Goal: Answer question/provide support

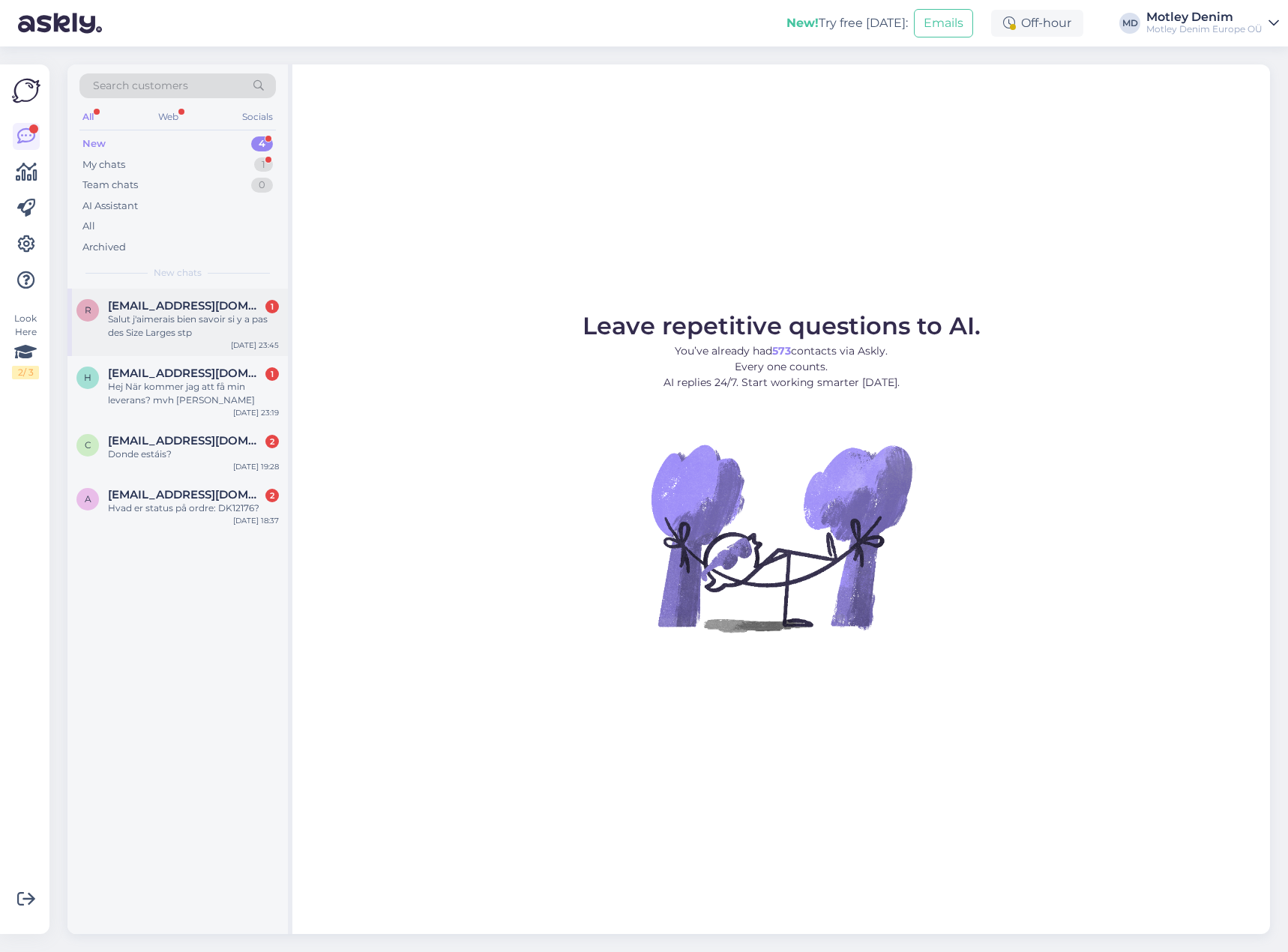
click at [201, 293] on div "r [EMAIL_ADDRESS][DOMAIN_NAME] 1 Salut j'aimerais bien savoir si y a pas des Si…" at bounding box center [178, 322] width 220 height 68
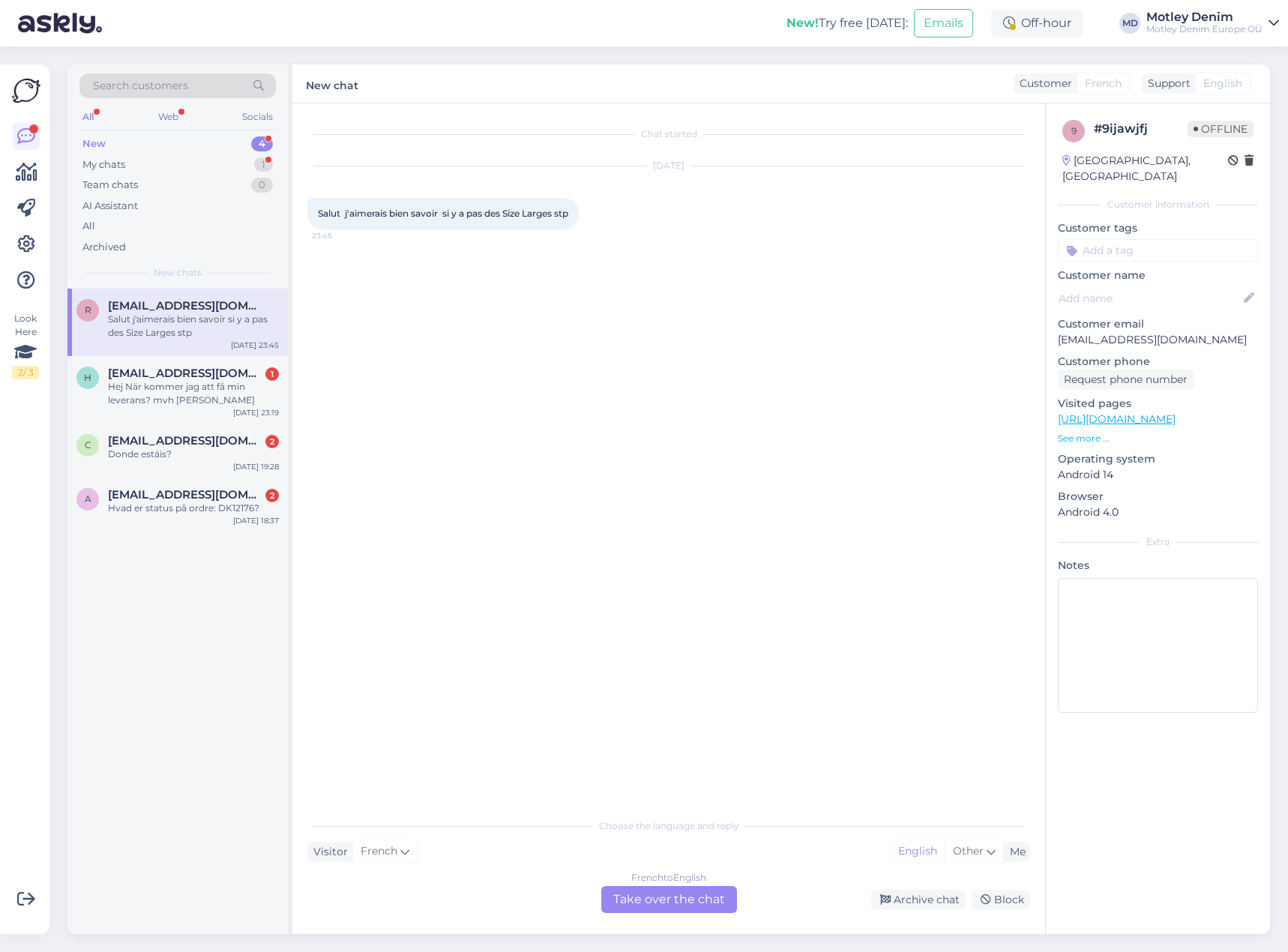
click at [234, 328] on div "Salut j'aimerais bien savoir si y a pas des Size Larges stp" at bounding box center [194, 326] width 171 height 27
click at [523, 378] on div "Chat started [DATE] Salut j'aimerais bien savoir si y a pas des Size Larges stp…" at bounding box center [675, 458] width 736 height 679
drag, startPoint x: 542, startPoint y: 597, endPoint x: 525, endPoint y: 579, distance: 24.8
click at [541, 595] on div "Chat started [DATE] Salut j'aimerais bien savoir si y a pas des Size Larges stp…" at bounding box center [675, 458] width 736 height 679
click at [689, 908] on div "French to English Take over the chat" at bounding box center [669, 899] width 136 height 27
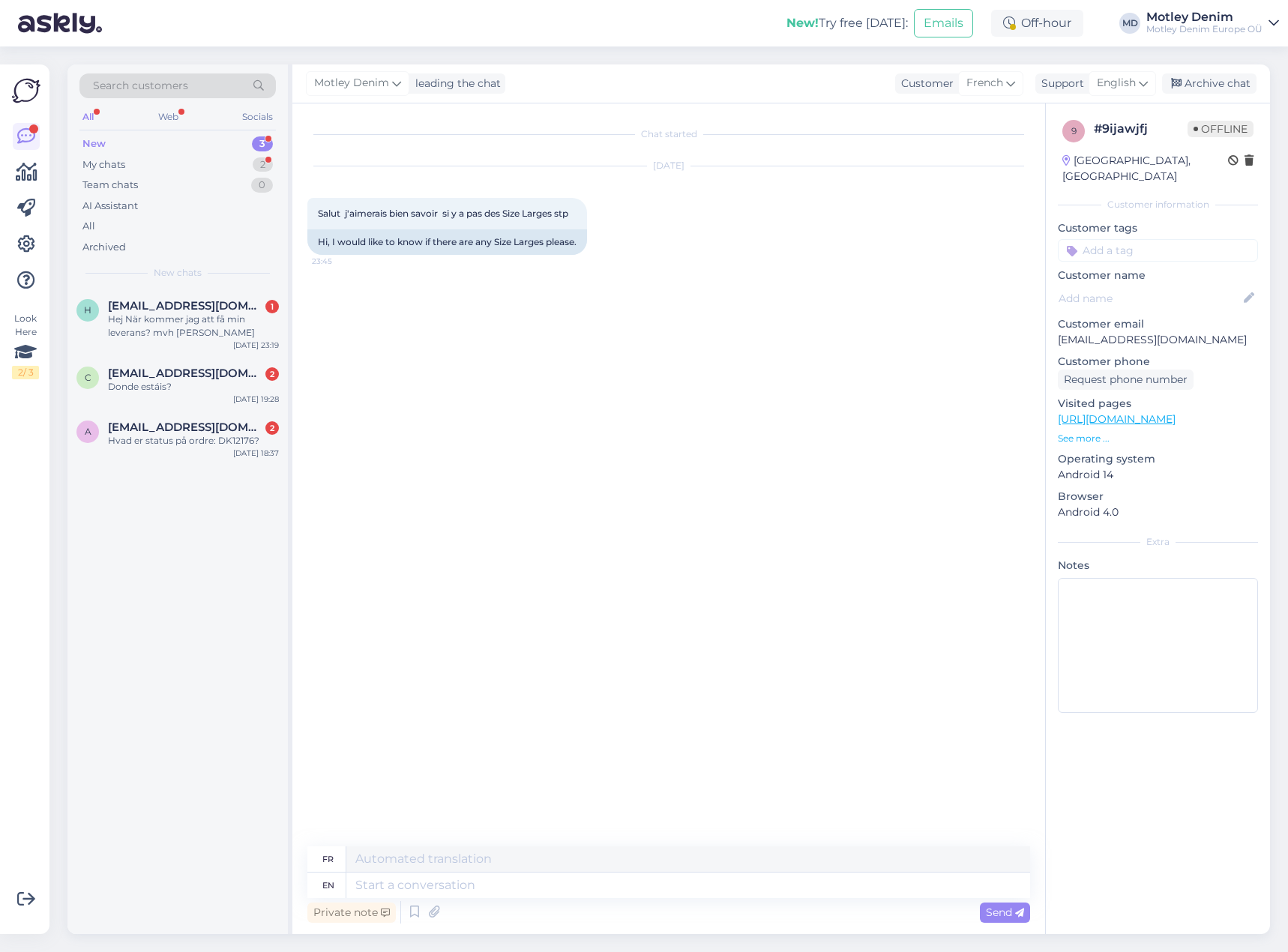
click at [561, 653] on div "Chat started [DATE] Salut j'aimerais bien savoir si y a pas des Size Larges stp…" at bounding box center [675, 475] width 736 height 715
click at [330, 212] on span "Salut j'aimerais bien savoir si y a pas des Size Larges stp" at bounding box center [442, 213] width 251 height 11
drag, startPoint x: 331, startPoint y: 212, endPoint x: 572, endPoint y: 210, distance: 241.0
click at [568, 210] on span "Salut j'aimerais bien savoir si y a pas des Size Larges stp" at bounding box center [442, 213] width 251 height 11
copy div "Salut j'aimerais bien savoir si y a pas des Size Larges stp 23:45"
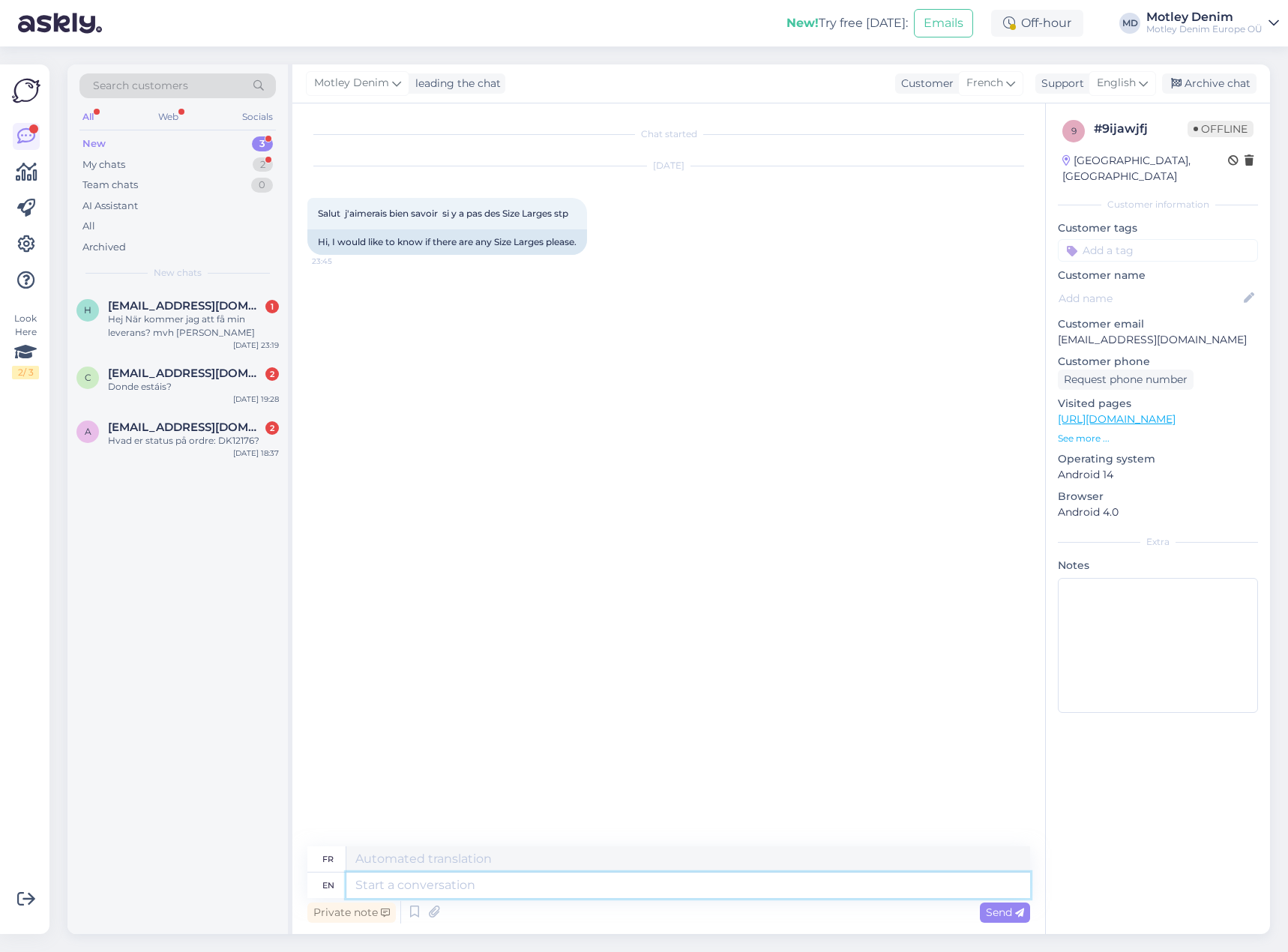
click at [654, 882] on textarea at bounding box center [688, 885] width 684 height 25
click at [651, 886] on textarea at bounding box center [688, 885] width 684 height 25
type textarea "Hello"
type textarea "Bonjour"
click at [601, 878] on textarea at bounding box center [688, 885] width 684 height 25
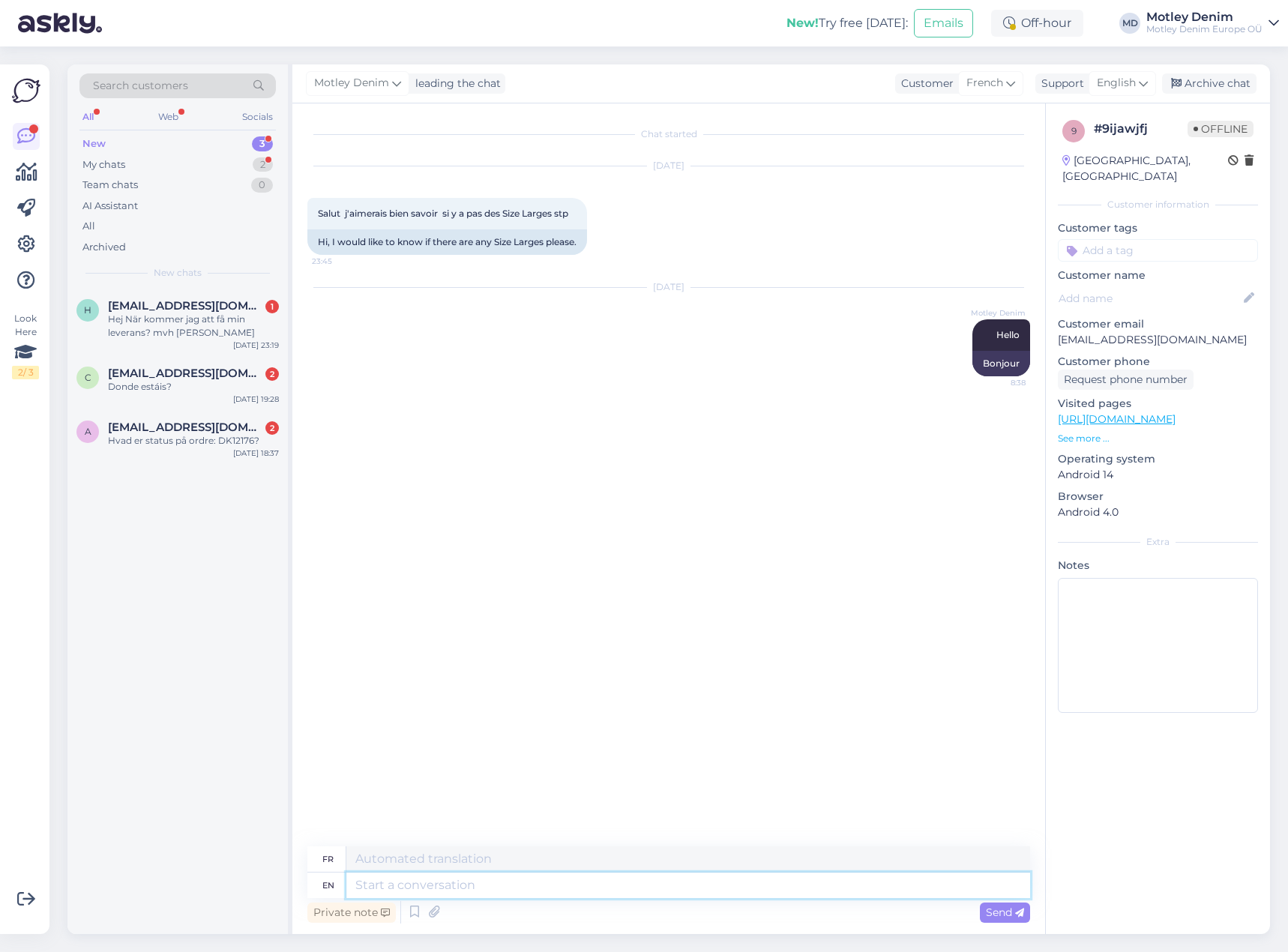
type textarea "U"
type textarea "Unfortunately w"
type textarea "Malheureusement"
type textarea "Unfortunately we d"
type textarea "Malheureusement, nous"
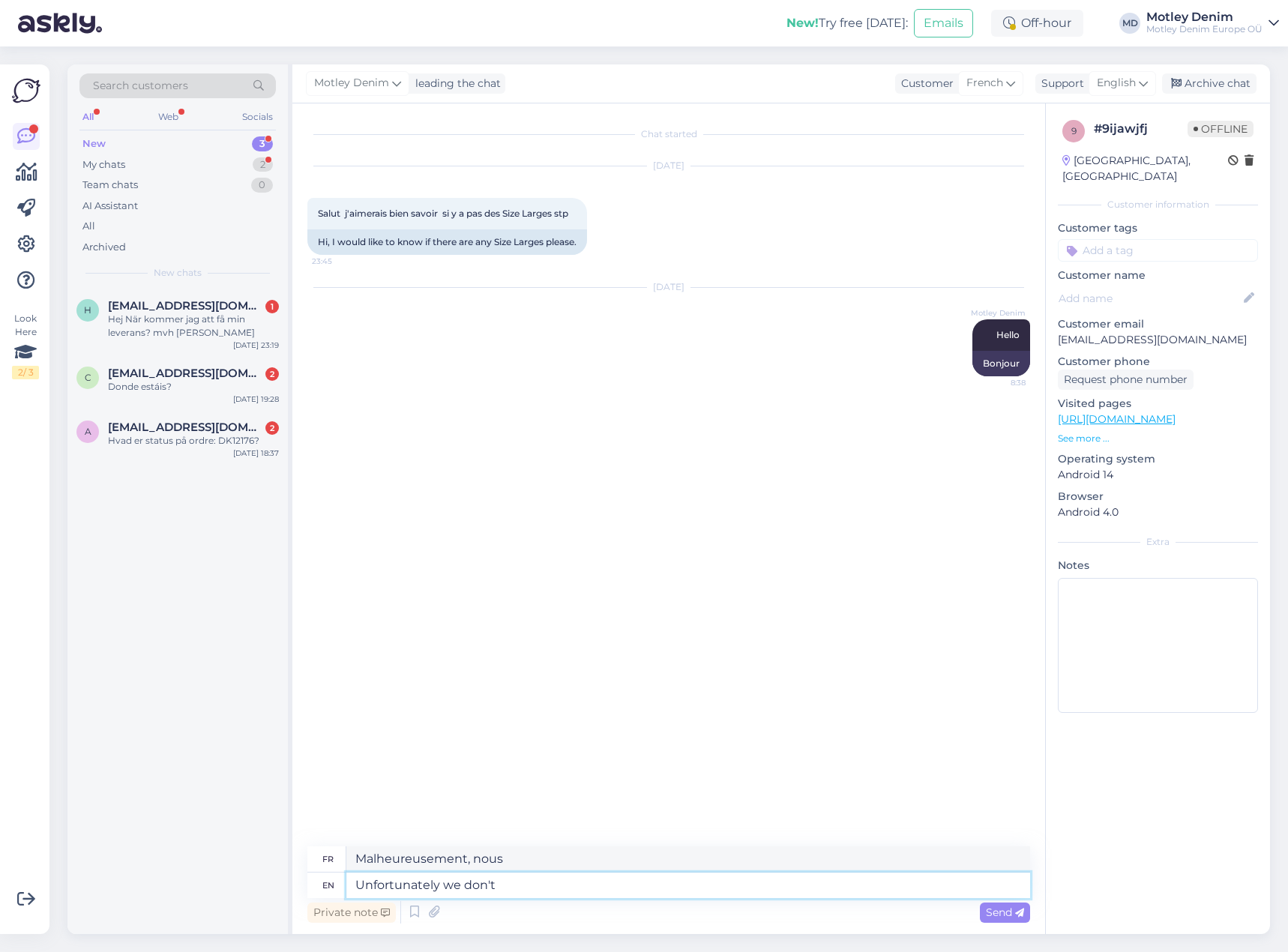
type textarea "Unfortunately we don't s"
type textarea "Malheureusement, nous ne le faisons pas."
type textarea "Unfortunately we don't sell"
type textarea "Malheureusement, nous ne vendons pas"
type textarea "Unfortunately we don't sell L s"
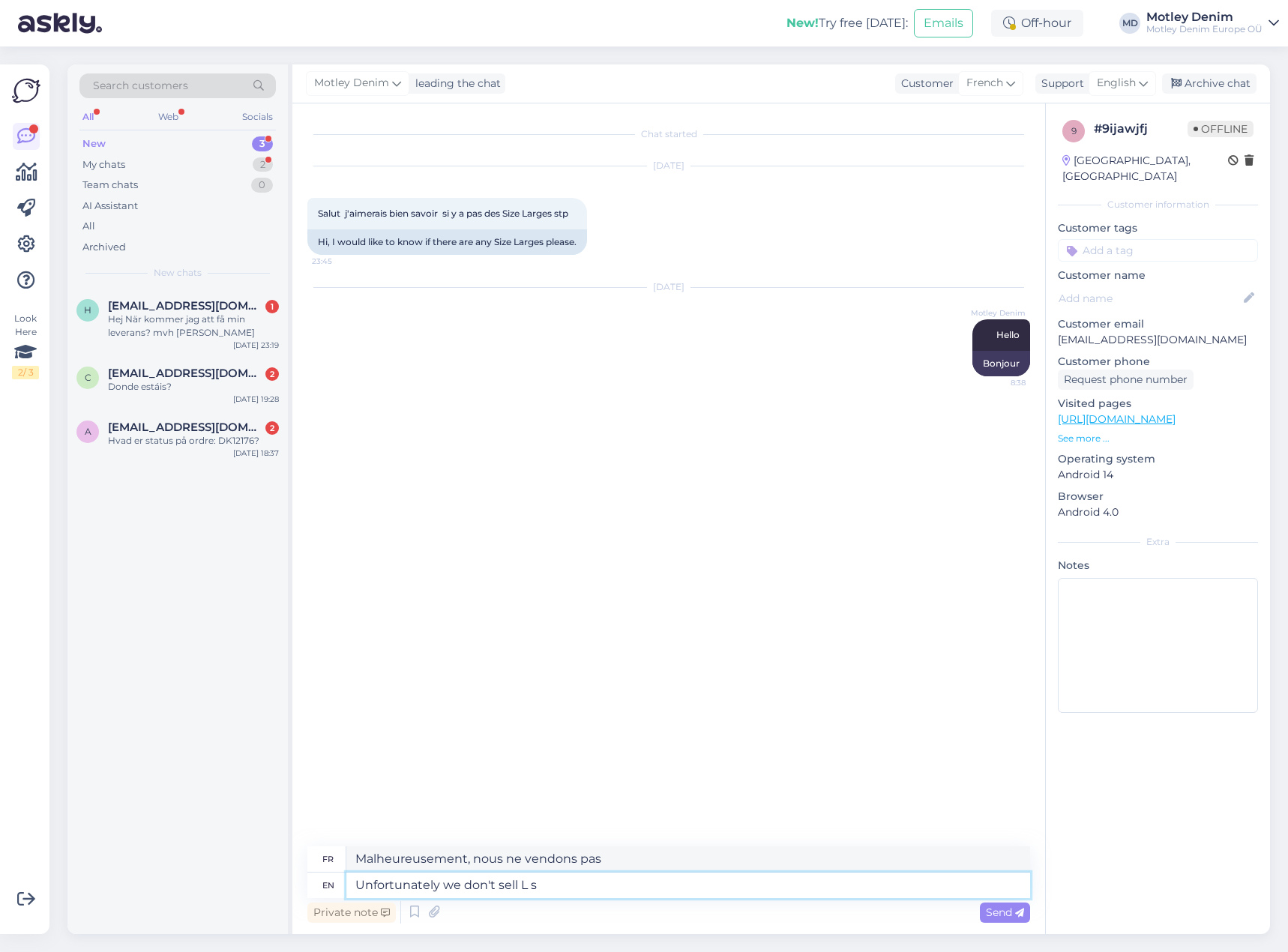
type textarea "Malheureusement, nous ne vendons pas de L"
type textarea "Unfortunately we don't sell L sizes."
type textarea "Malheureusement, nous ne vendons pas de tailles L."
type textarea "Unfortunately we don't sell L sizes. Our s"
type textarea "Malheureusement, nous ne vendons pas de tailles L. Notre"
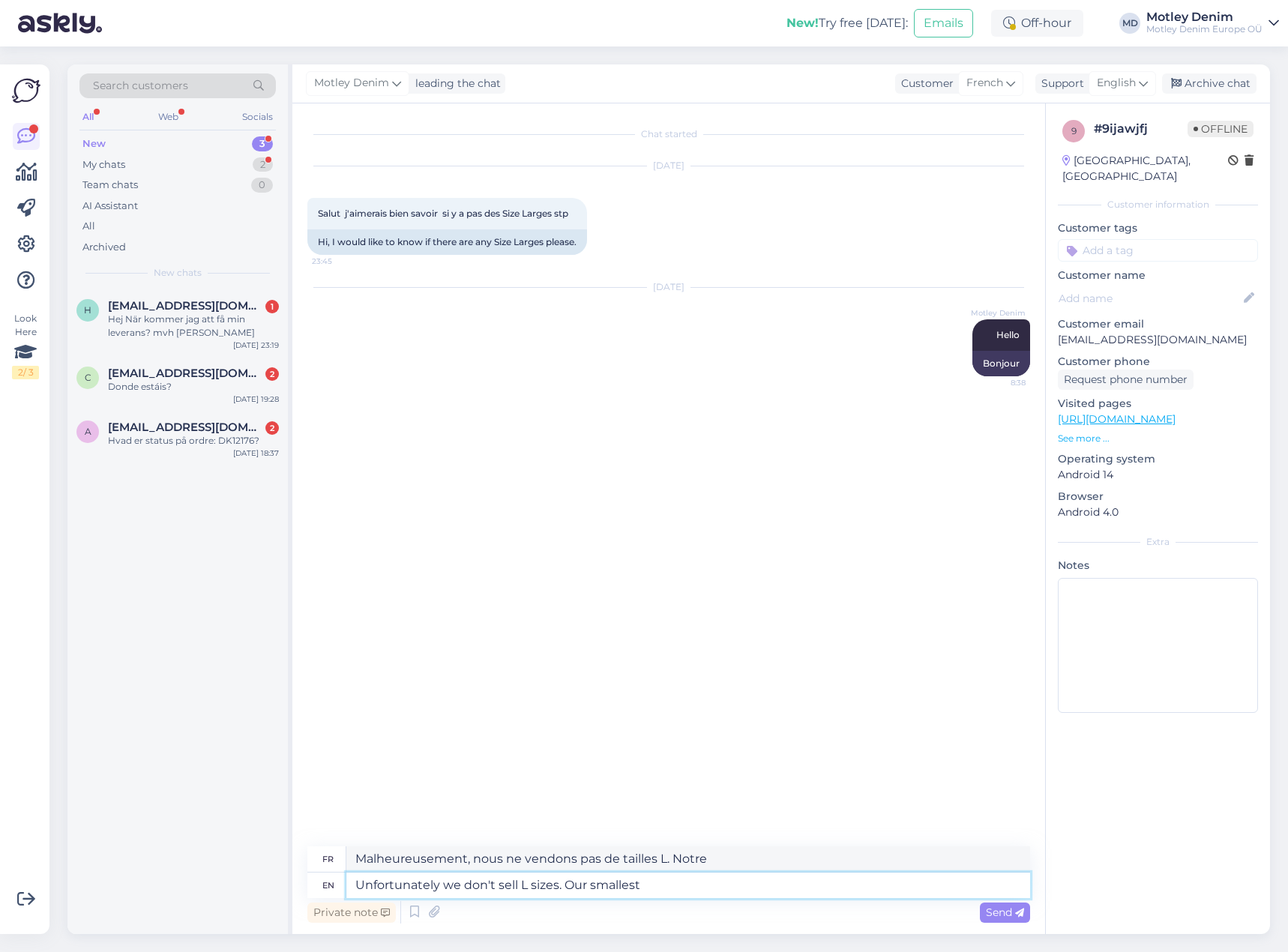
type textarea "Unfortunately we don't sell L sizes. Our smallest s"
type textarea "Malheureusement, nous ne vendons pas de tailles L. Notre plus petit"
type textarea "Unfortunately we don't sell L sizes. Our smallest size i"
type textarea "Malheureusement, nous ne vendons pas de tailles L. Notre plus petite taille"
type textarea "Unfortunately we don't sell L sizes. Our smallest size is"
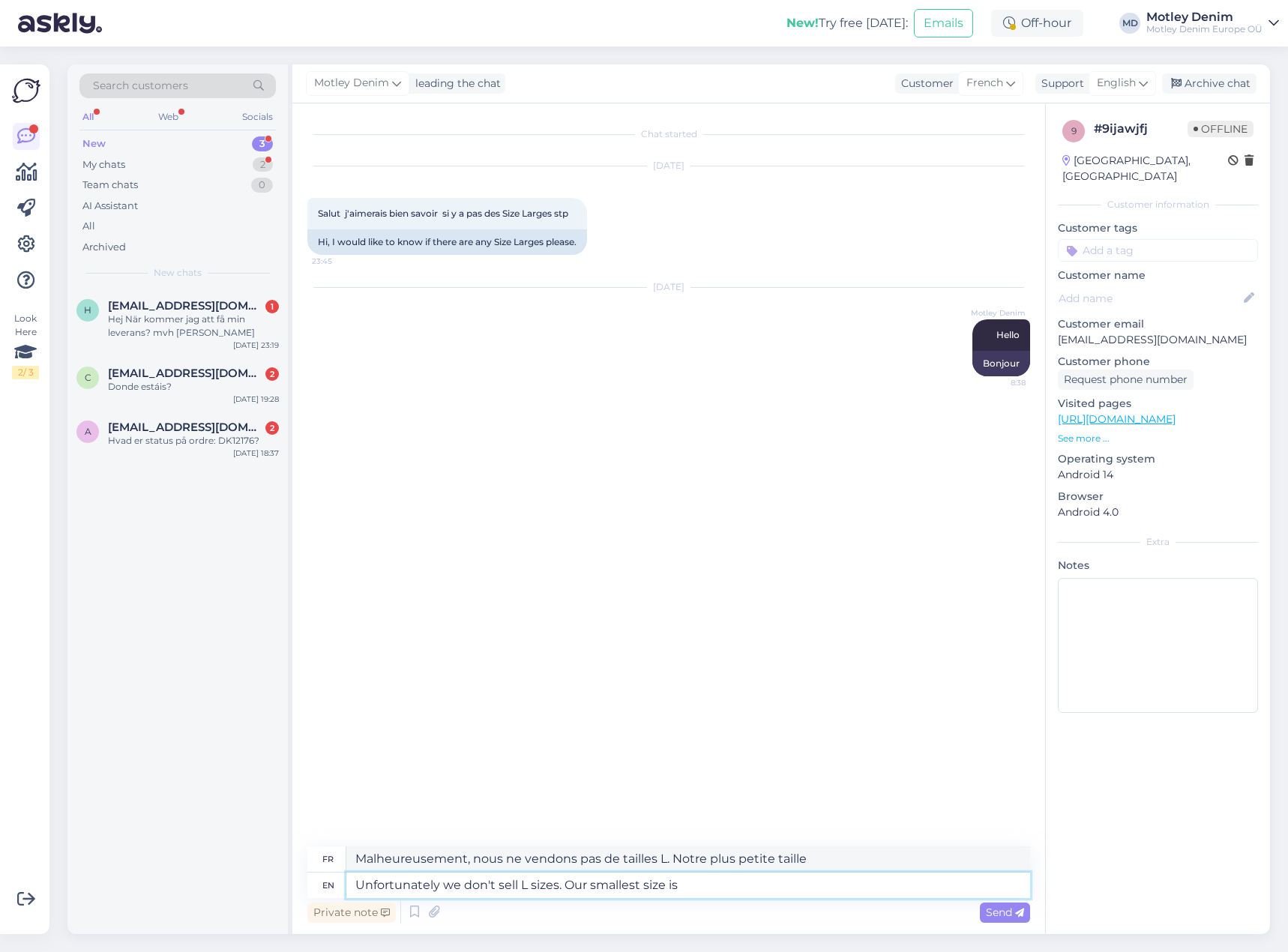
type textarea "Malheureusement, nous ne vendons pas de tailles L. Notre plus petite taille est"
type textarea "Unfortunately we don't sell L sizes. Our smallest size is 2XL."
type textarea "Malheureusement, nous ne vendons pas de tailles L. Notre plus petite taille est…"
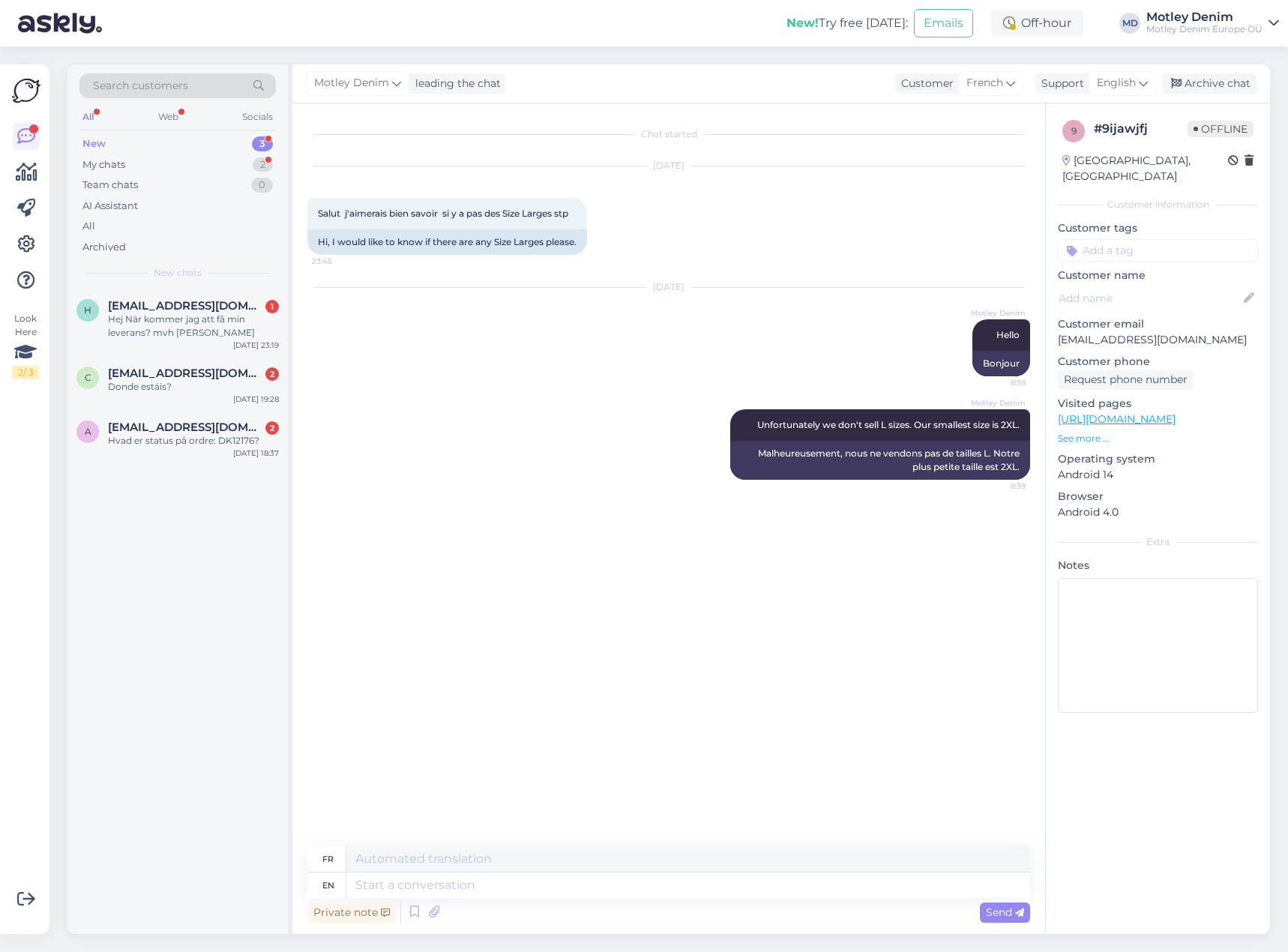
click at [671, 253] on div "[DATE] Salut j'aimerais bien savoir si y a pas des Size Larges stp 23:45 Hi, I …" at bounding box center [669, 210] width 722 height 122
click at [984, 197] on div "[DATE] Salut j'aimerais bien savoir si y a pas des Size Larges stp 23:45 Hi, I …" at bounding box center [669, 210] width 722 height 122
click at [753, 227] on div "[DATE] Salut j'aimerais bien savoir si y a pas des Size Larges stp 23:45 Hi, I …" at bounding box center [669, 210] width 722 height 122
click at [626, 241] on div "[DATE] Salut j'aimerais bien savoir si y a pas des Size Larges stp 23:45 Hi, I …" at bounding box center [669, 210] width 722 height 122
click at [410, 266] on div "[DATE] Salut j'aimerais bien savoir si y a pas des Size Larges stp 23:45 Hi, I …" at bounding box center [669, 210] width 722 height 122
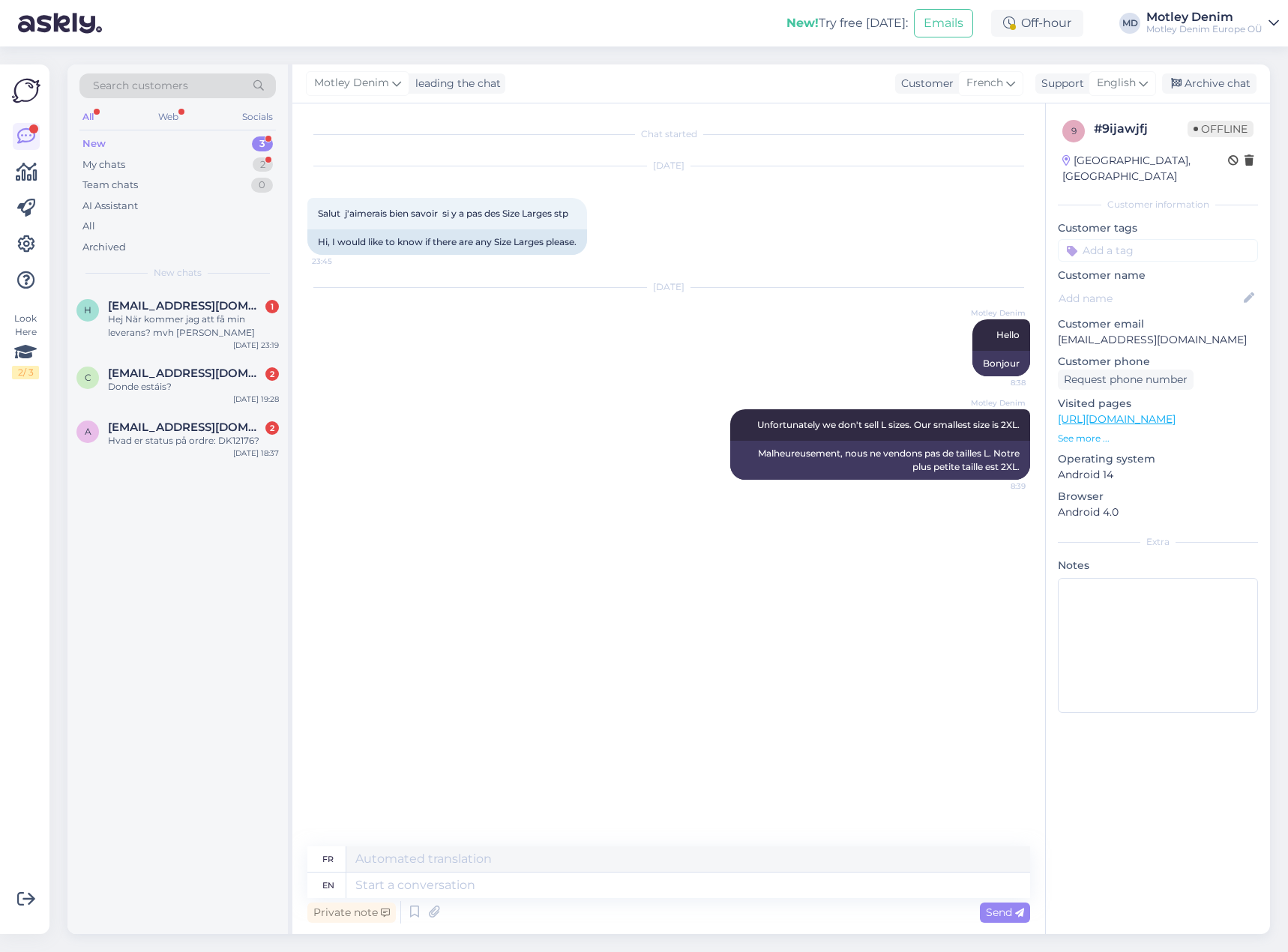
click at [786, 224] on div "[DATE] Salut j'aimerais bien savoir si y a pas des Size Larges stp 23:45 Hi, I …" at bounding box center [669, 210] width 722 height 122
click at [1202, 82] on div "Archive chat" at bounding box center [1209, 84] width 95 height 20
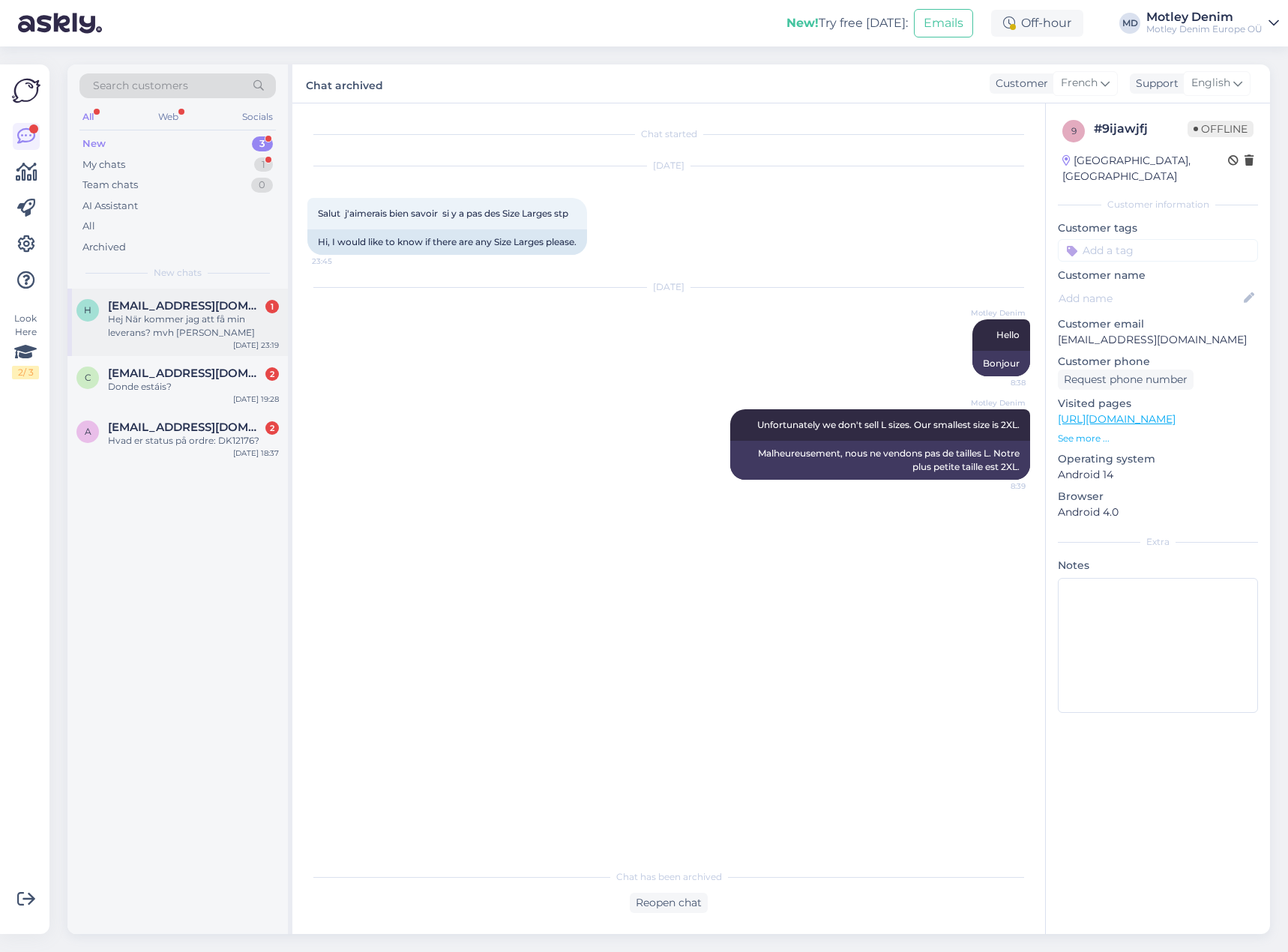
click at [216, 307] on span "[EMAIL_ADDRESS][DOMAIN_NAME]" at bounding box center [186, 306] width 156 height 13
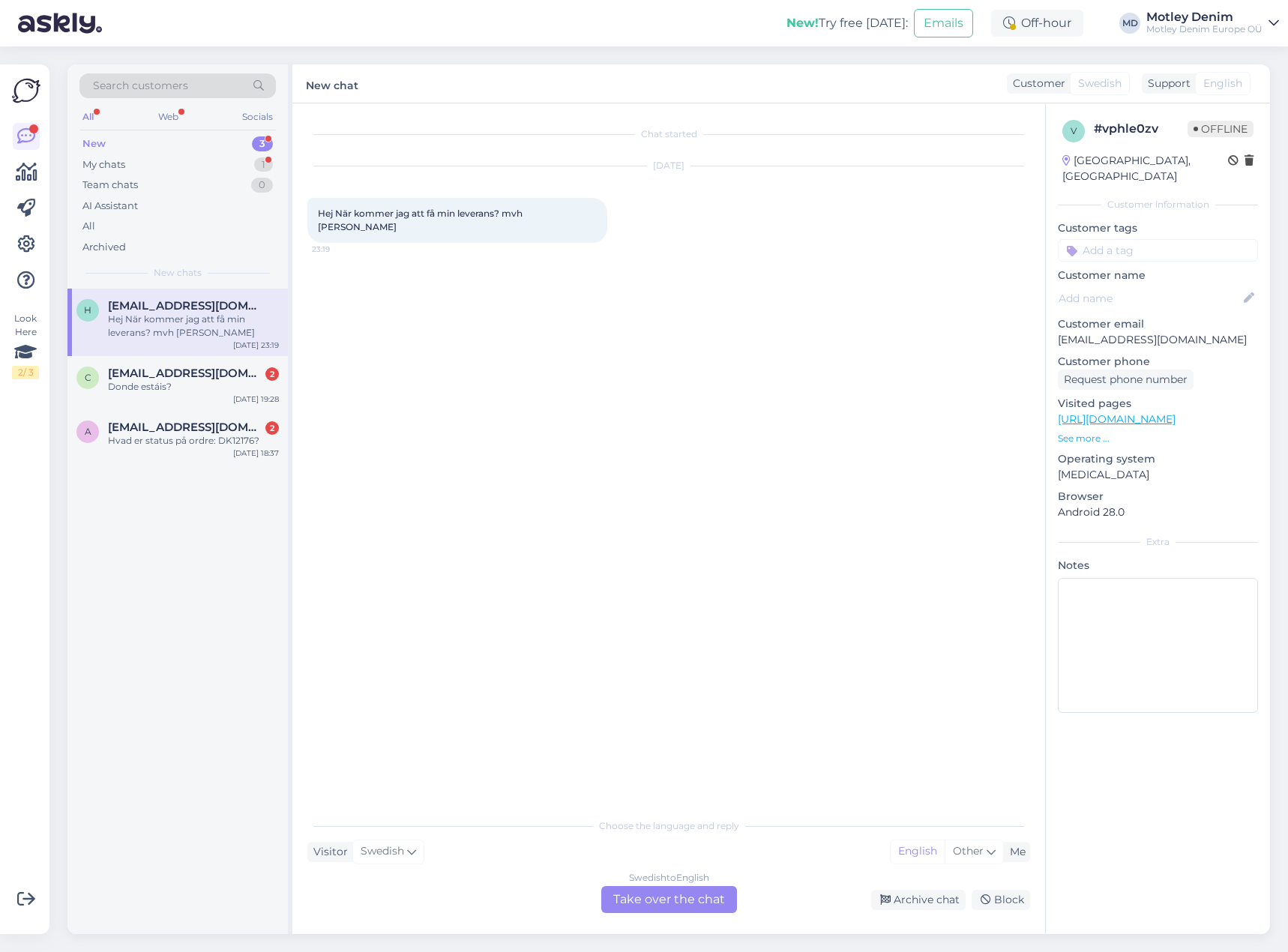
click at [650, 905] on div "Swedish to English Take over the chat" at bounding box center [669, 899] width 136 height 27
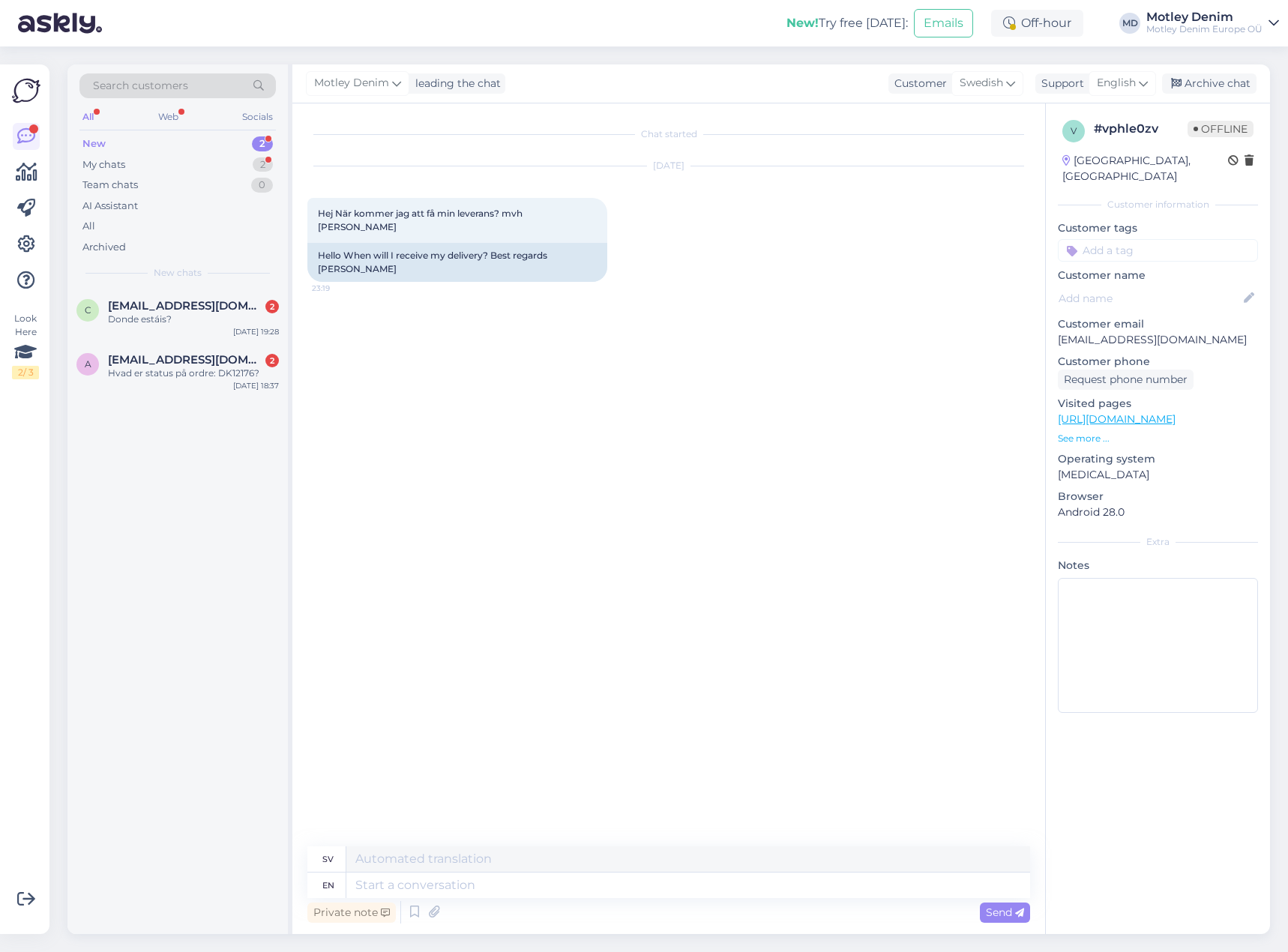
click at [1075, 332] on p "[EMAIL_ADDRESS][DOMAIN_NAME]" at bounding box center [1157, 339] width 200 height 16
drag, startPoint x: 1075, startPoint y: 326, endPoint x: 1166, endPoint y: 318, distance: 91.4
click at [1166, 332] on p "[EMAIL_ADDRESS][DOMAIN_NAME]" at bounding box center [1157, 339] width 200 height 16
copy p "[EMAIL_ADDRESS][DOMAIN_NAME]"
drag, startPoint x: 486, startPoint y: 885, endPoint x: 482, endPoint y: 878, distance: 8.1
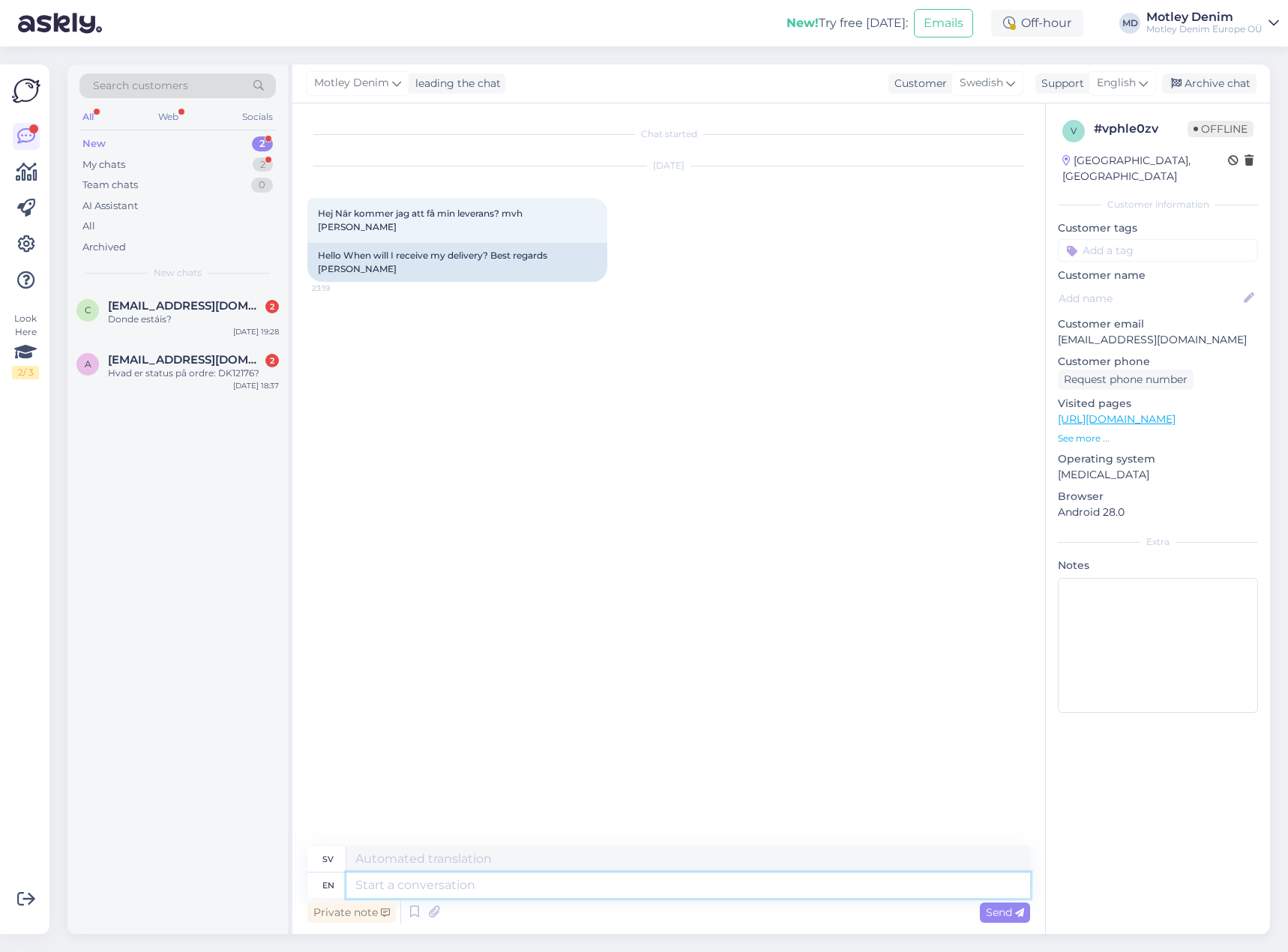
click at [487, 885] on textarea at bounding box center [688, 885] width 684 height 25
type textarea "Hello"
type textarea "Hej"
type textarea "One"
type textarea "En"
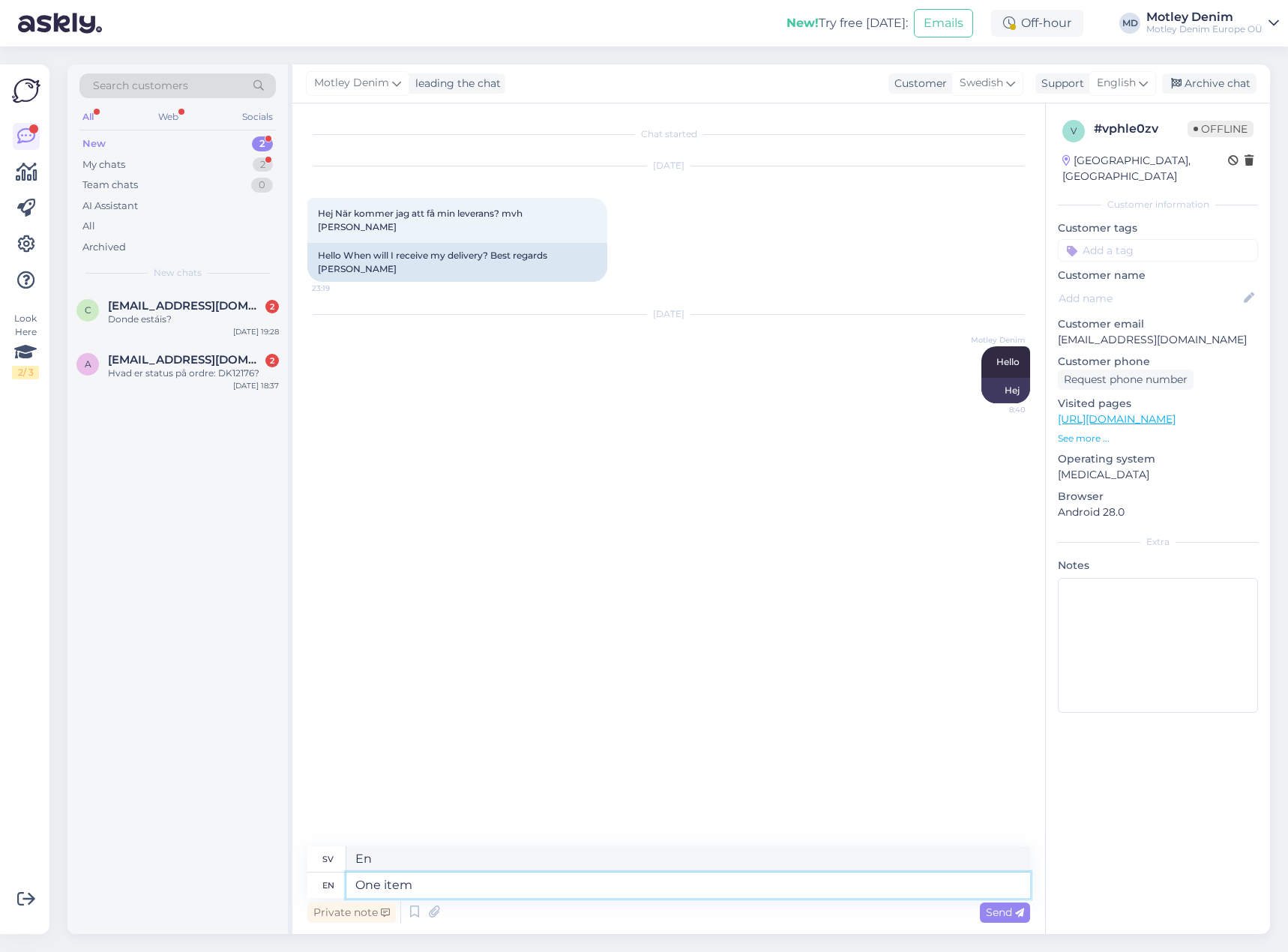
type textarea "One item"
type textarea "En vara"
type textarea "One item in"
type textarea "Ett objekt i"
type textarea "One item in you o"
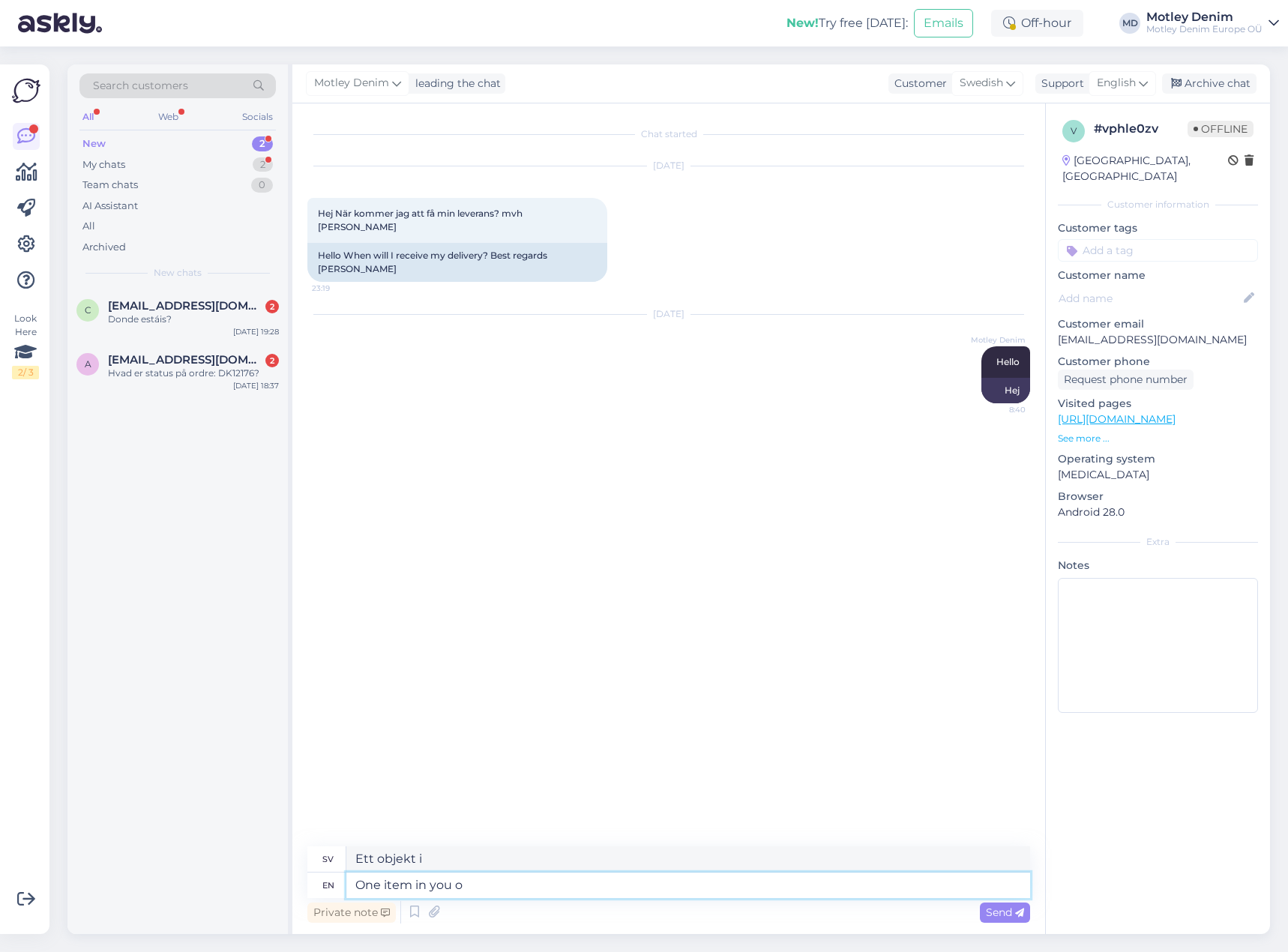
type textarea "En sak i dig"
type textarea "One item in you ordewr"
type textarea "En vara i din beställning"
type textarea "One item in you order is wa"
type textarea "En vara i din beställning är"
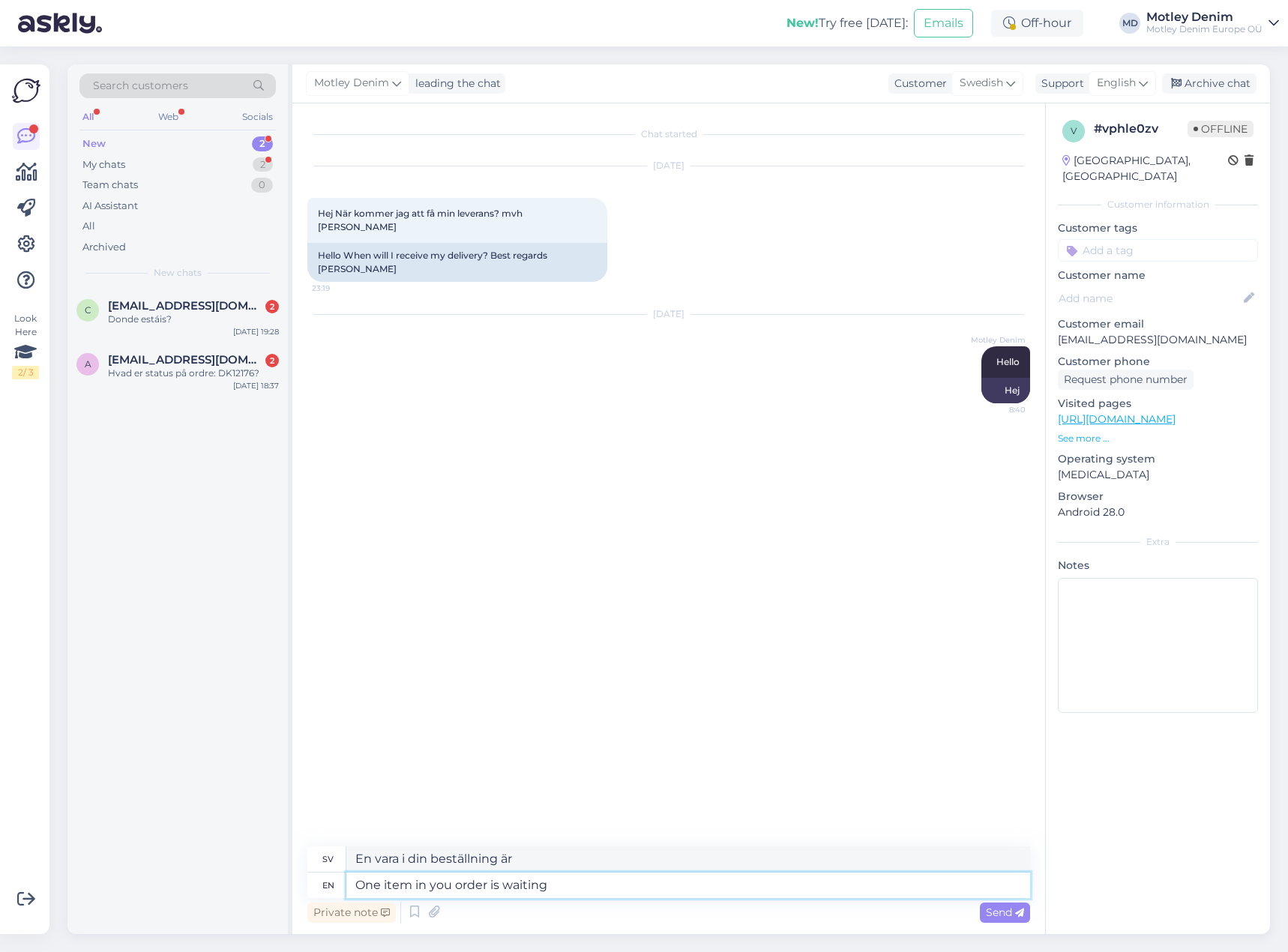
type textarea "One item in you order is waiting f"
type textarea "En vara i din beställning väntar"
type textarea "One item in you order is waiting for"
type textarea "En vara i din beställning väntar på"
type textarea "One item in you order is waiting for NOS"
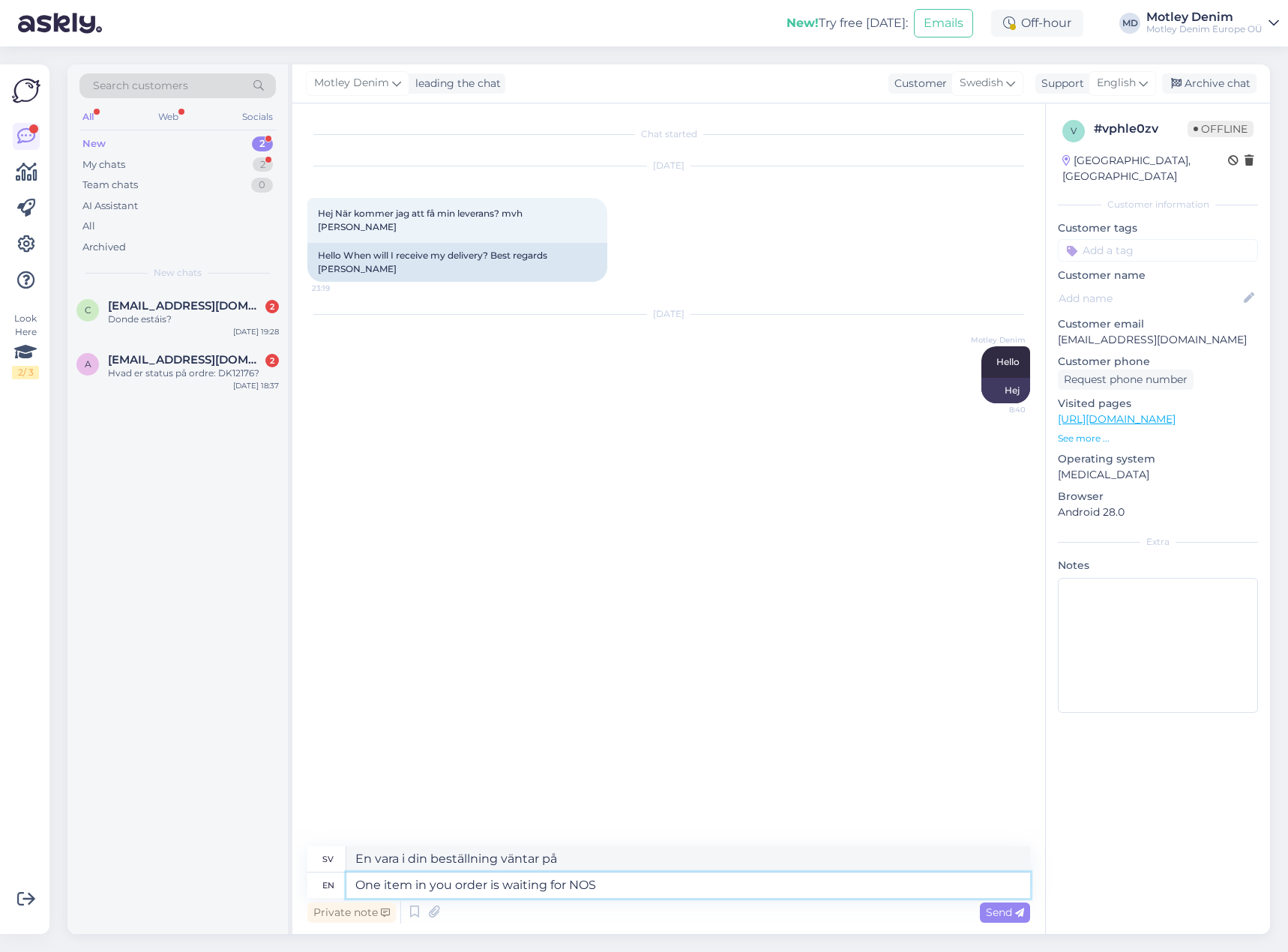
type textarea "En vara i din beställning väntar på NOS"
type textarea "One item in you order is ordered"
type textarea "En vara i din beställning är beställd"
type textarea "One item in you order is ordered from o"
type textarea "En vara i din beställning är beställd [PERSON_NAME]"
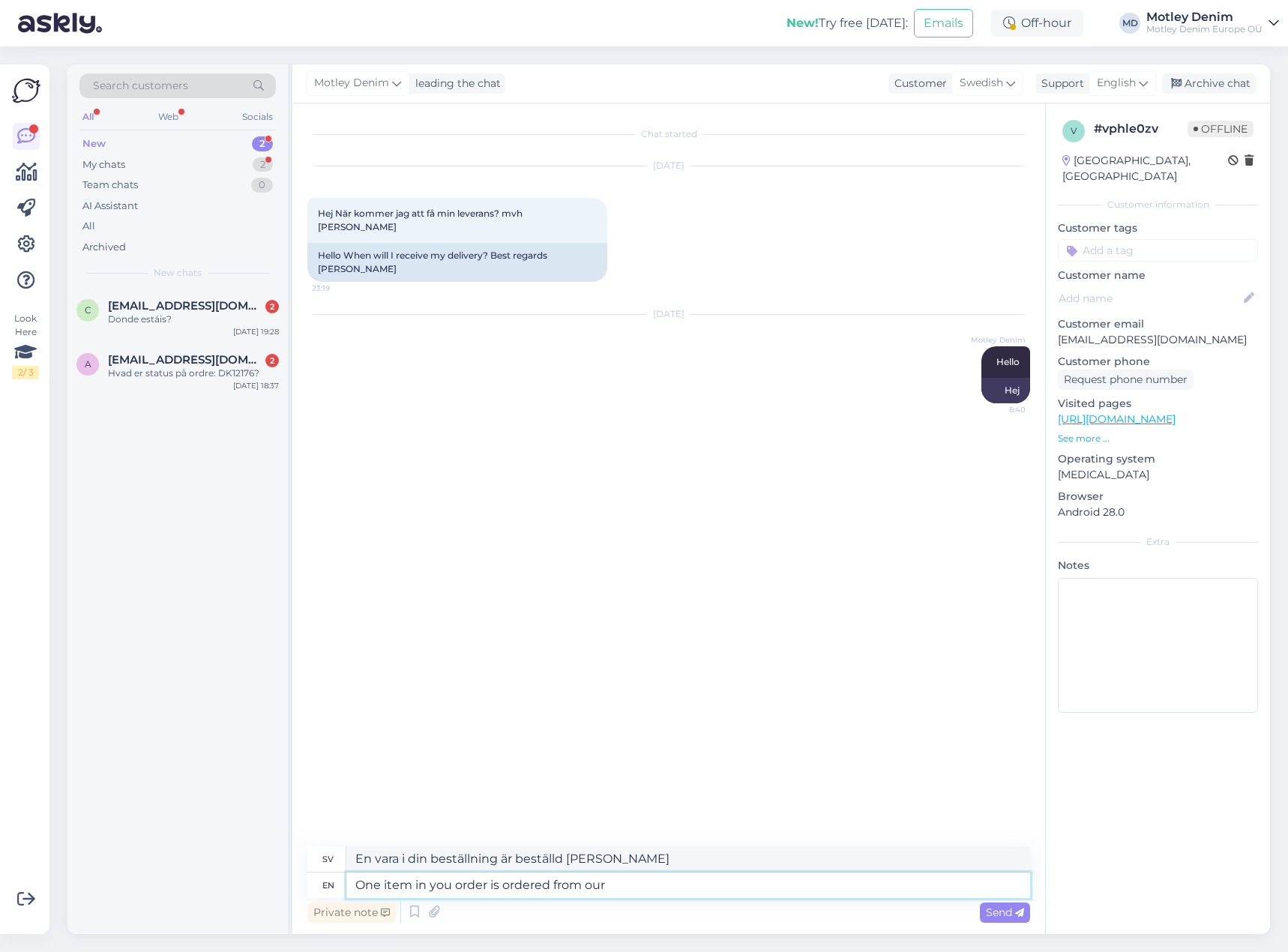
type textarea "One item in you order is ordered from our s"
type textarea "En vara i din beställning beställs [PERSON_NAME] vår"
type textarea "One item in you order is ordered from our suppliers s"
type textarea "En vara i din beställning beställs [PERSON_NAME] leverantörer"
type textarea "One item in you order is ordered from our suppliers stock"
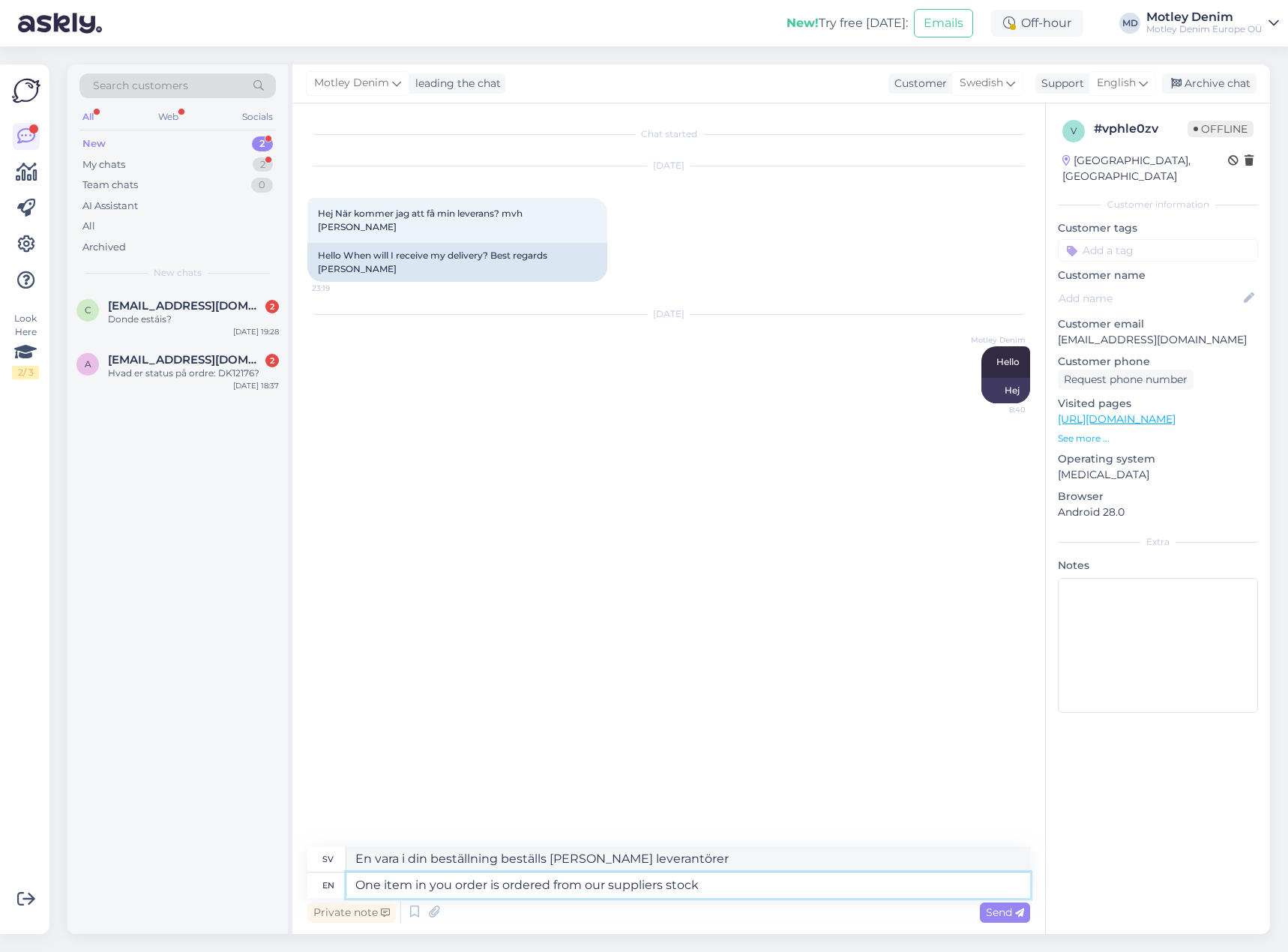
type textarea "En vara i din beställning beställs [PERSON_NAME] vår leverantörs lager"
type textarea "One item in you order is ordered from our suppliers stock."
type textarea "En vara i din beställning beställs [PERSON_NAME] vår leverantörs lager."
type textarea "One item in you order is ordered from our suppliers stock. It should a"
type textarea "En vara i din beställning beställs [PERSON_NAME] vår leverantörs lager. Den ska"
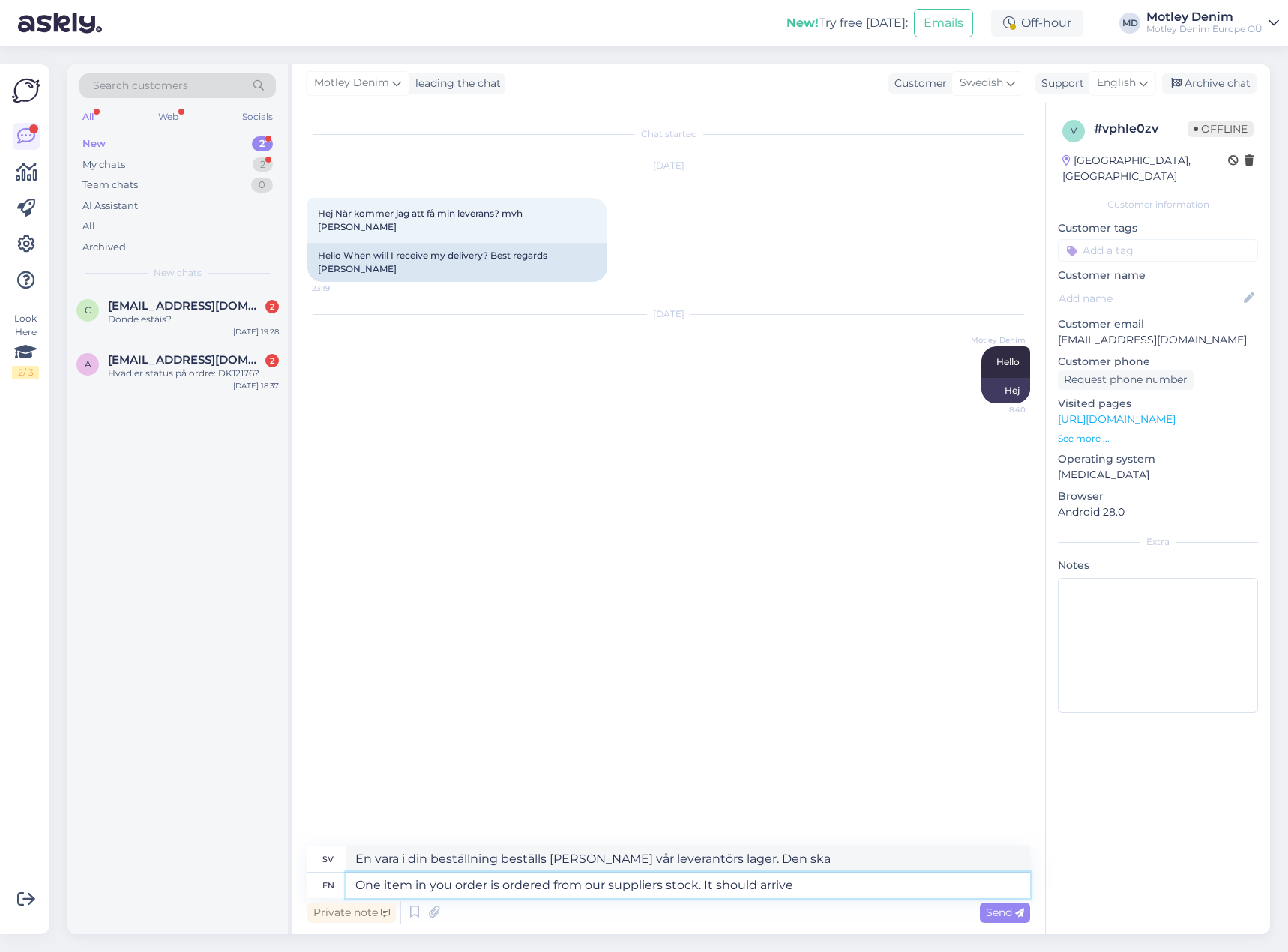
type textarea "One item in you order is ordered from our suppliers stock. It should arrive"
type textarea "En vara i din beställning är beställd [PERSON_NAME] vår leverantörs lager. Den …"
type textarea "One item in you order is ordered from our suppliers stock. It should arrive [DA…"
type textarea "En vara i din beställning är beställd [PERSON_NAME] vår leverantörs lager. Den …"
type textarea "One item in you order is ordered from our suppliers stock. It should arrive [DA…"
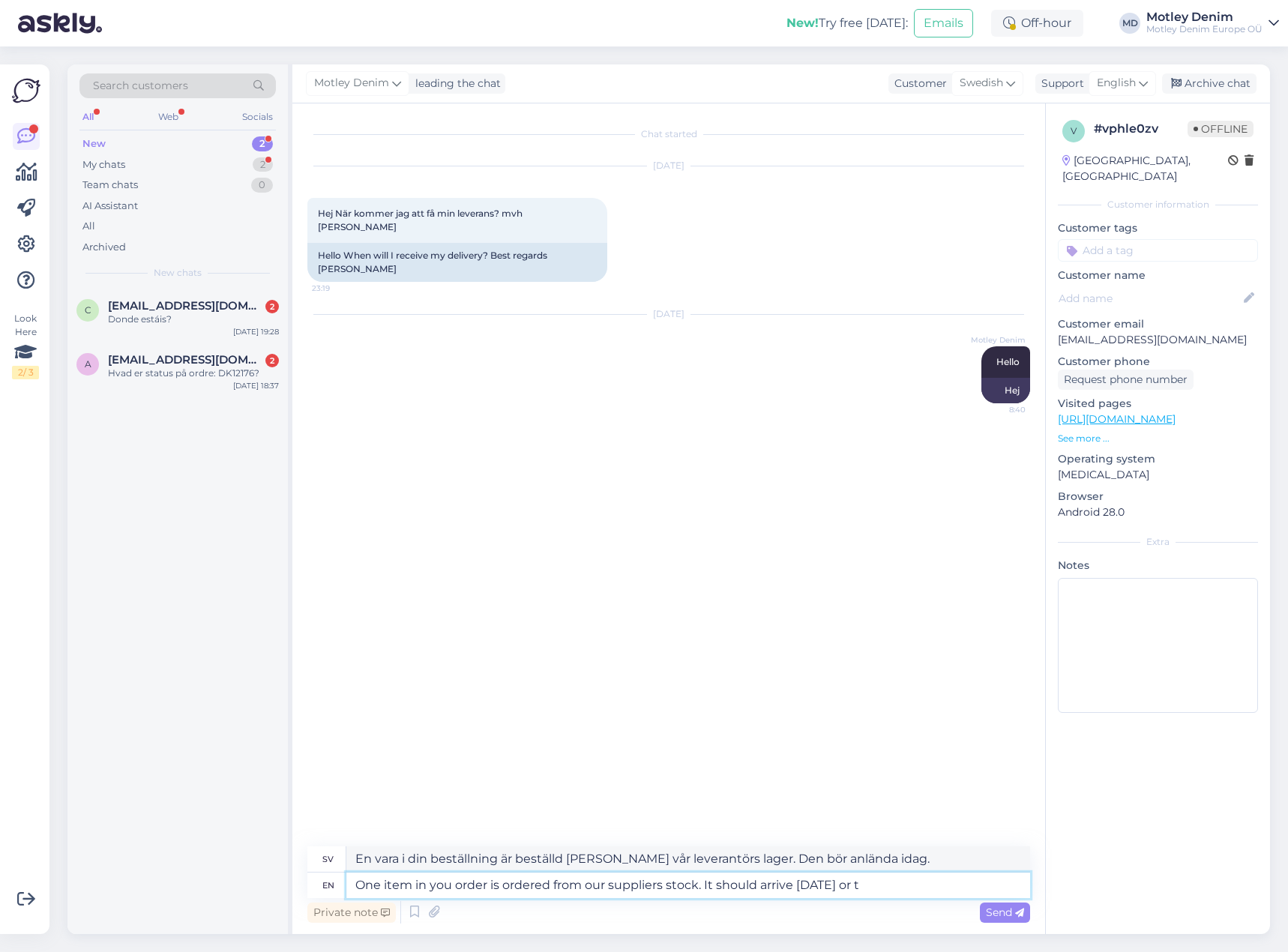
type textarea "En vara i din beställning är beställd [PERSON_NAME] vår leverantörs lager. Den …"
type textarea "One item in you order is ordered from our suppliers stock. It should arrive [DA…"
type textarea "En vara i din beställning är beställd [PERSON_NAME] vår leverantörs lager. Den …"
type textarea "One item in you order is ordered from our suppliers stock. It should arrive [DA…"
type textarea "En vara i din beställning är beställd [PERSON_NAME] vår leverantörs lager. Den …"
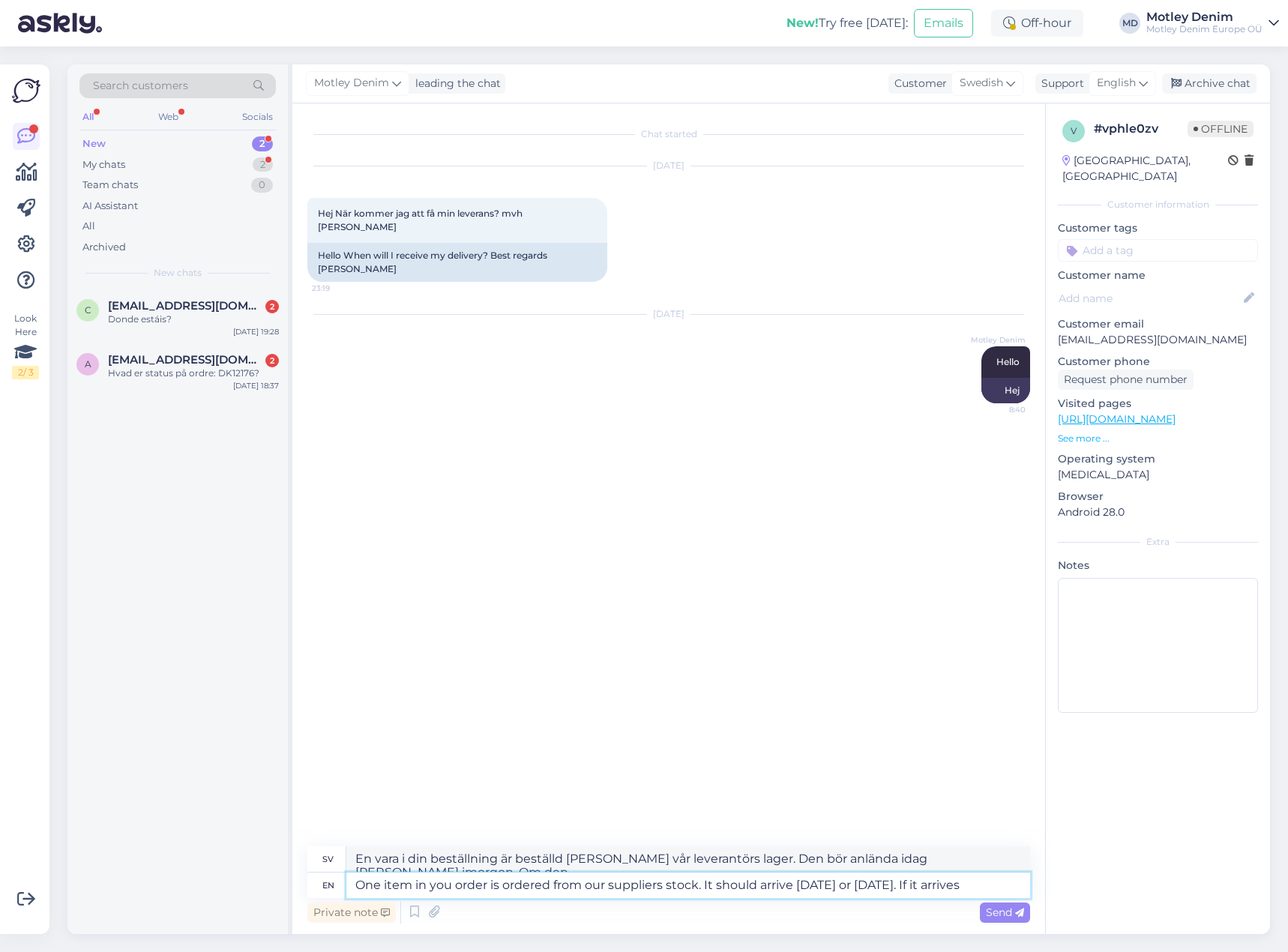
type textarea "One item in you order is ordered from our suppliers stock. It should arrive [DA…"
type textarea "En vara i din beställning är beställd [PERSON_NAME] vår leverantörs lager. Den …"
type textarea "One item in you order is ordered from our suppliers stock. It should arrive [DA…"
type textarea "En vara i din beställning är beställd [PERSON_NAME] vår leverantörs lager. Den …"
type textarea "One item in you order is ordered from our suppliers stock. It should arrive [DA…"
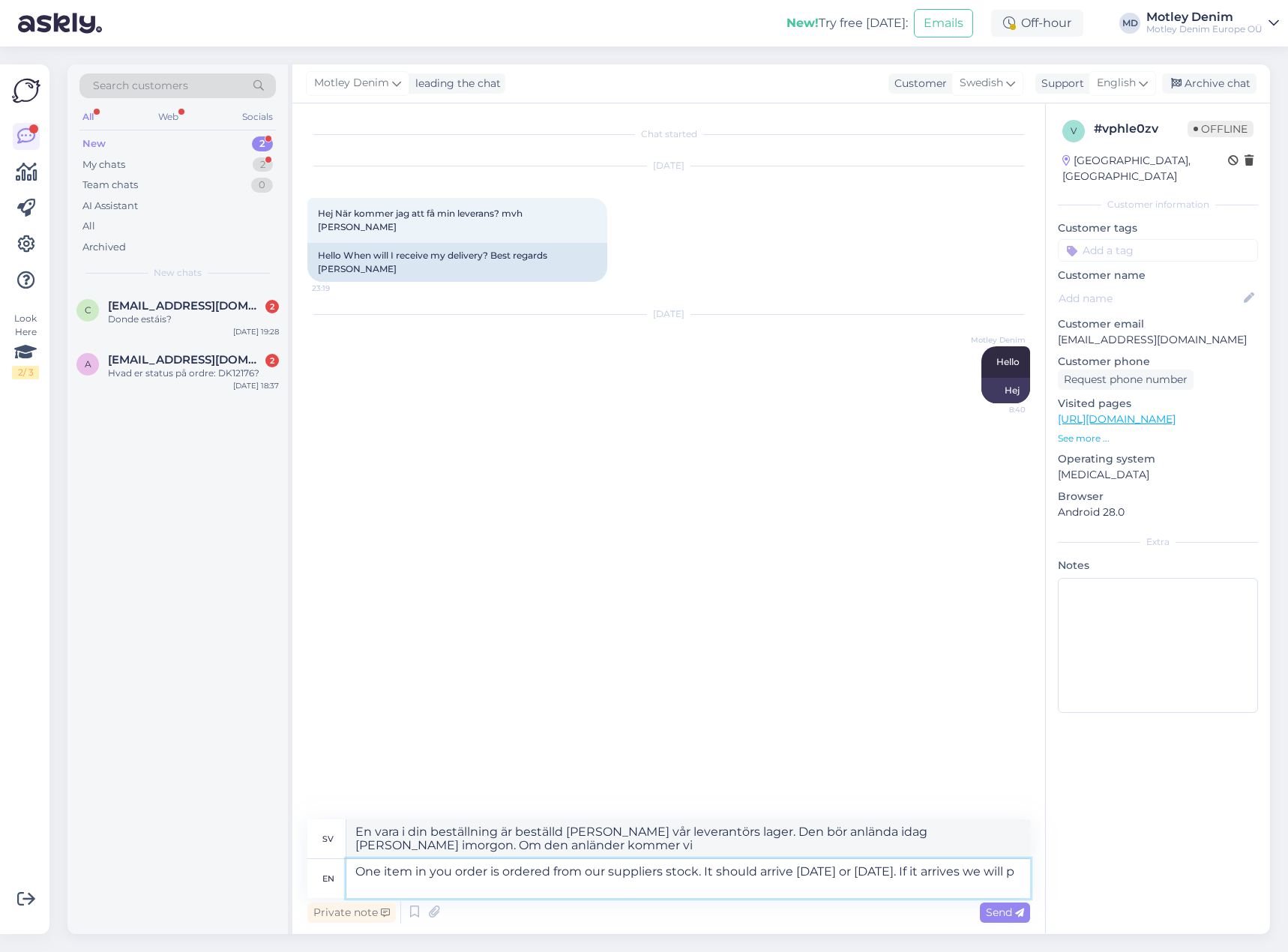
type textarea "En vara i din beställning är beställd [PERSON_NAME] vår leverantörs lager. Den …"
type textarea "One item in you order is ordered from our suppliers stock. It should arrive [DA…"
type textarea "En vara i din beställning är beställd [PERSON_NAME] vår leverantörs lager. Den …"
type textarea "One item in you order is ordered from our suppliers stock. It should arrive [DA…"
type textarea "En vara i din beställning är beställd [PERSON_NAME] vår leverantörs lager. Den …"
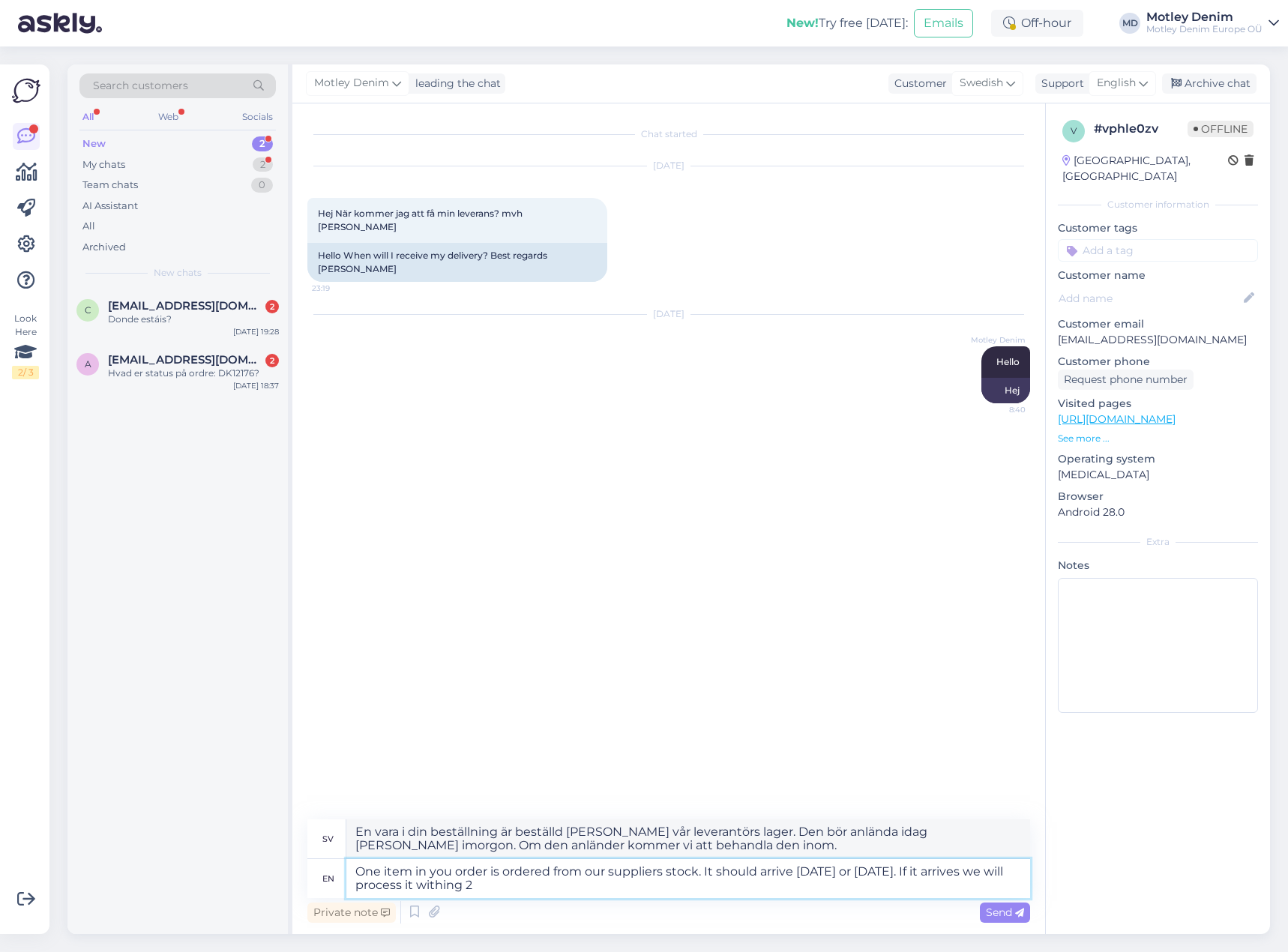
type textarea "One item in you order is ordered from our suppliers stock. It should arrive [DA…"
type textarea "En vara i din beställning är beställd [PERSON_NAME] vår leverantörs lager. Den …"
type textarea "One item in you order is ordered from our suppliers stock. It should arrive [DA…"
type textarea "En vara i din beställning är beställd [PERSON_NAME] vår leverantörs lager. Den …"
type textarea "One item in you order is ordered from our suppliers stock. It should arrive [DA…"
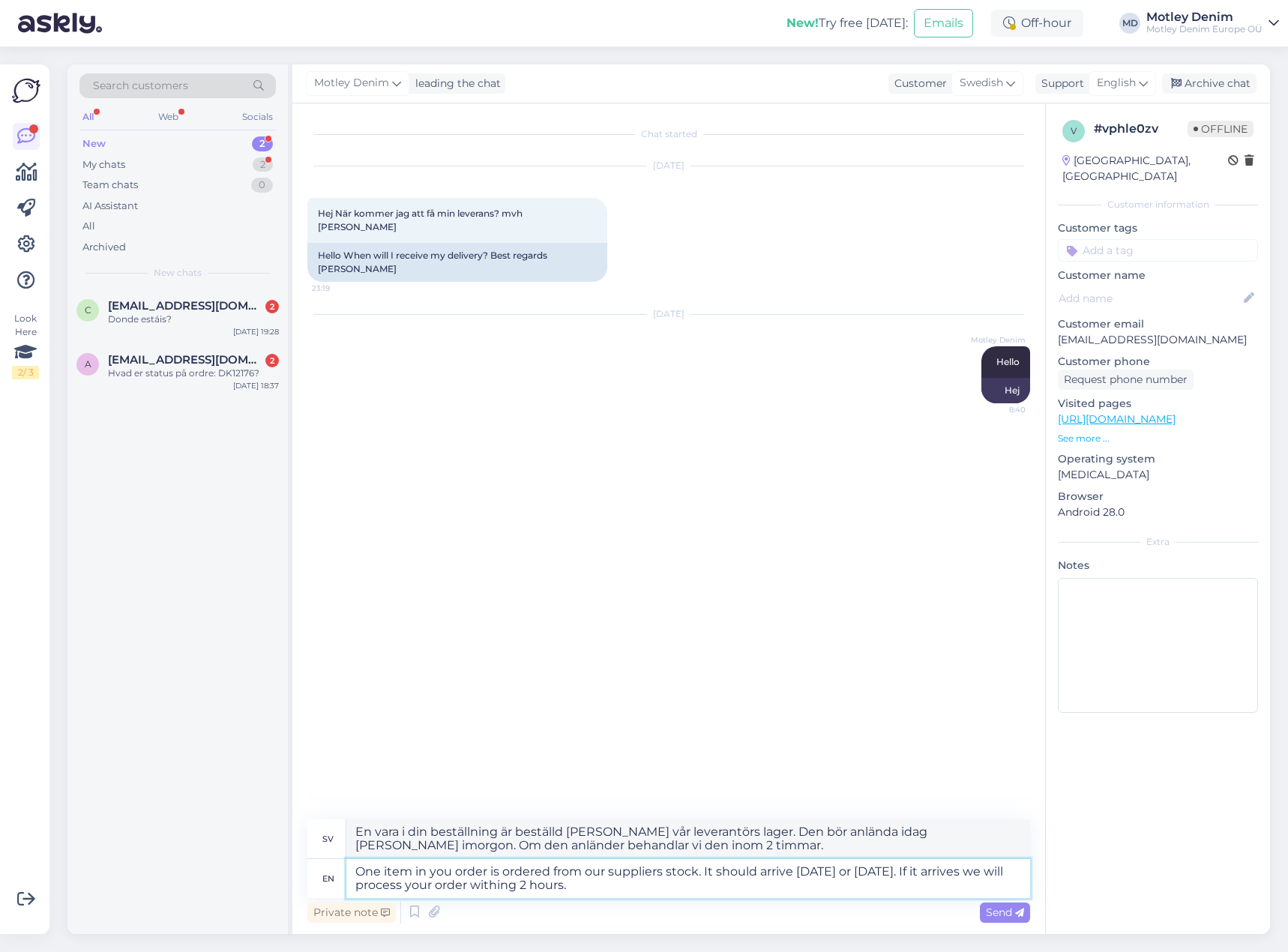
type textarea "En vara i din beställning är beställd [PERSON_NAME] vår leverantörs lager. Den …"
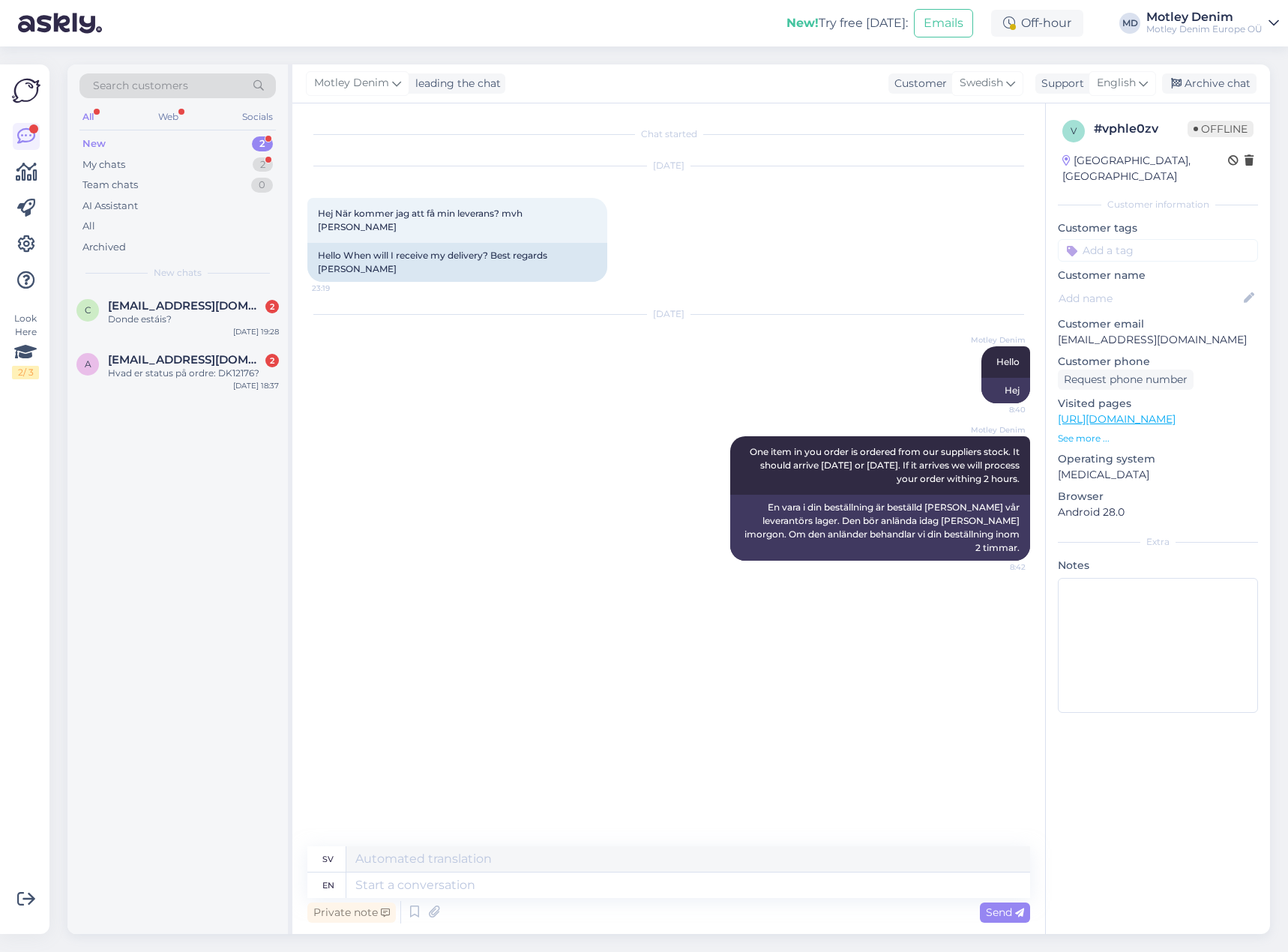
click at [1158, 239] on input at bounding box center [1157, 250] width 200 height 23
type input "waiting"
click at [1154, 286] on span "Waiting for NOS" at bounding box center [1158, 290] width 72 height 9
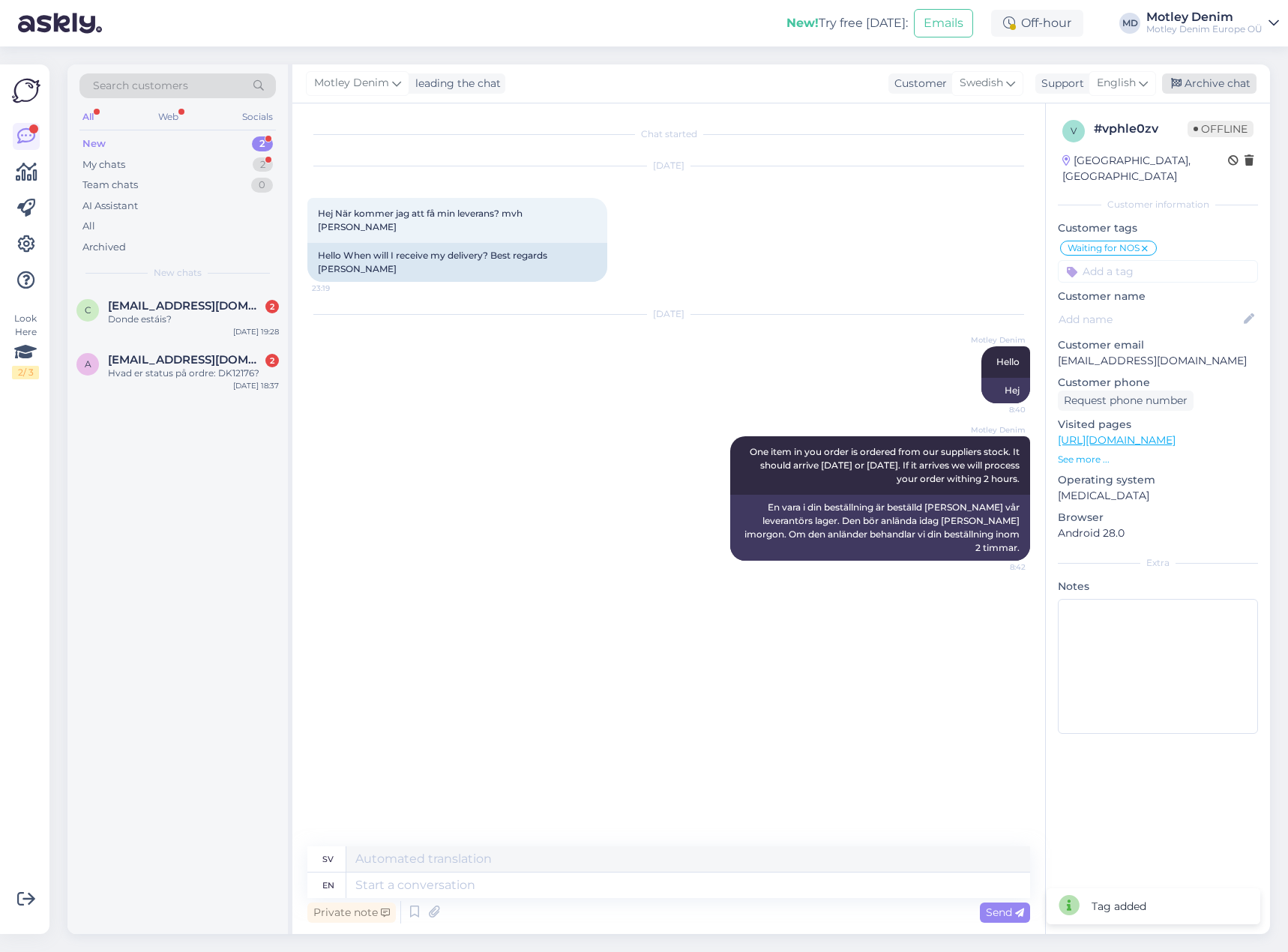
click at [1220, 82] on div "Archive chat" at bounding box center [1209, 84] width 95 height 20
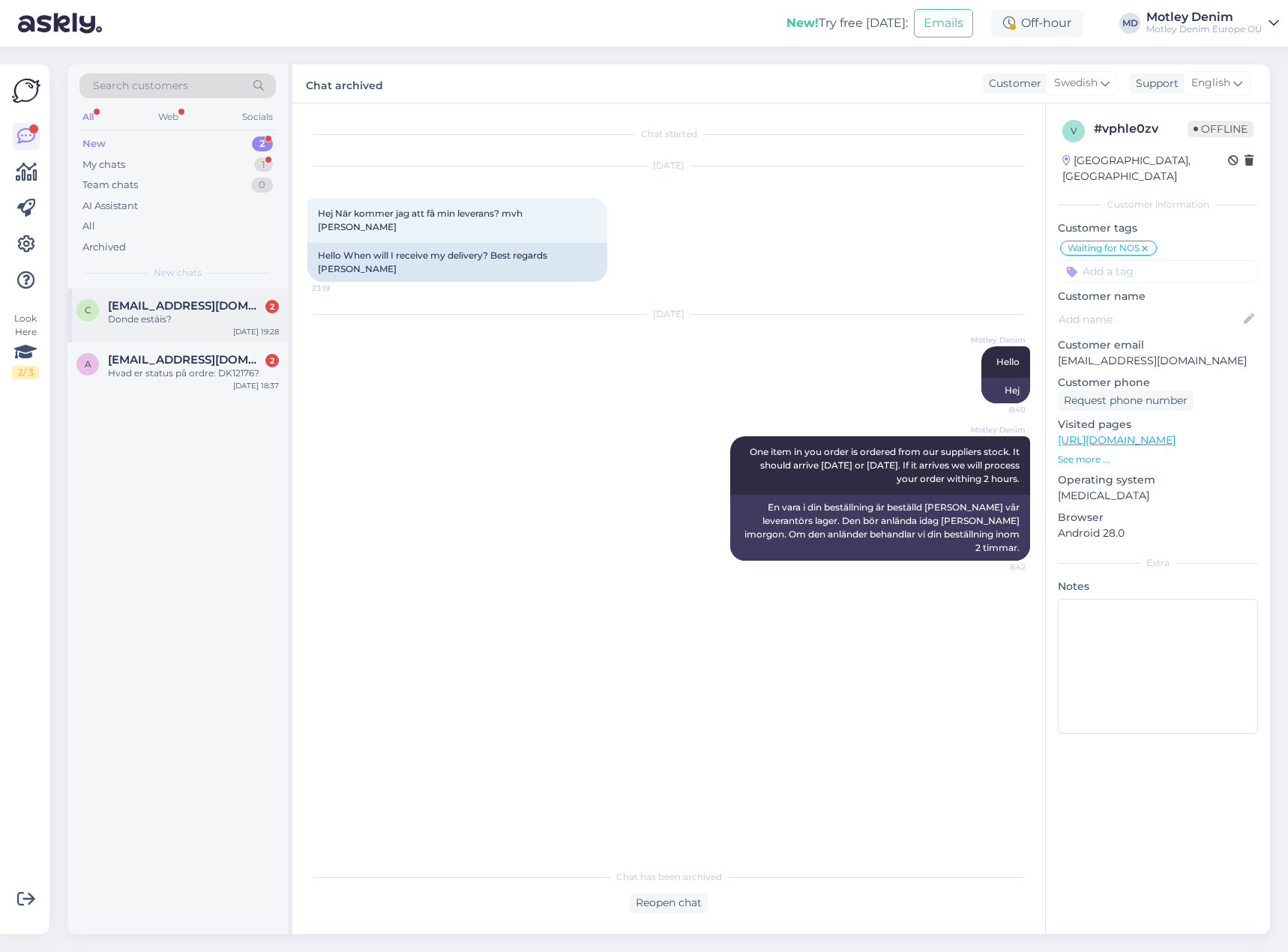
click at [204, 315] on div "Donde estáis?" at bounding box center [194, 319] width 171 height 13
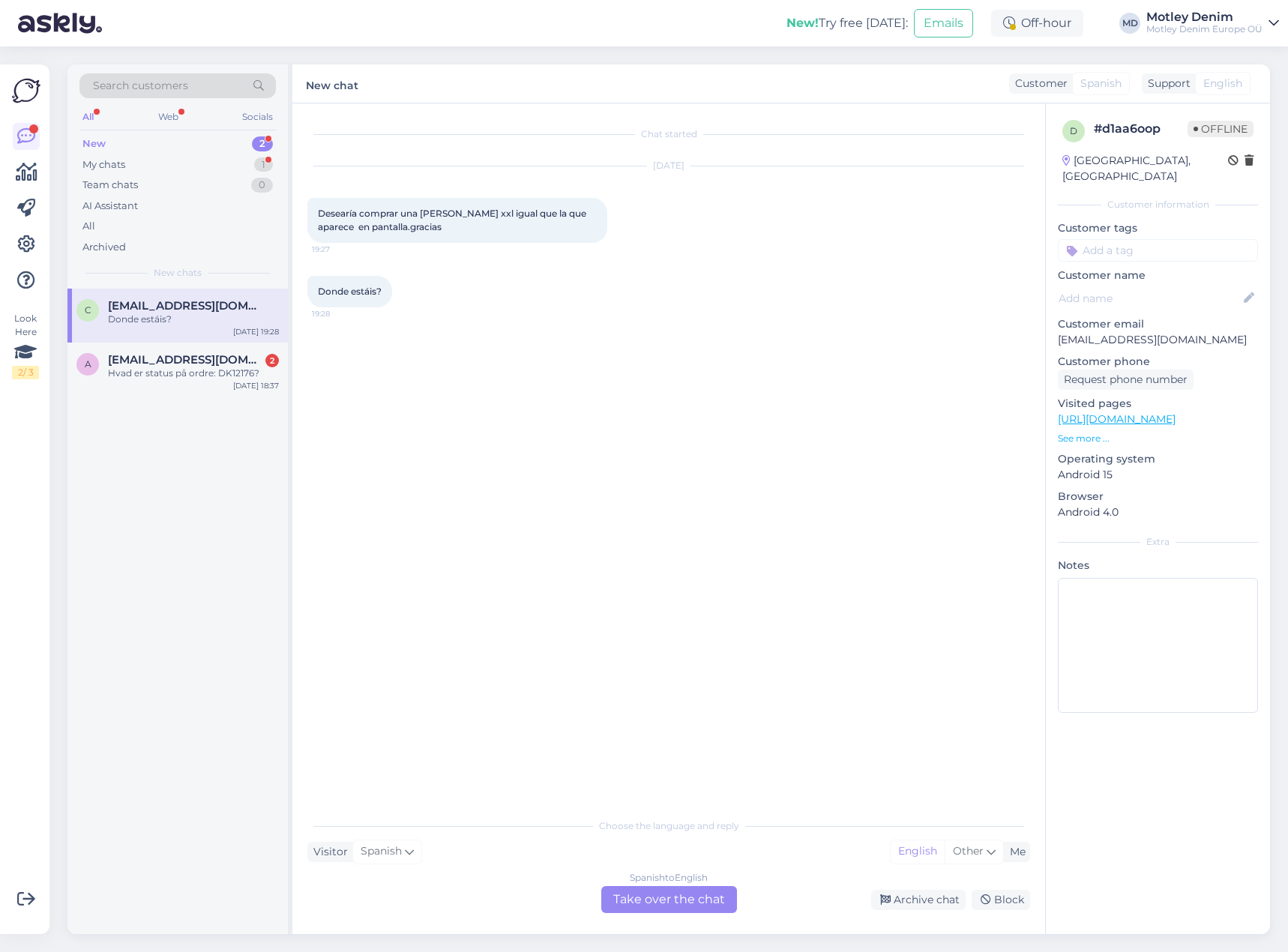
click at [676, 899] on div "Spanish to English Take over the chat" at bounding box center [669, 899] width 136 height 27
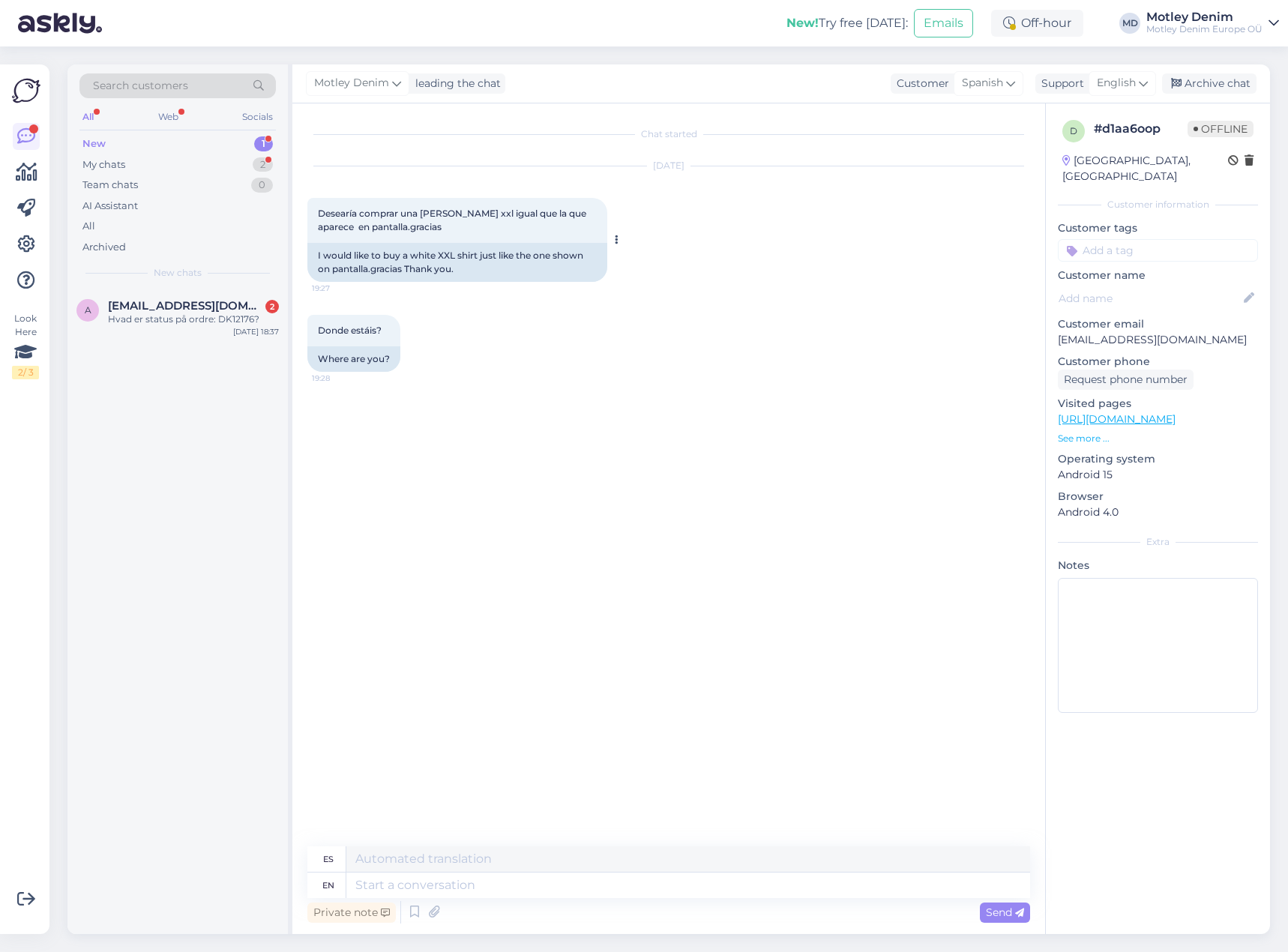
click at [332, 215] on span "Desearía comprar una [PERSON_NAME] xxl igual que la que aparece en pantalla.gra…" at bounding box center [453, 220] width 271 height 25
drag, startPoint x: 332, startPoint y: 215, endPoint x: 442, endPoint y: 229, distance: 110.9
click at [442, 229] on span "Desearía comprar una [PERSON_NAME] xxl igual que la que aparece en pantalla.gra…" at bounding box center [453, 220] width 271 height 25
copy div "Desearía comprar una [PERSON_NAME] xxl igual que la que aparece en pantalla.gra…"
click at [406, 501] on div "Chat started [DATE] Desearía comprar una [PERSON_NAME] xxl igual que la que apa…" at bounding box center [675, 475] width 736 height 715
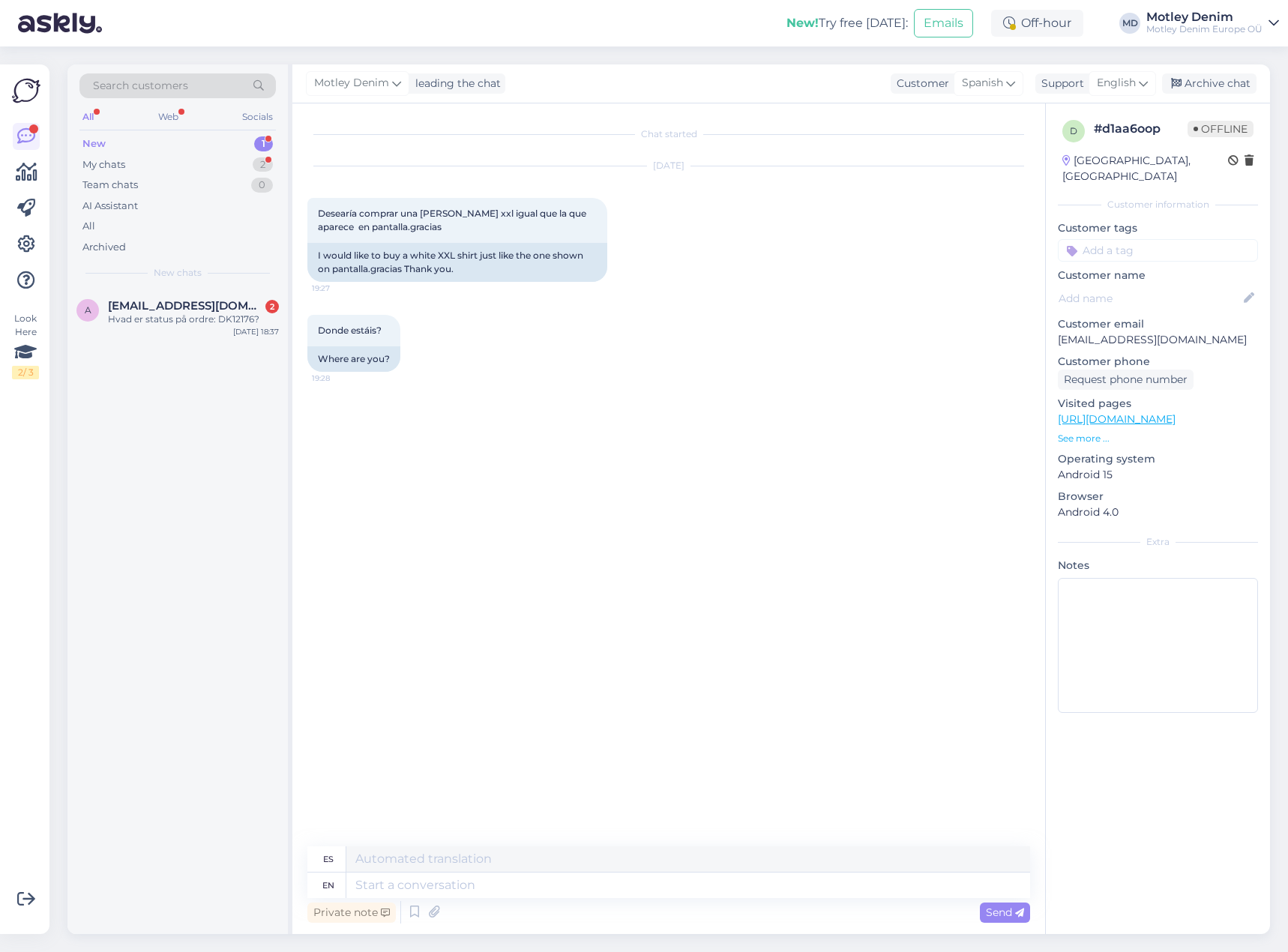
click at [1091, 432] on p "See more ..." at bounding box center [1157, 438] width 200 height 13
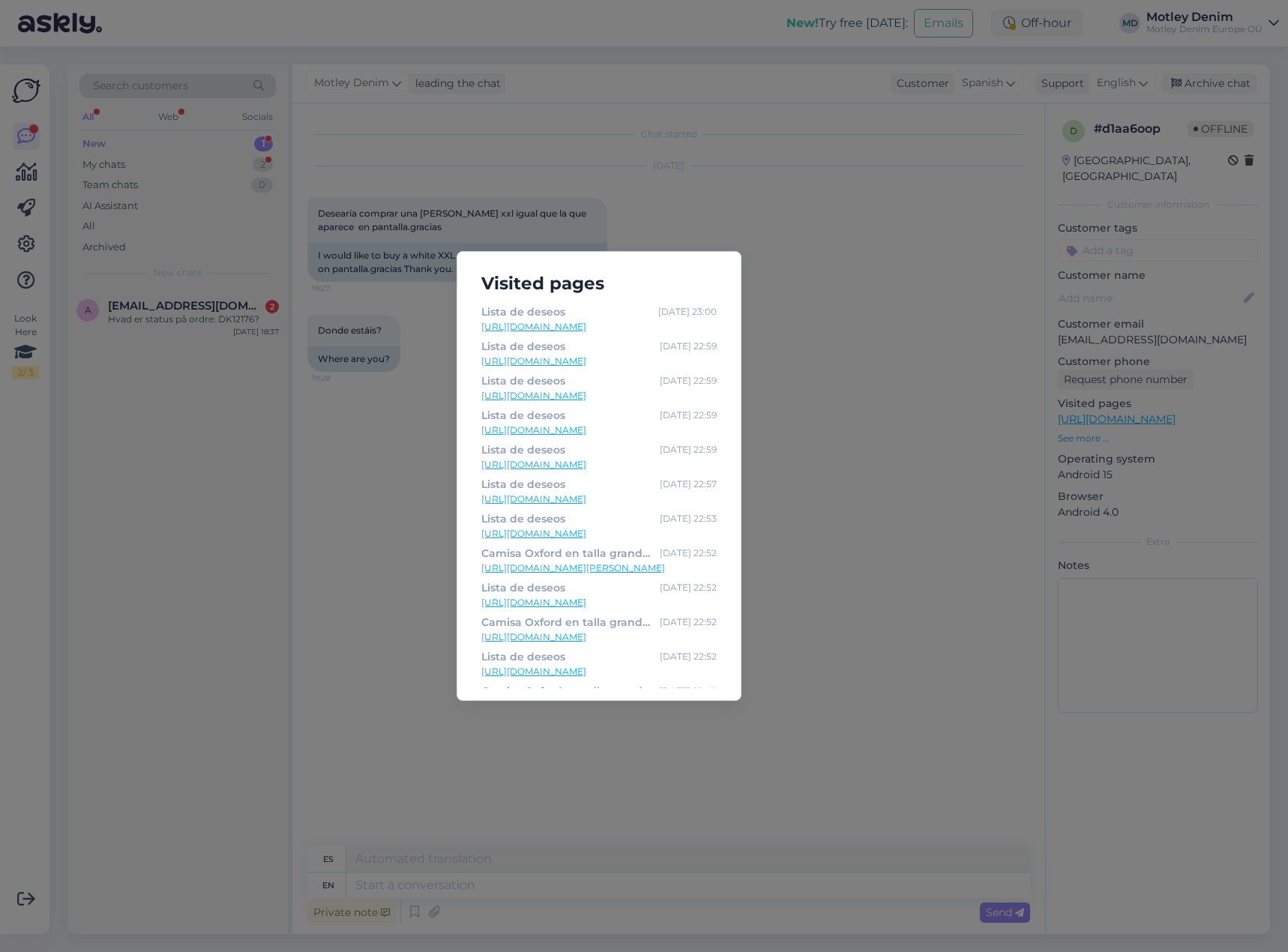
drag, startPoint x: 594, startPoint y: 158, endPoint x: 589, endPoint y: 168, distance: 11.2
click at [594, 160] on div "Visited pages Lista de deseos [DATE] 23:00 [URL][DOMAIN_NAME] Lista de deseos […" at bounding box center [644, 476] width 1288 height 952
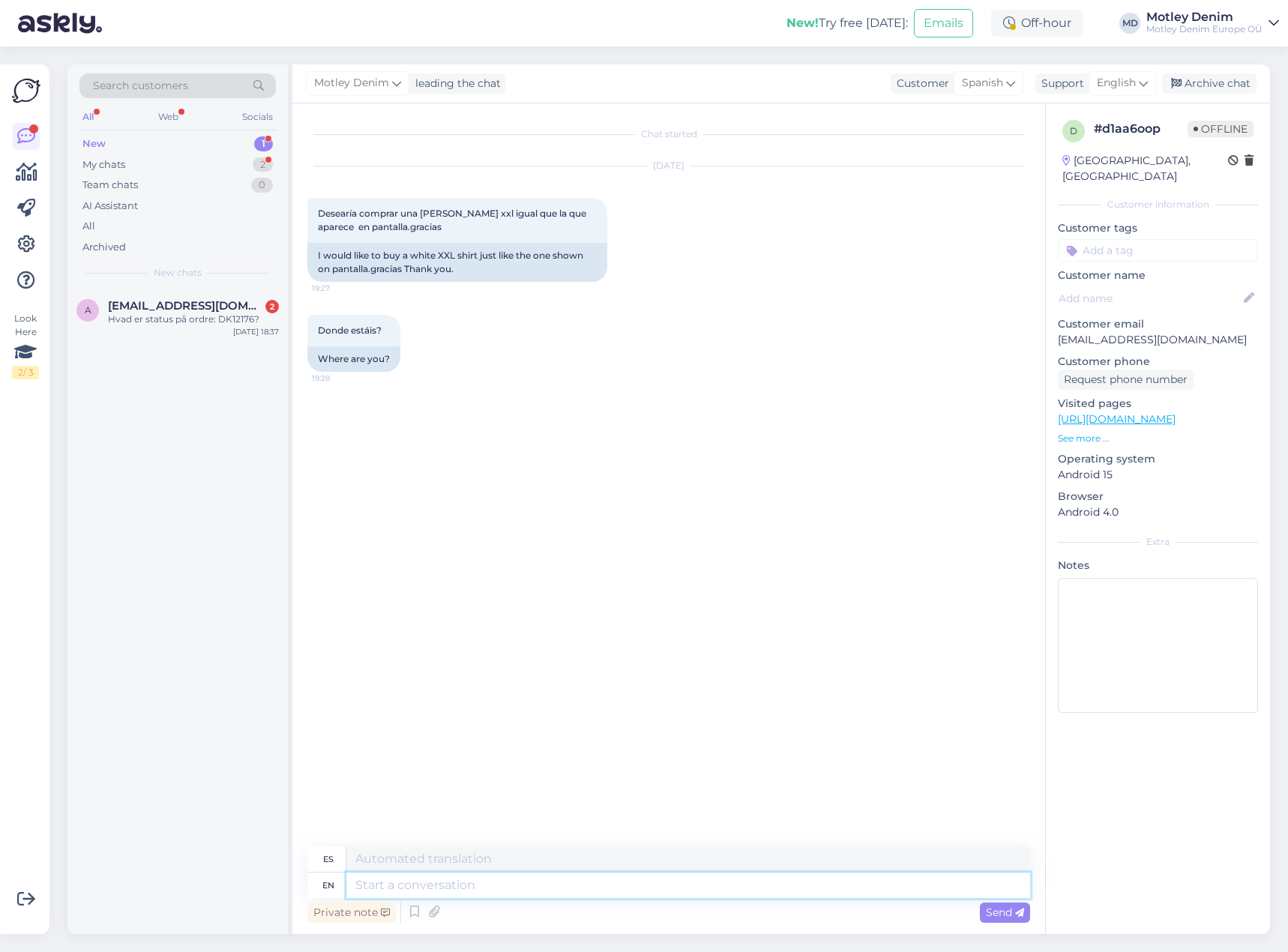
click at [607, 878] on textarea at bounding box center [688, 885] width 684 height 25
type textarea "Hello"
type textarea "Hola"
type textarea "What i"
type textarea "Qué"
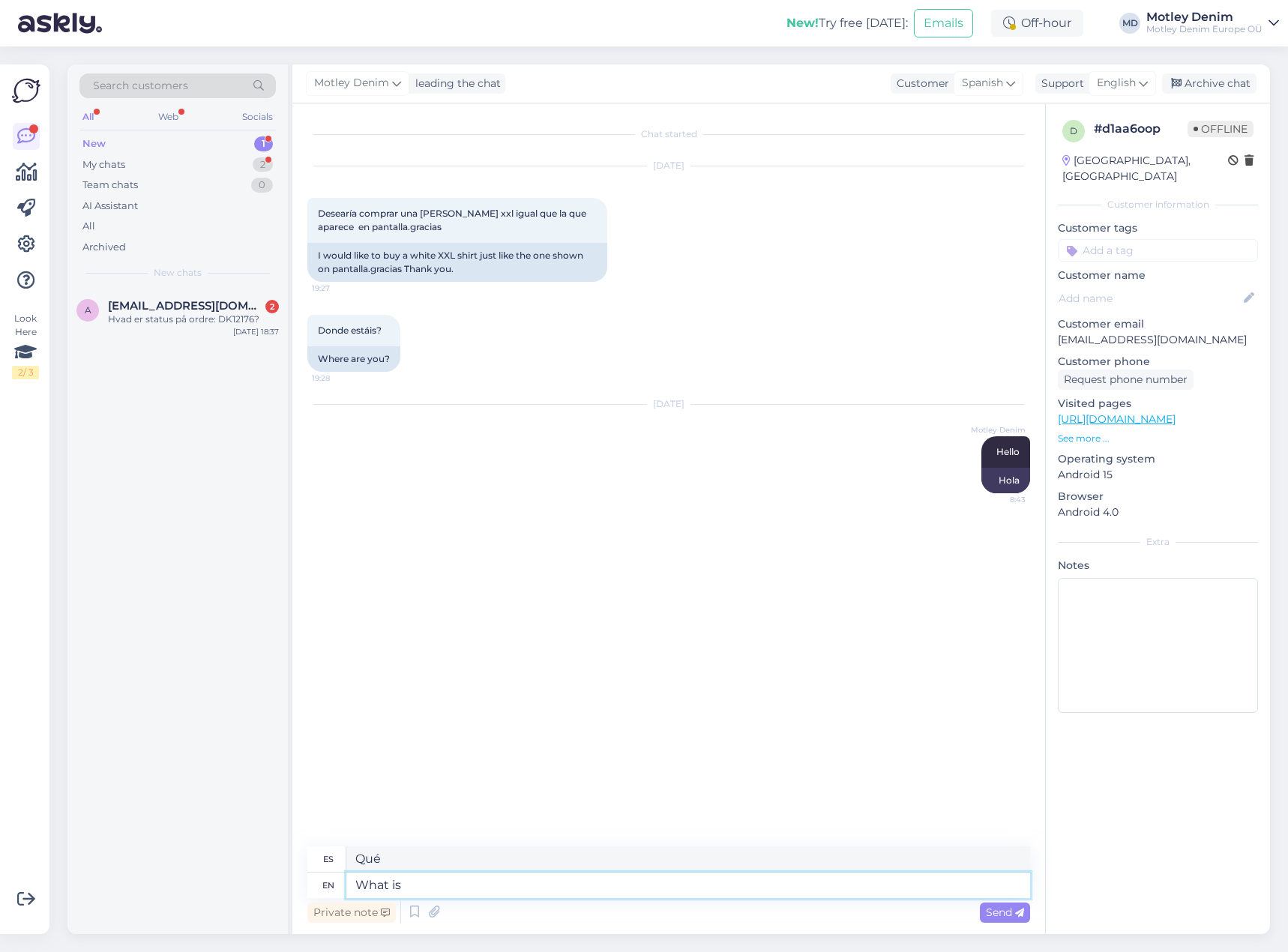
type textarea "What is"
type textarea "Qué es"
type textarea "What is the"
type textarea "¿Qué es el?"
type textarea "What"
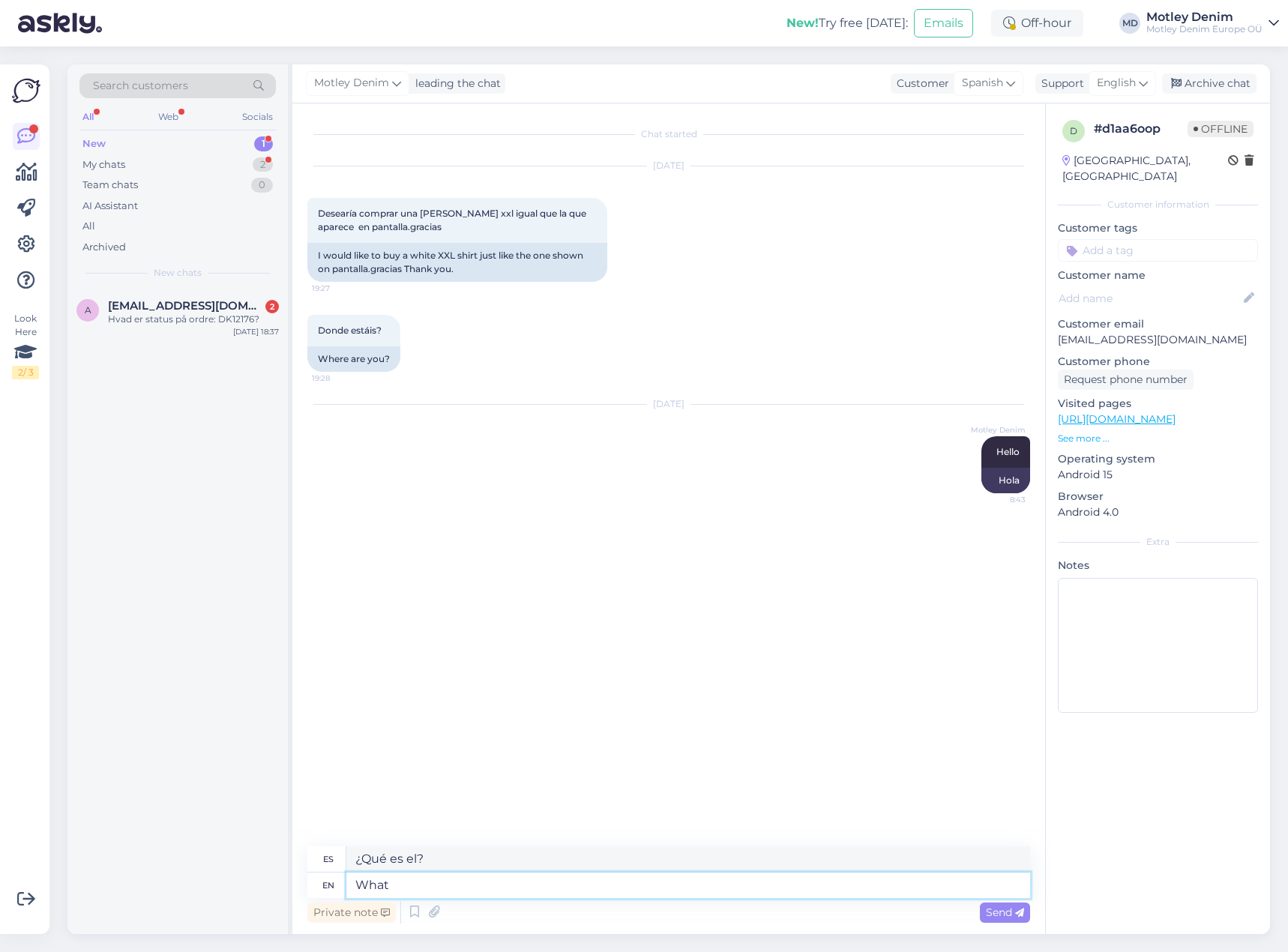
type textarea "Qué"
type textarea "What is t"
type textarea "Qué es"
type textarea "What is the"
type textarea "¿Qué es el?"
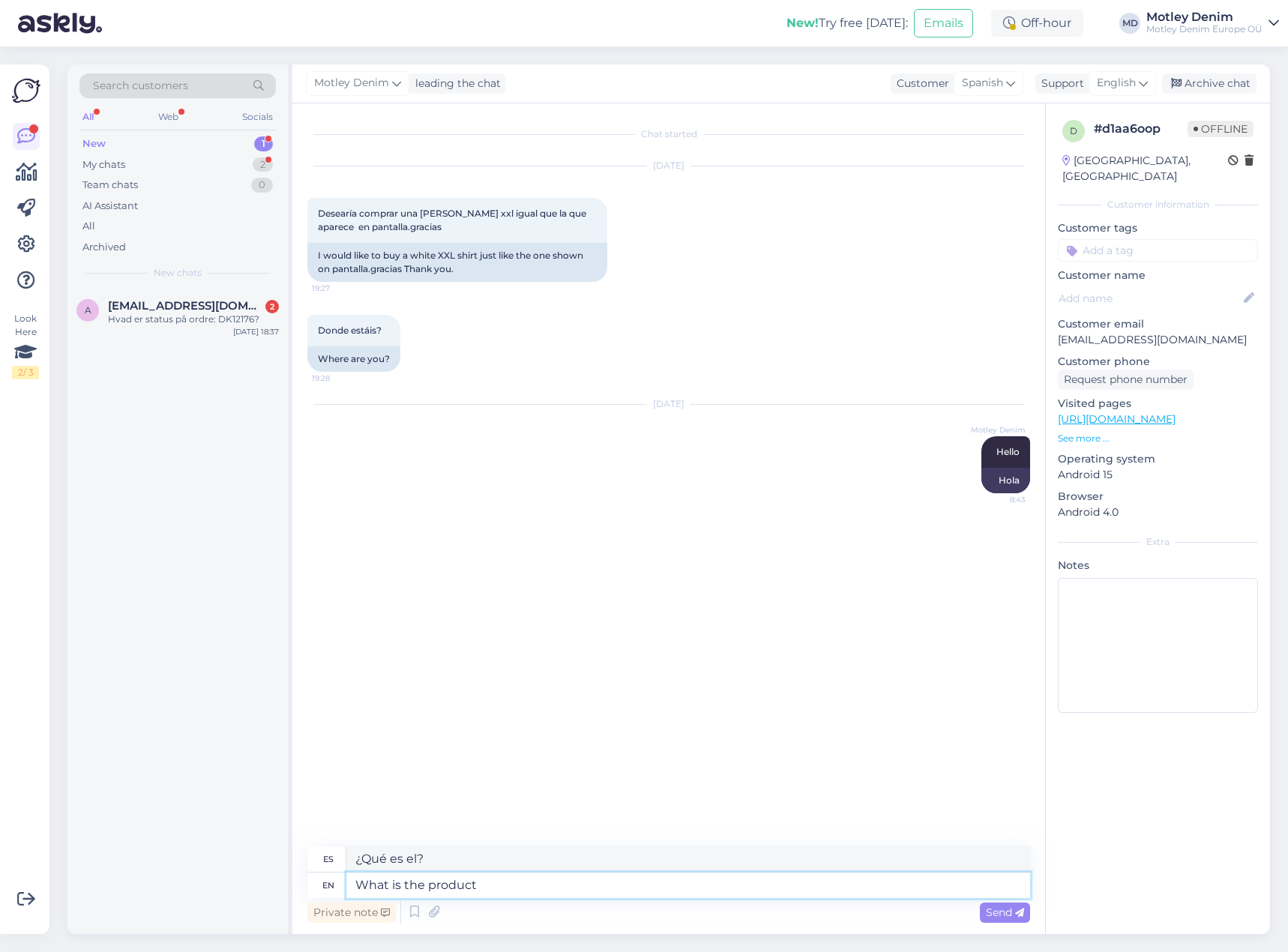
type textarea "What is the product y"
type textarea "¿Qué es el producto?"
type textarea "What is the product you ar"
type textarea "¿Cuál es el producto que usted?"
type textarea "What is the product you are t"
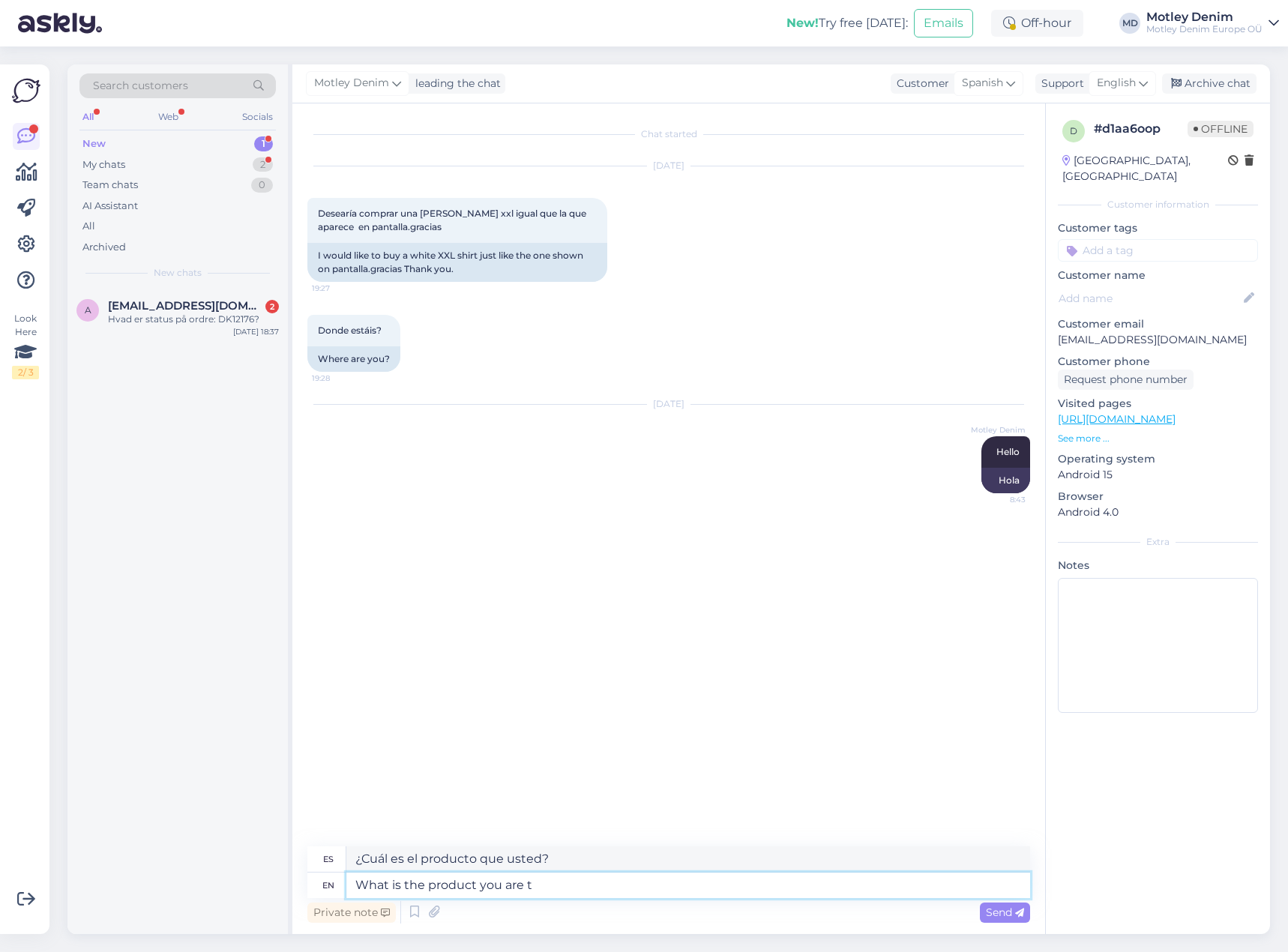
type textarea "¿Cuál es el producto que usted es?"
type textarea "What is the product you are trying t"
type textarea "¿Cuál es el producto que estás probando?"
type textarea "What is the product you are trying to"
type textarea "¿Cuál es el producto que estás intentando conseguir?"
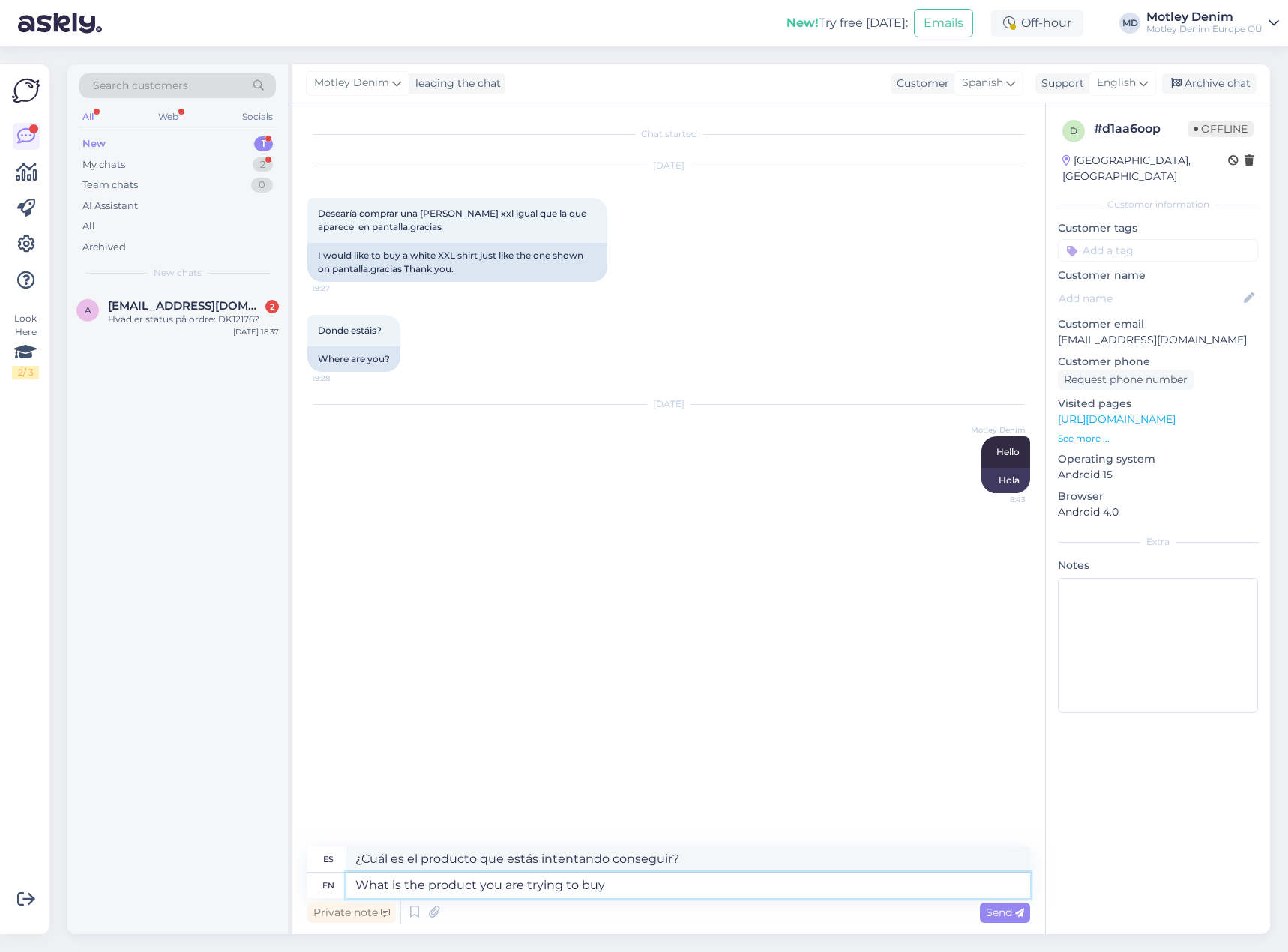
type textarea "What is the product you are trying to buy?"
type textarea "¿Cuál es el producto que estás intentando comprar?"
type textarea "What is the product you are trying to buy and"
type textarea "¿Cuál es el producto que estás intentando comprar y"
type textarea "What is the product you are trying to buy and how ca"
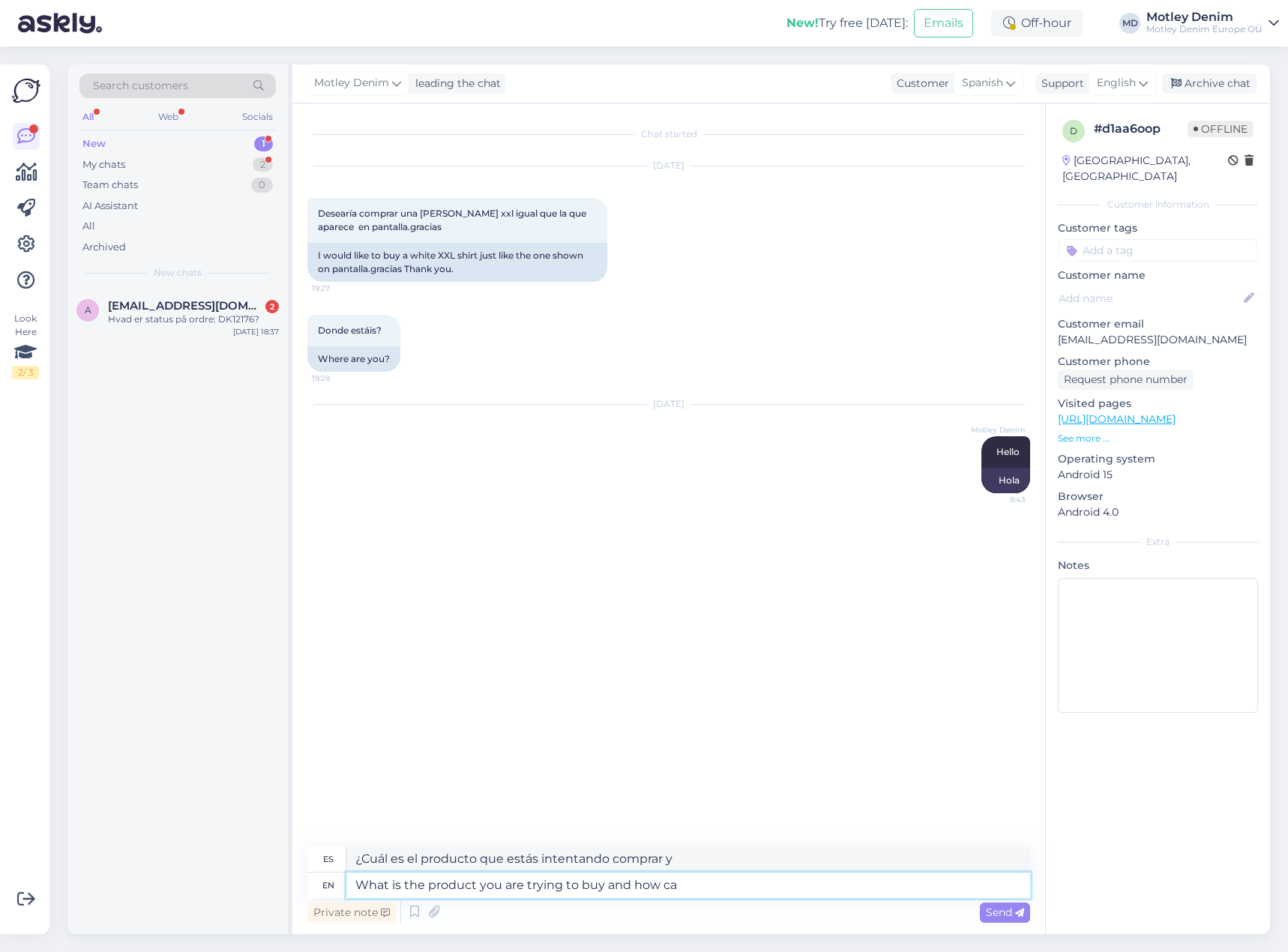
type textarea "¿Cuál es el producto que estás intentando comprar y cómo?"
type textarea "What is the product you are trying to buy and how can w"
type textarea "¿Cuál es el producto que estás intentando comprar y cómo puedes?"
type textarea "What is the product you are trying to buy and how can we h"
type textarea "¿Cuál es el producto que estás intentando comprar y cómo podemos ayudarte?"
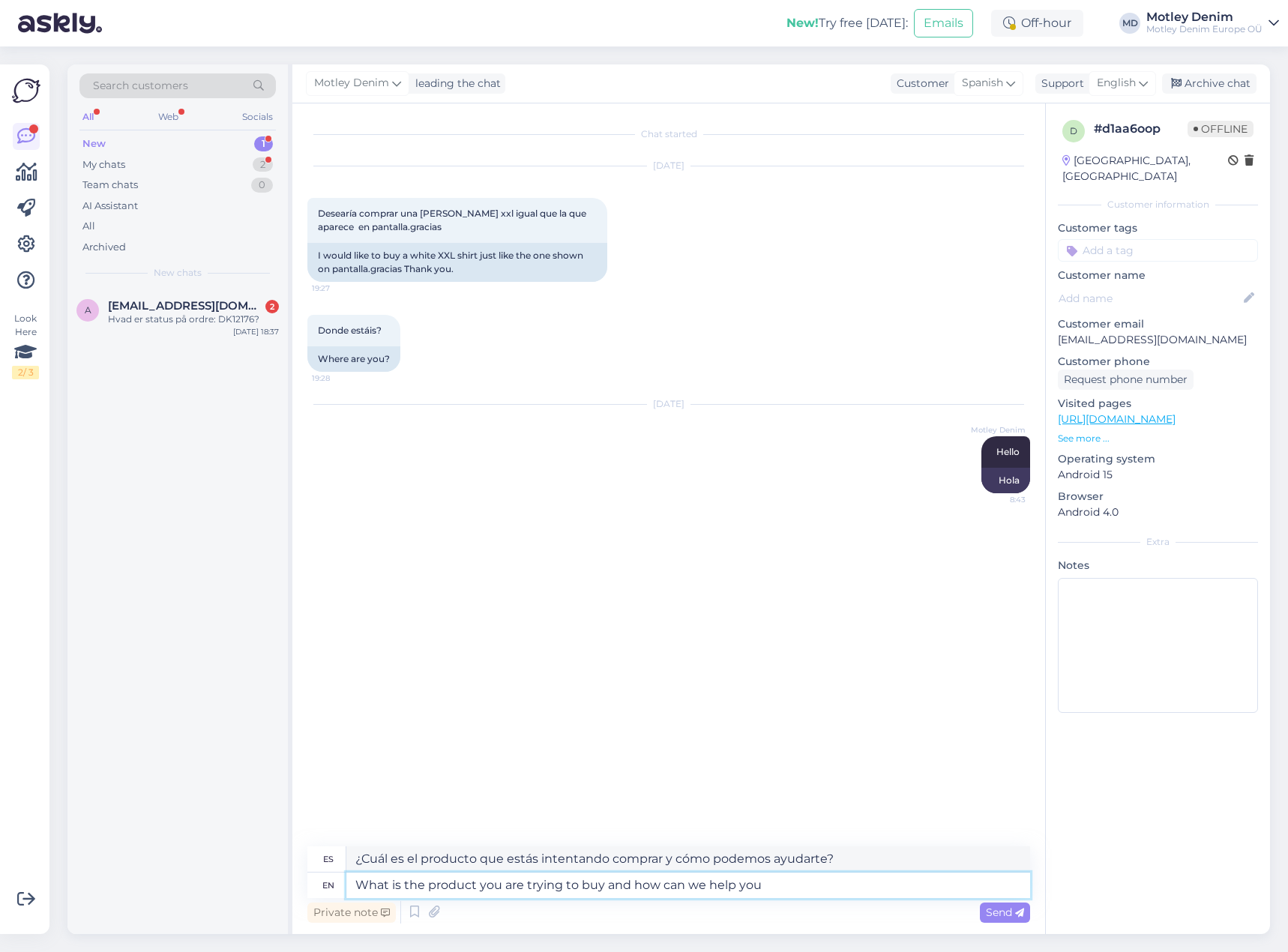
type textarea "What is the product you are trying to buy and how can we help you?"
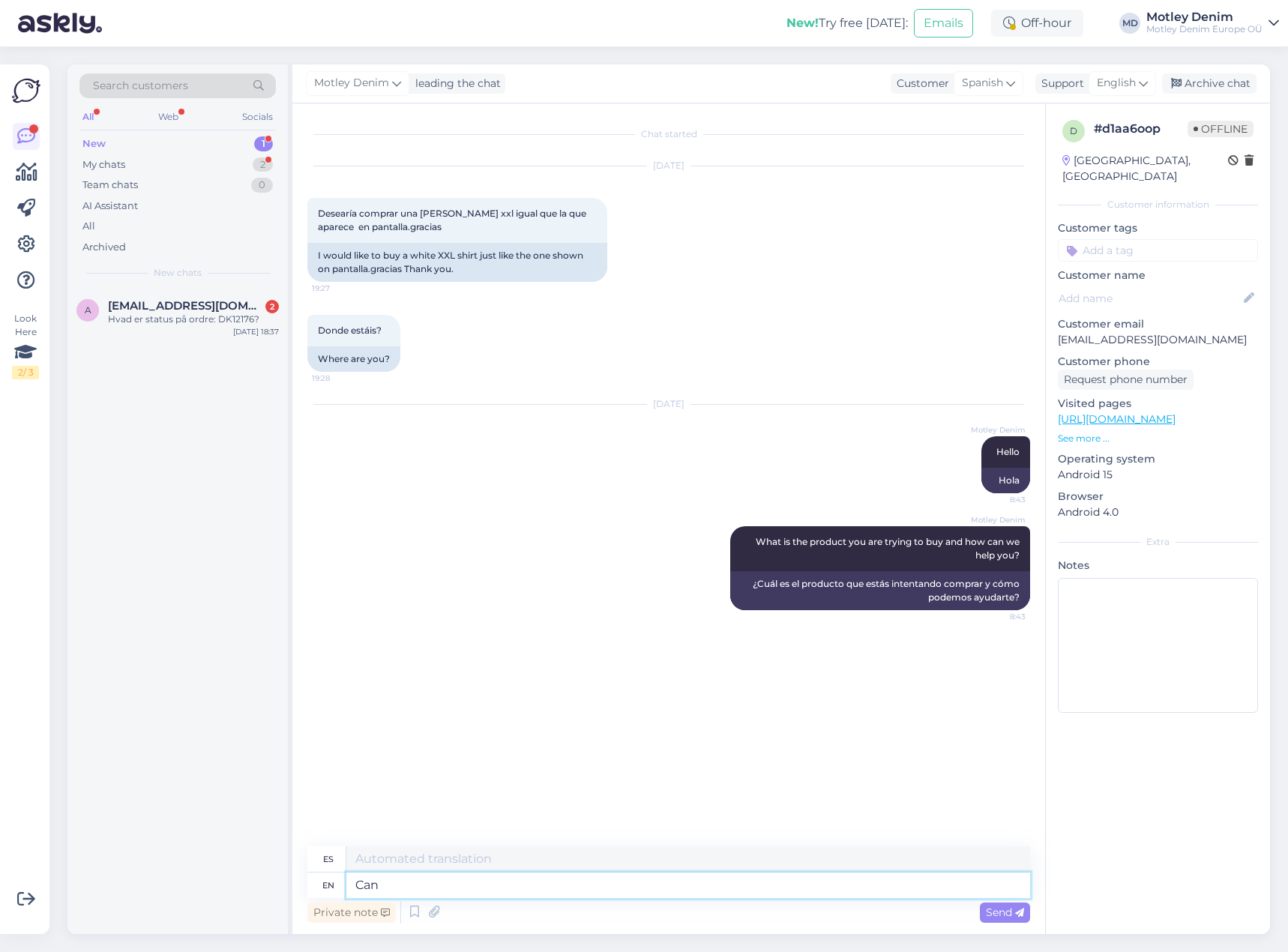
type textarea "Can"
type textarea "Poder"
type textarea "Can you"
type textarea "Puede"
type textarea "Can you provide"
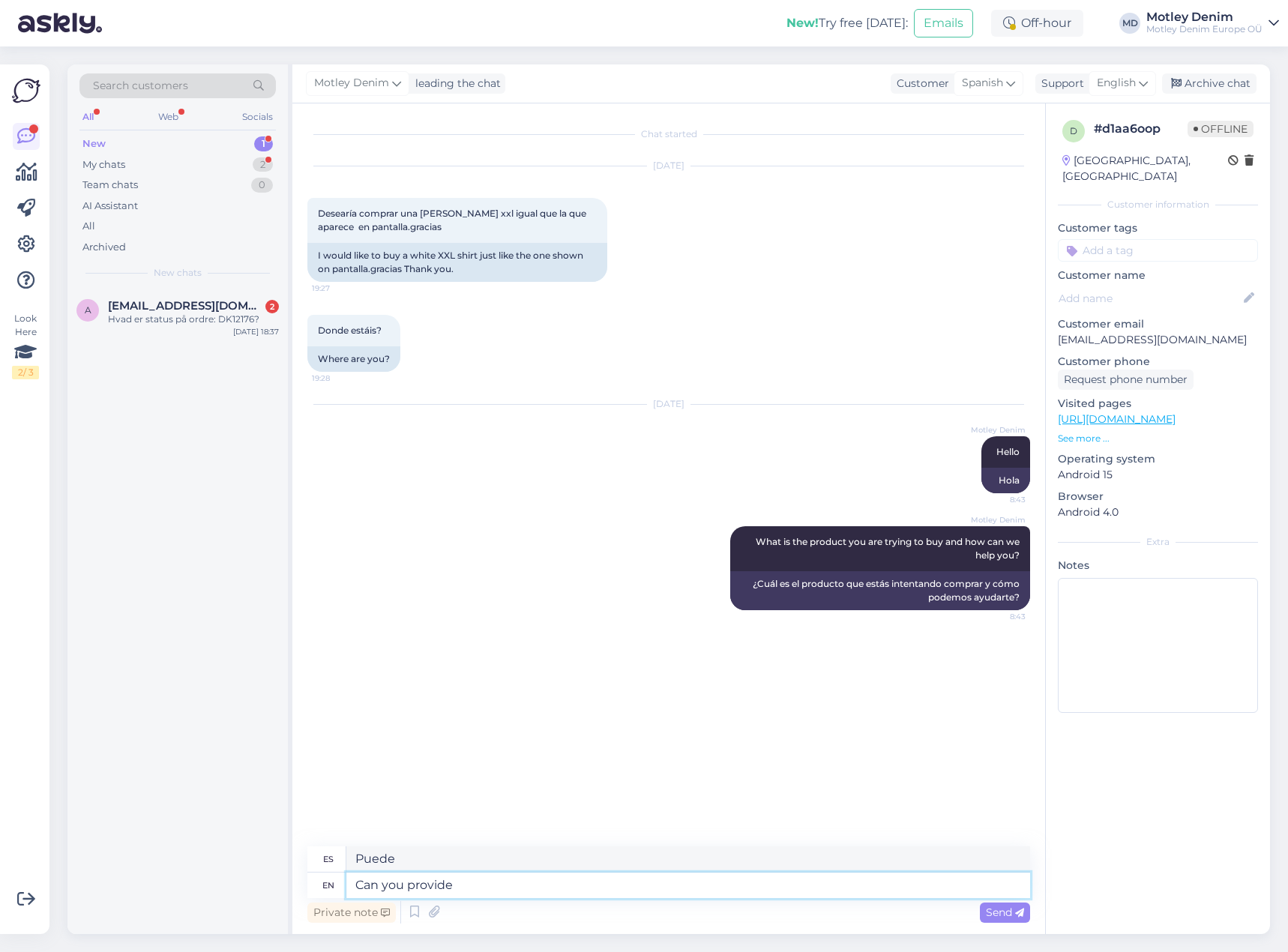
type textarea "¿Puedes proporcionarme?"
type textarea "Can you provide us w"
type textarea "¿Nos puedes proporcionar?"
type textarea "Can you provide us with a"
type textarea "¿Nos puedes proporcionar una?"
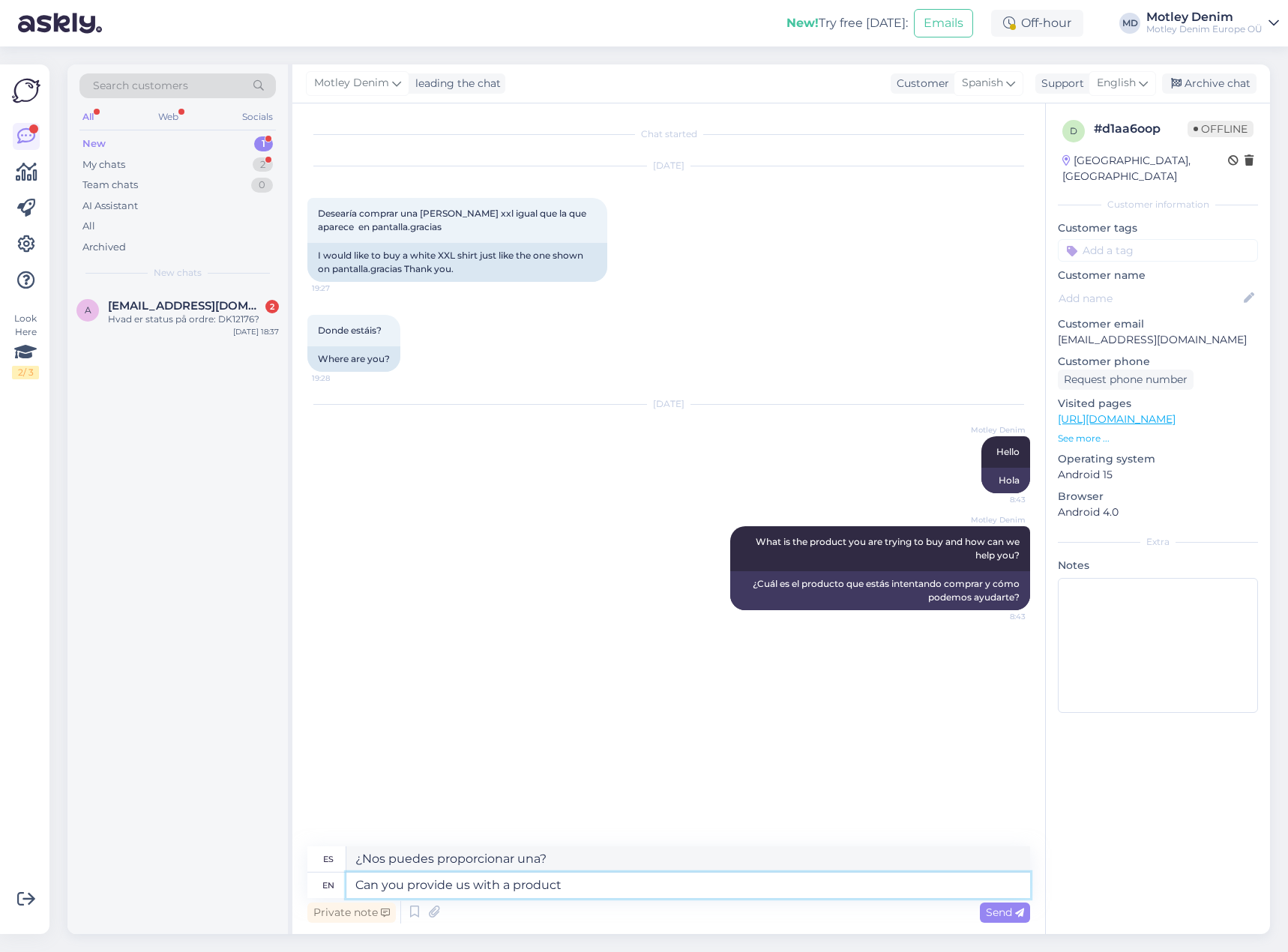
type textarea "Can you provide us with a product l"
type textarea "¿Puedes proporcionarnos un producto?"
type textarea "Can you provide us with a product link?"
type textarea "¿Puede proporcionarnos un enlace del producto?"
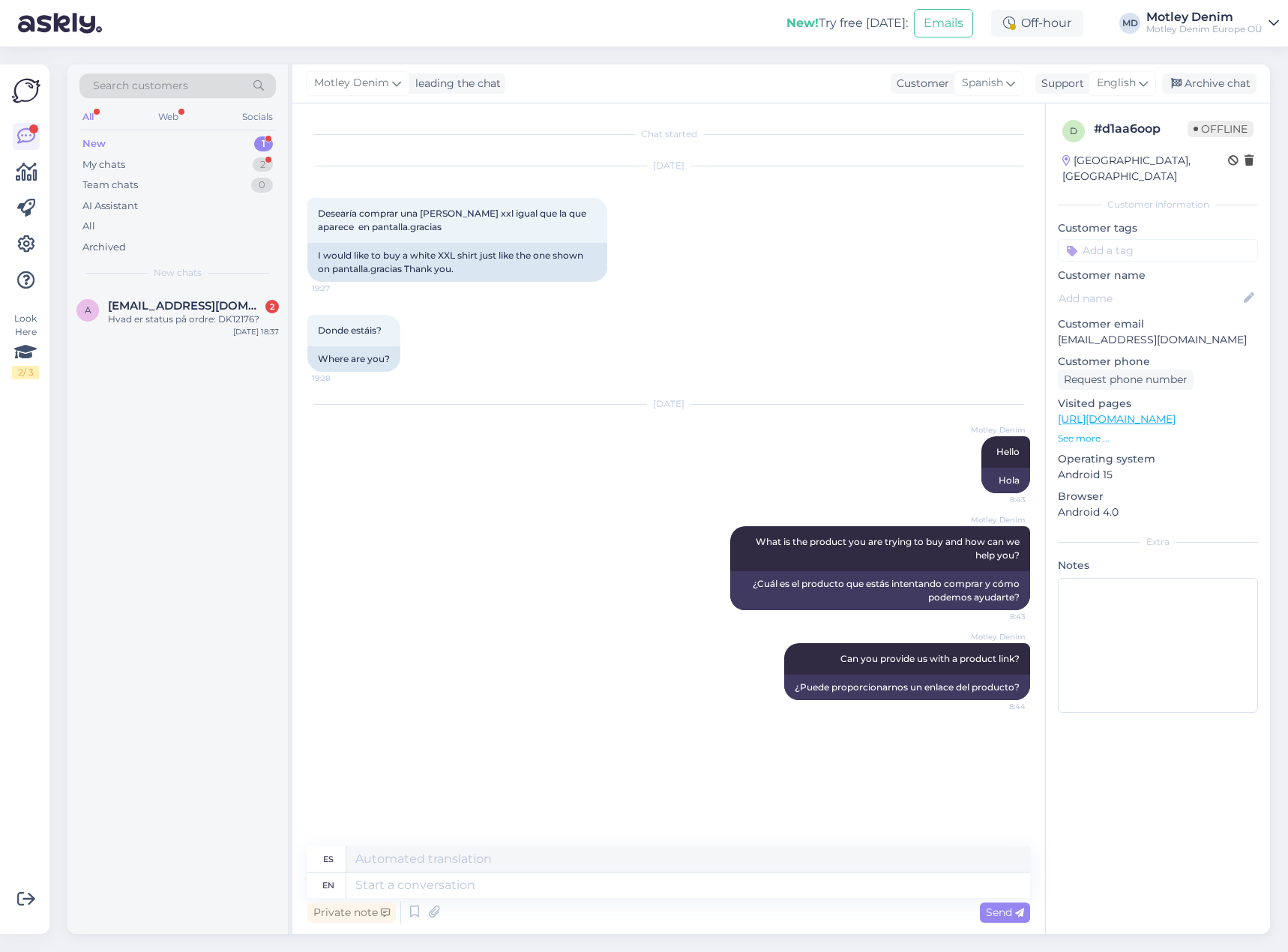
click at [1186, 239] on input at bounding box center [1157, 250] width 200 height 23
type input "X"
type input "XXL"
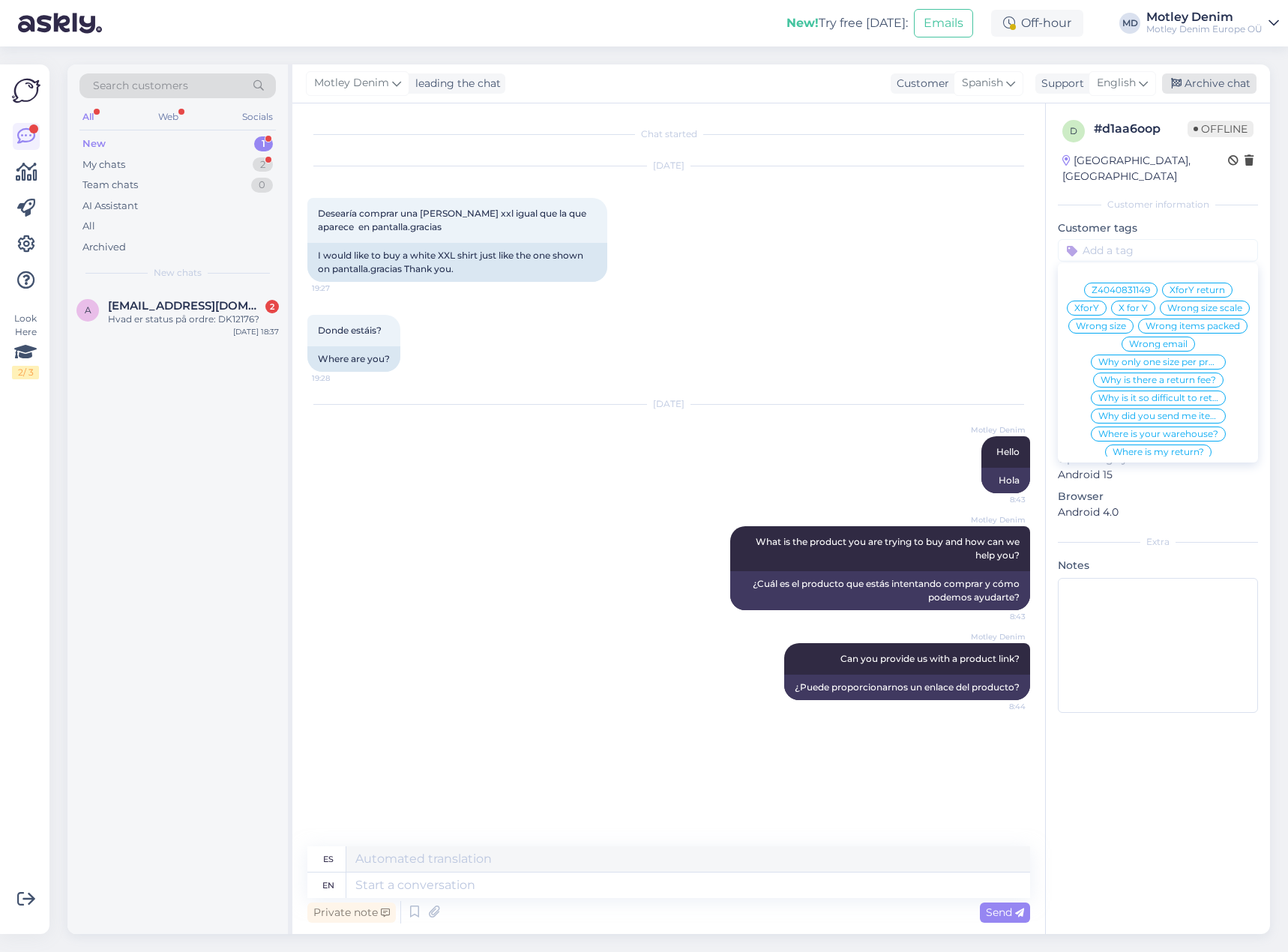
click at [1220, 85] on div "Archive chat" at bounding box center [1209, 84] width 95 height 20
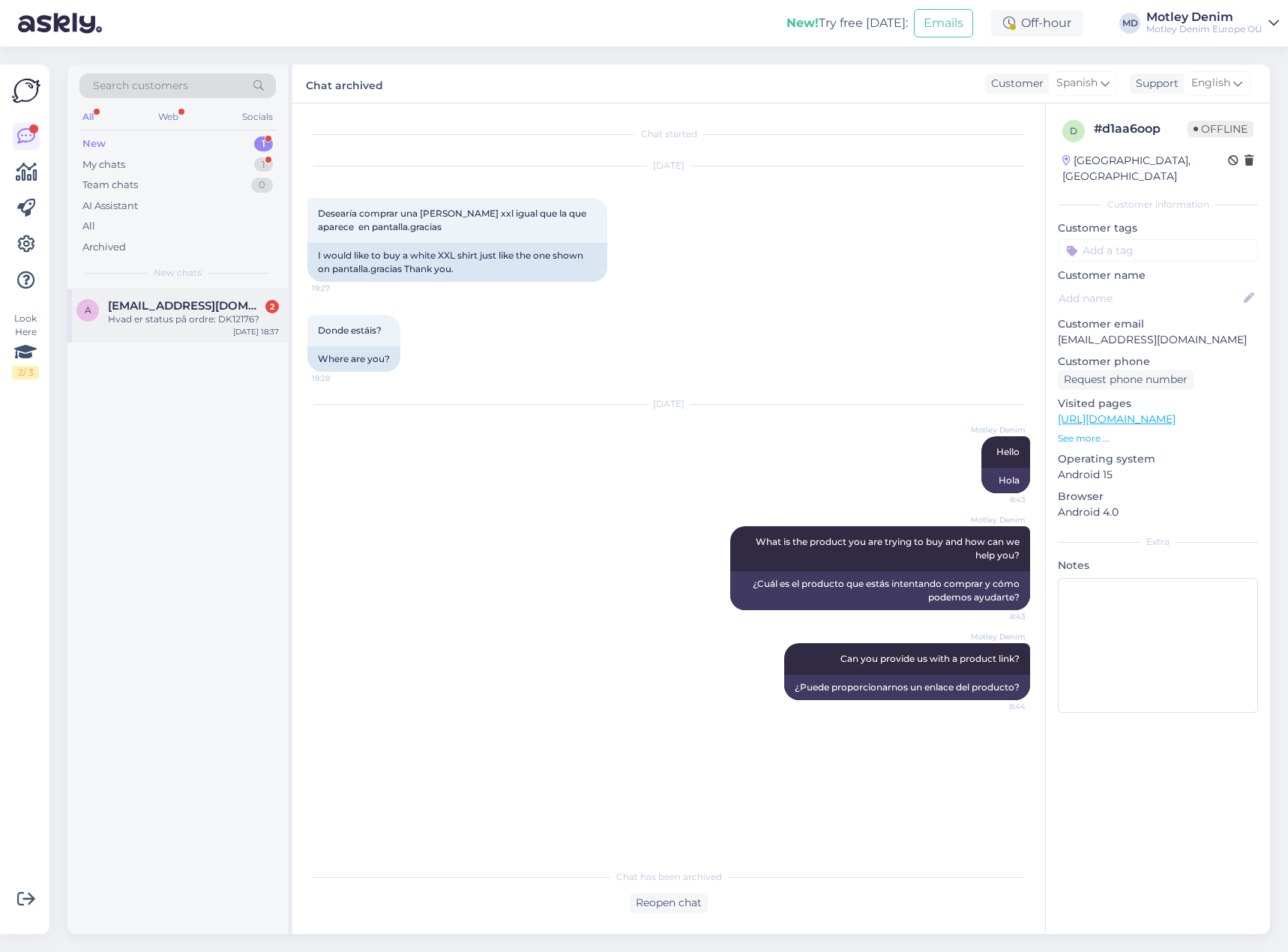
click at [210, 313] on div "Hvad er status på ordre: DK12176?" at bounding box center [194, 319] width 171 height 13
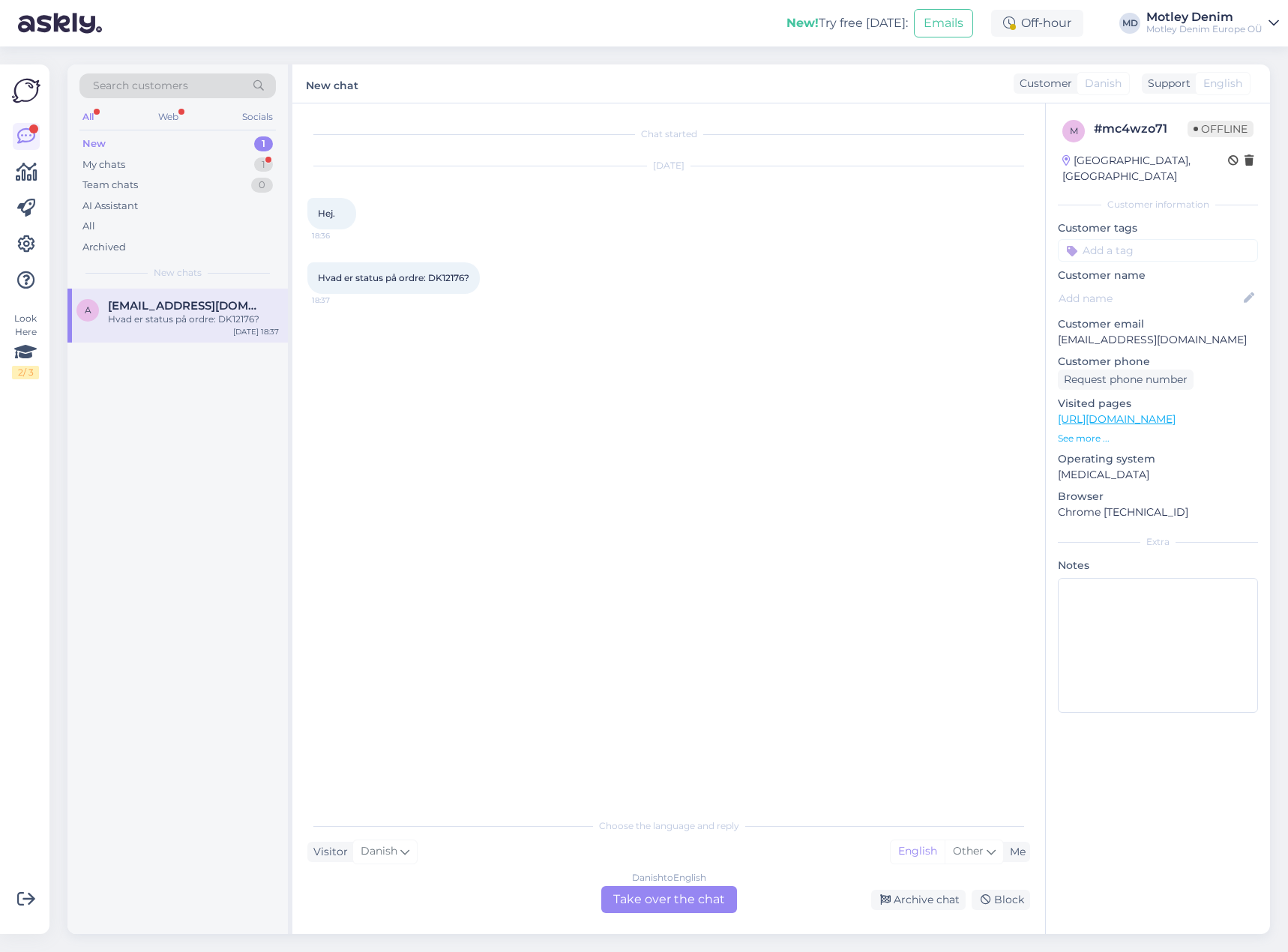
click at [678, 900] on div "Danish to English Take over the chat" at bounding box center [669, 899] width 136 height 27
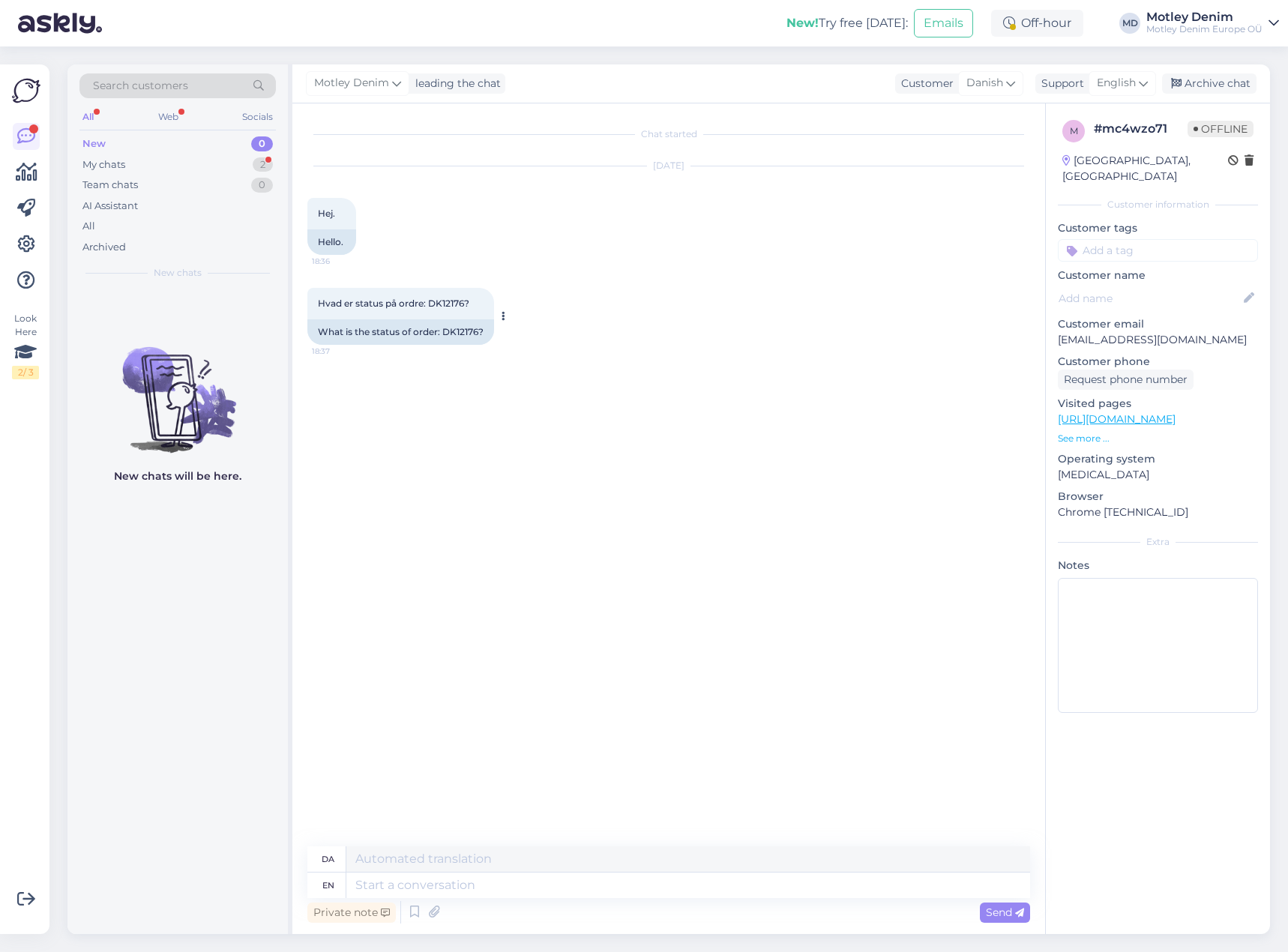
click at [452, 334] on div "What is the status of order: DK12176?" at bounding box center [401, 332] width 187 height 25
copy div "DK12176"
click at [561, 886] on textarea at bounding box center [688, 885] width 684 height 25
type textarea "Hello!"
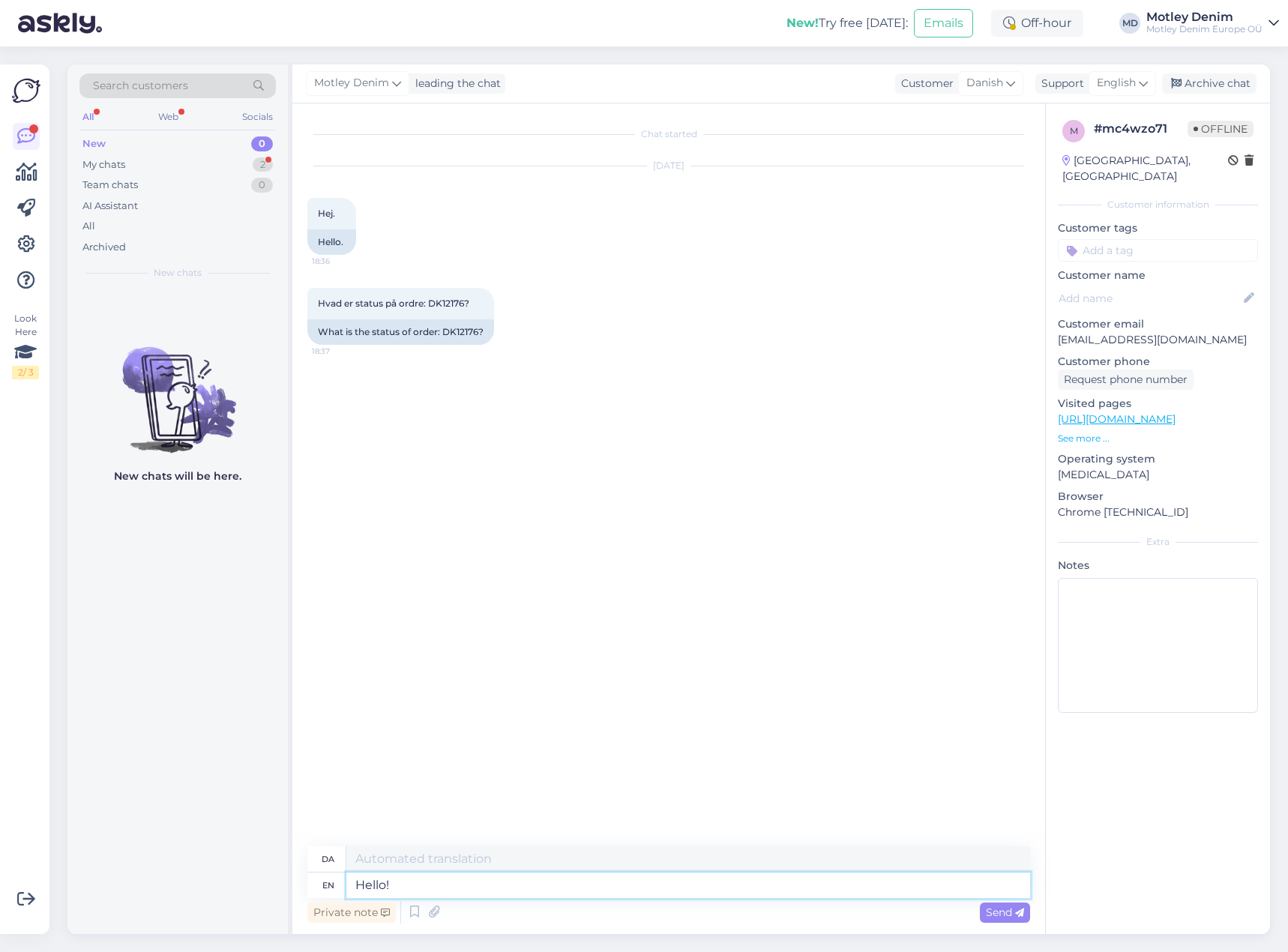
type textarea "Hej"
type textarea "Hello!"
type textarea "Hej!"
type textarea "Hello! Your"
type textarea "Hej! Din"
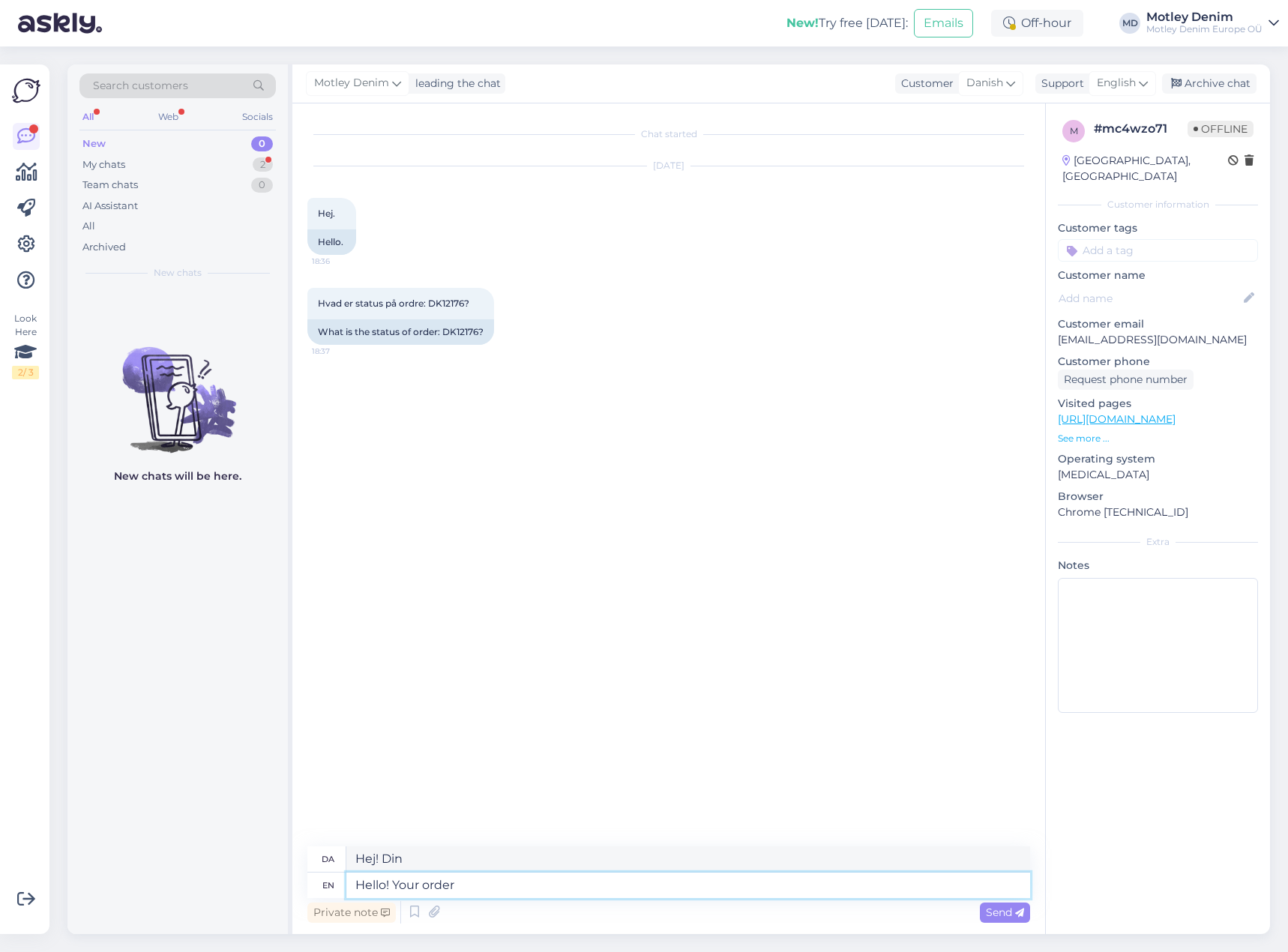
type textarea "Hello! Your order i"
type textarea "Hej! Din ordre"
type textarea "Hello! Your order is s"
type textarea "Hej! Din ordre er"
type textarea "Hello! Your order is still w"
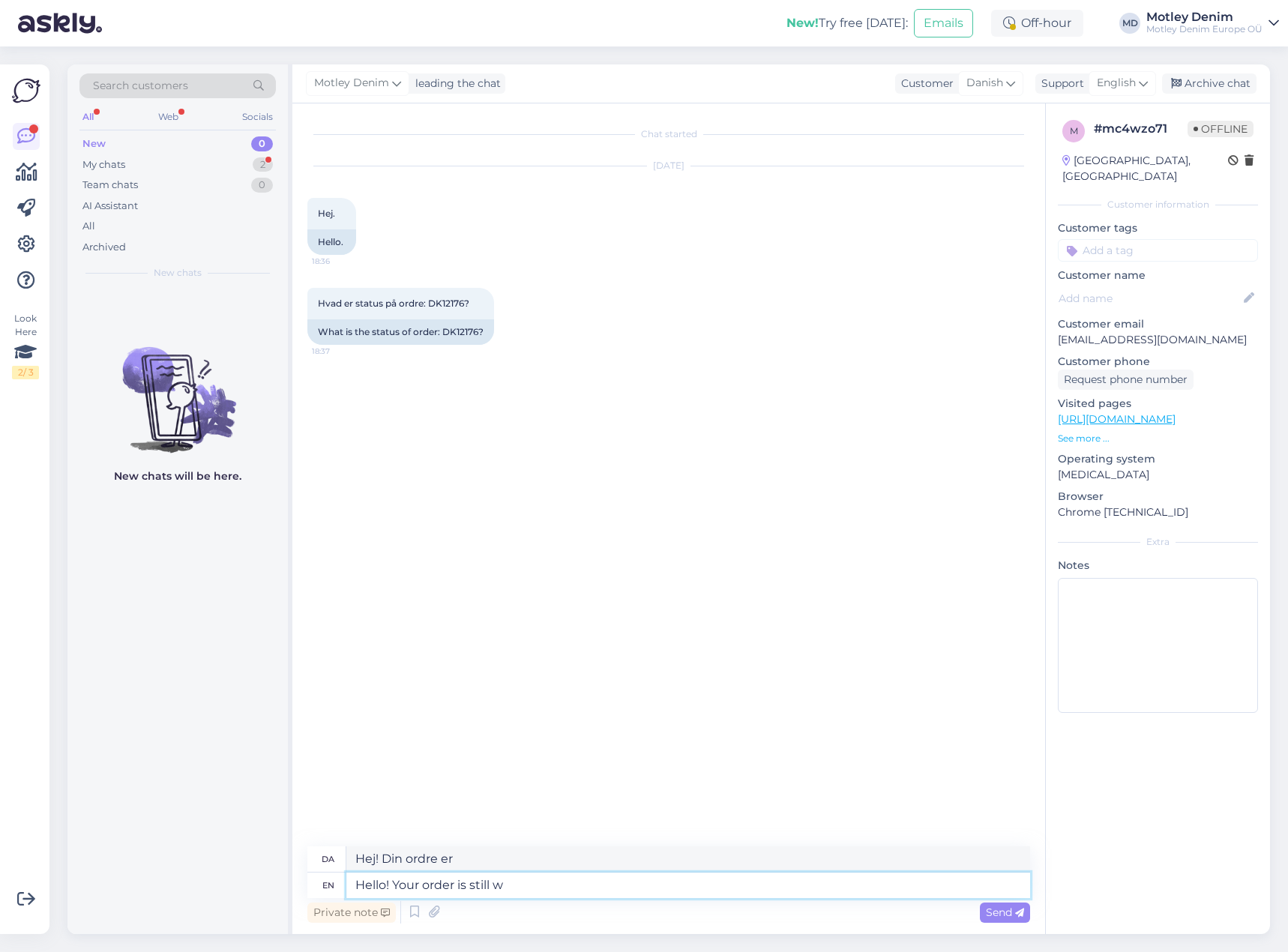
type textarea "Hej! Din ordre [PERSON_NAME]"
type textarea "Hello! Your order is still waiting"
type textarea "Hej! Din ordre venter [PERSON_NAME]"
type textarea "Hello! Your order is still waiting an"
type textarea "Hej! Din ordre venter [PERSON_NAME]."
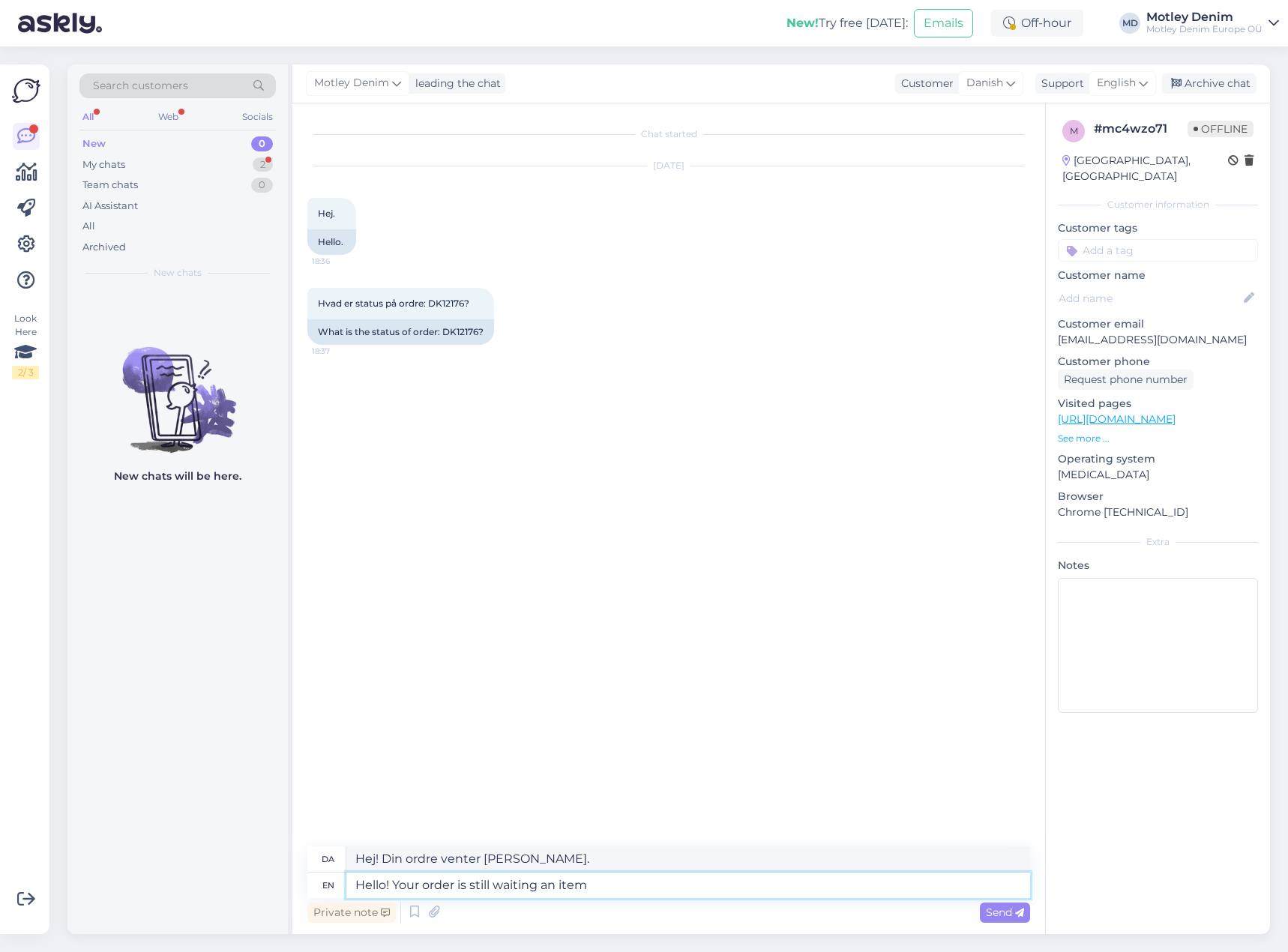
type textarea "Hello! Your order is still waiting an item"
type textarea "Hej! Din ordre venter [PERSON_NAME] på en vare"
type textarea "Hello! Your order is still waiting an item from o"
type textarea "Hej! Din ordre venter [PERSON_NAME] på en vare fra"
type textarea "Hello! Your order is still waiting an item from our s"
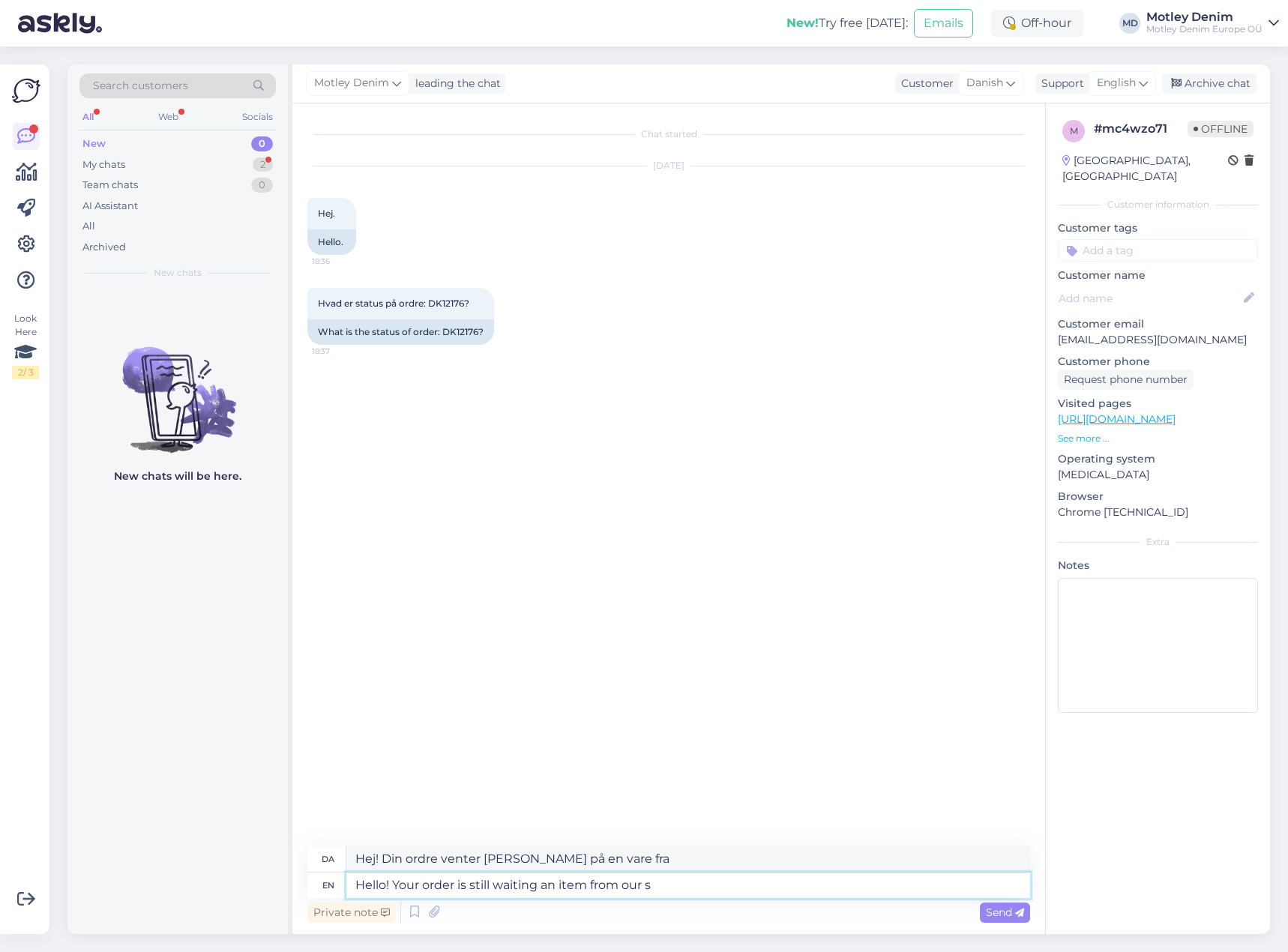
type textarea "Hej! Din ordre venter [PERSON_NAME] på en vare fra vores"
type textarea "Hello! Your order is still waiting an item from our supplier."
type textarea "Hej! Din ordre venter [PERSON_NAME] på en vare fra vores leverandør."
type textarea "Hello! Your order is still waiting an item from our supplier. We sh"
type textarea "Hej! Din ordre venter [PERSON_NAME] på en vare fra vores leverandør. Vi"
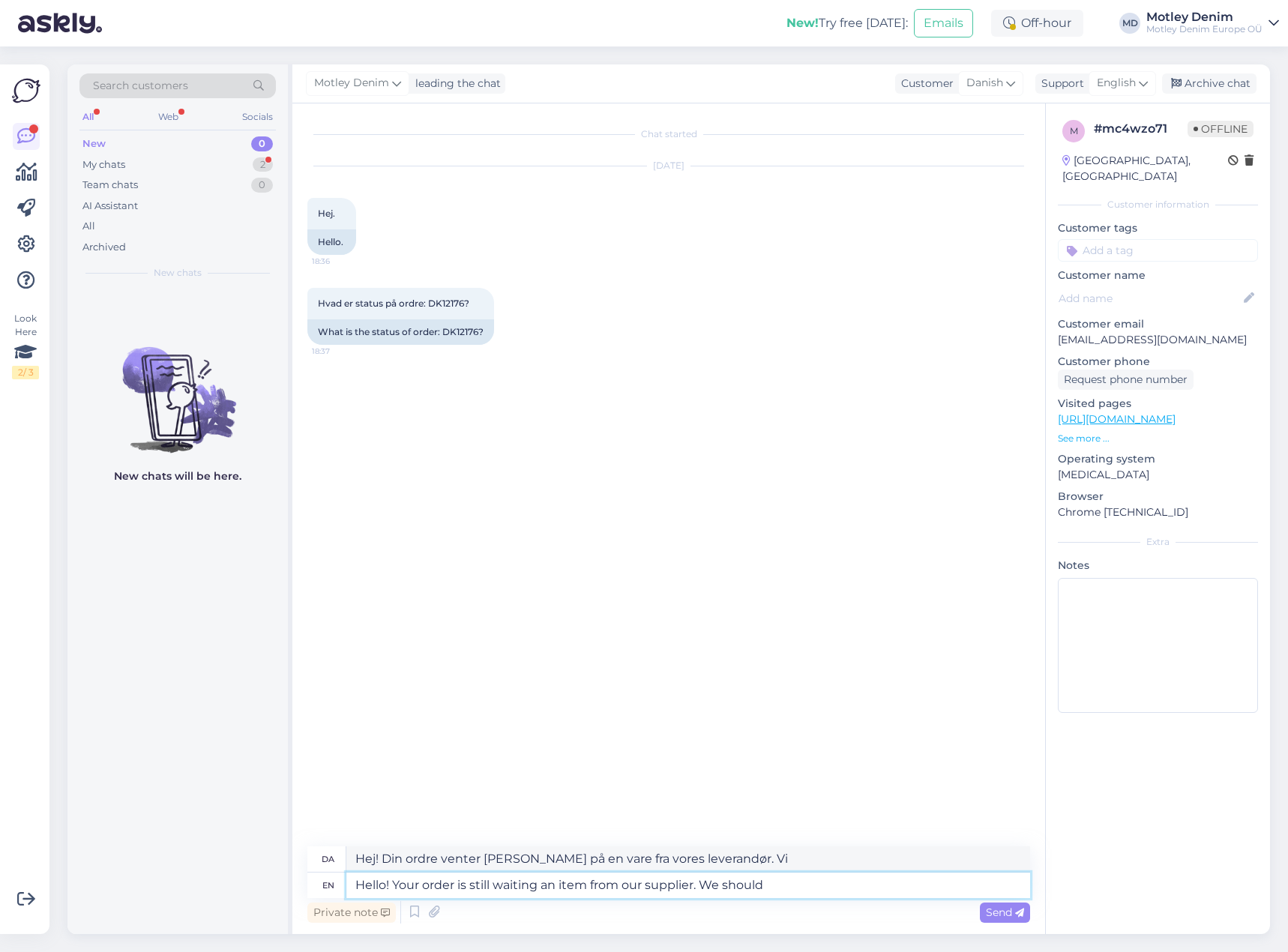
type textarea "Hello! Your order is still waiting an item from our supplier. We should r"
type textarea "Hej! Din ordre venter [PERSON_NAME] på en vare fra vores leverandør. Vi bør"
type textarea "Hello! Your order is still waiting an item from our supplier. We should receive"
type textarea "Hej! Din ordre venter [PERSON_NAME] på en vare fra vores leverandør. Vi [PERSON…"
type textarea "Hello! Your order is still waiting an item from our supplier. We should receive…"
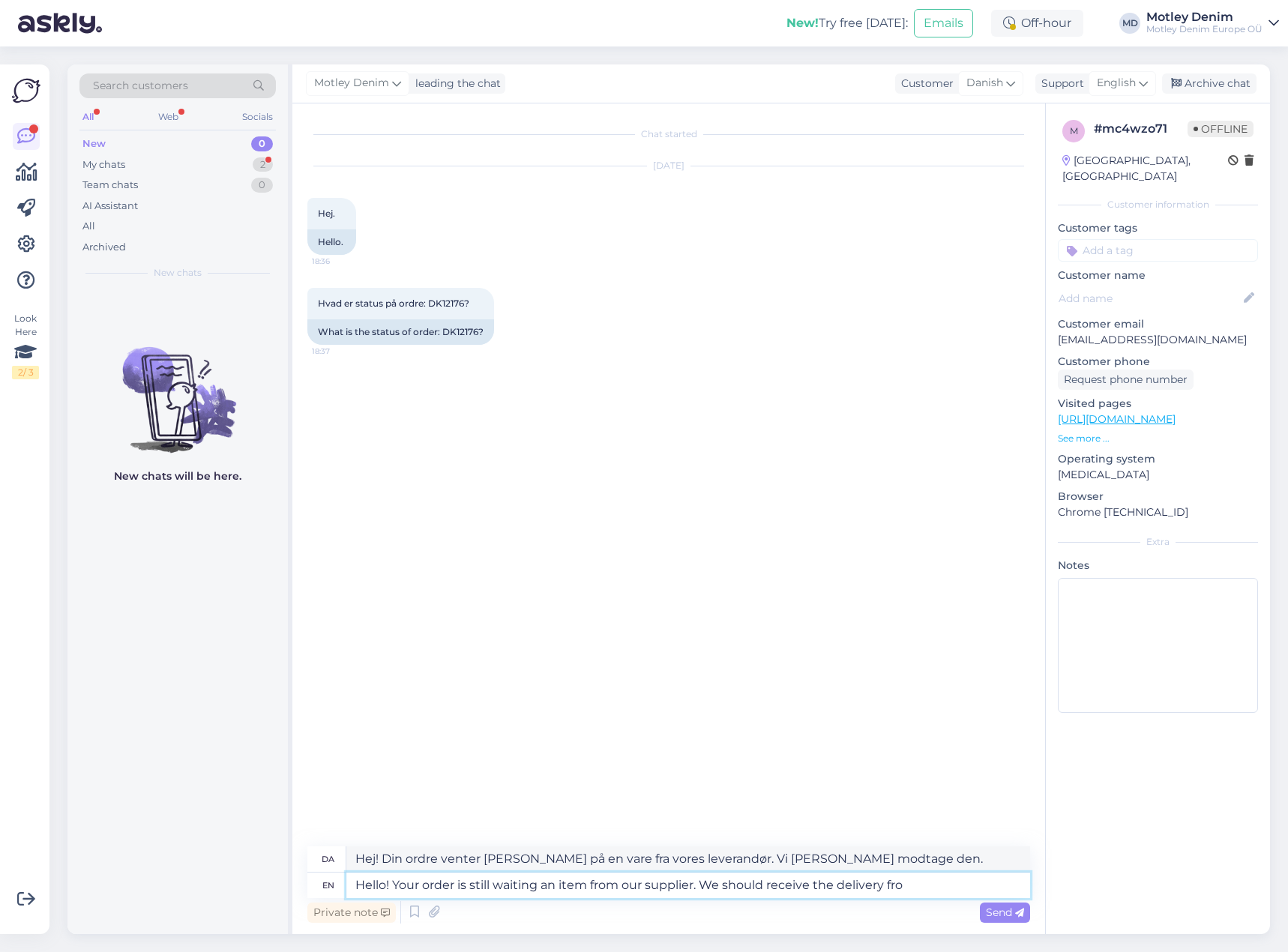
type textarea "Hej! Din ordre venter [PERSON_NAME] på en vare fra vores leverandør. Vi [PERSON…"
type textarea "Hello! Your order is still waiting an item from our supplier. We should receive…"
type textarea "Hej! Din ordre venter [PERSON_NAME] på en vare fra vores leverandør. Vi [PERSON…"
type textarea "Hello! Your order is still waiting an item from our supplier. We should receive…"
type textarea "Hej! Din ordre venter [PERSON_NAME] på en vare fra vores leverandør. Vi [PERSON…"
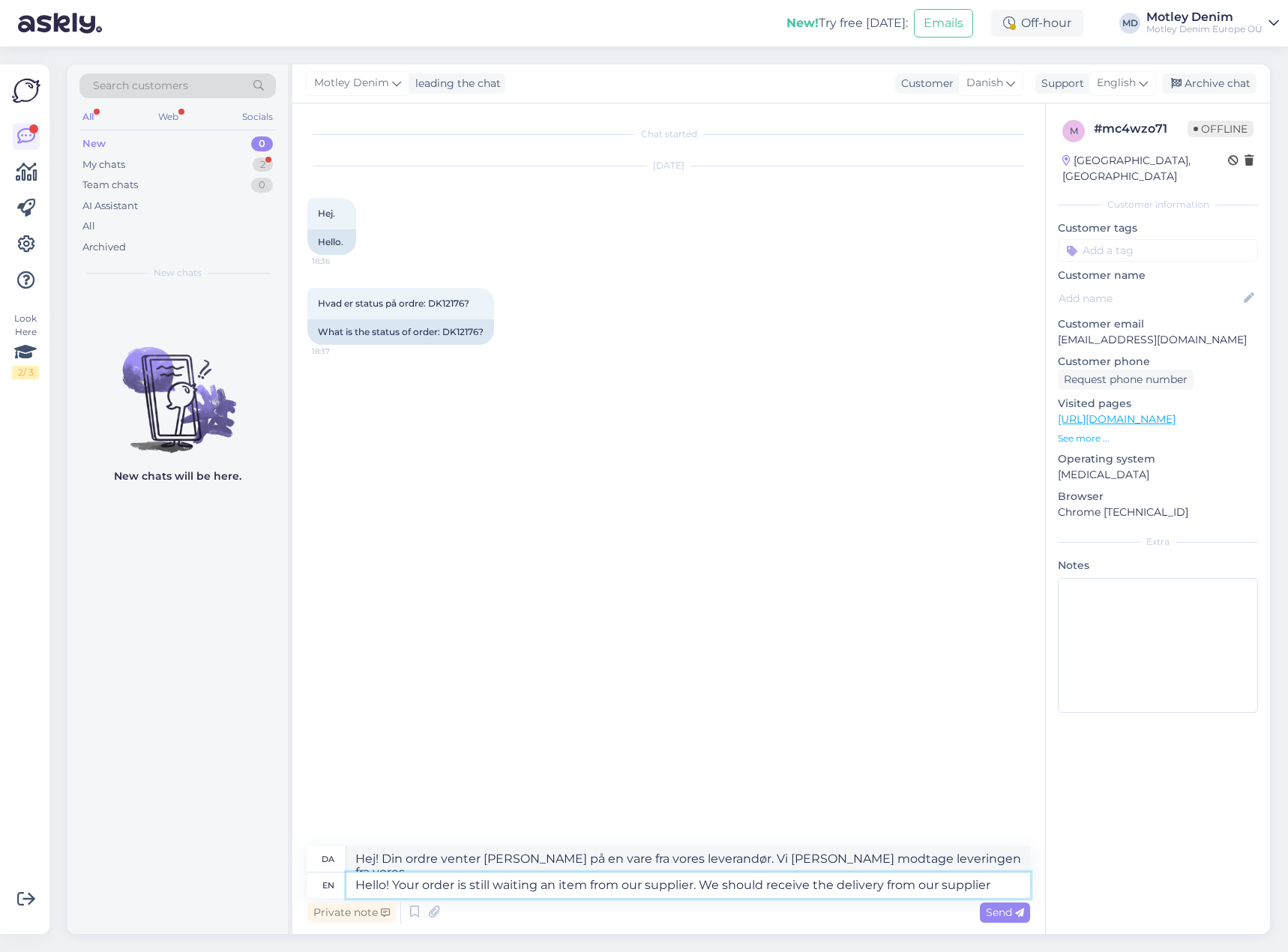
type textarea "Hello! Your order is still waiting an item from our supplier. We should receive…"
type textarea "Hej! Din ordre venter [PERSON_NAME] på en vare fra vores leverandør. Vi [PERSON…"
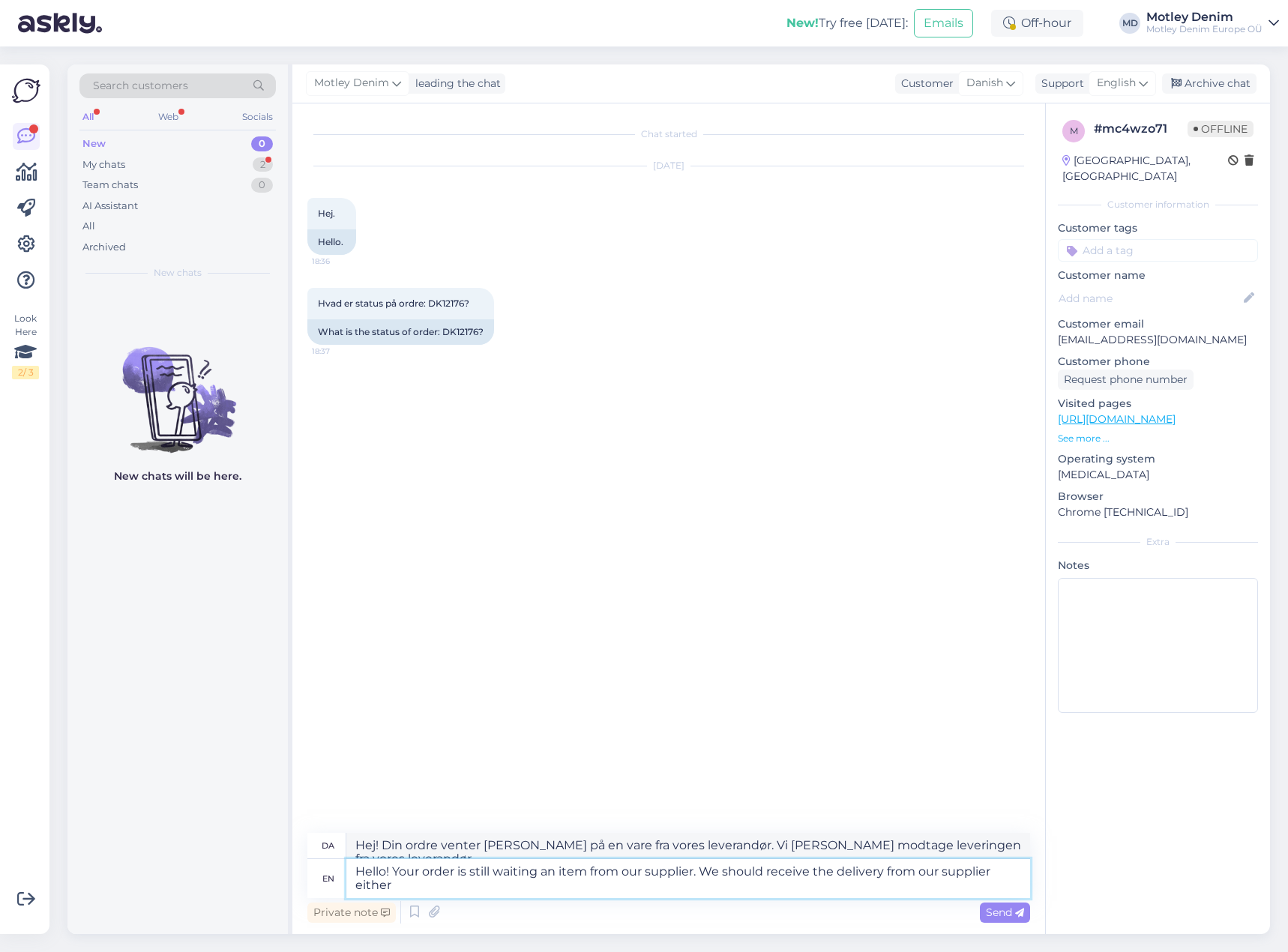
type textarea "Hello! Your order is still waiting an item from our supplier. We should receive…"
type textarea "Hej! Din ordre venter [PERSON_NAME] på en vare fra vores leverandør. Vi [PERSON…"
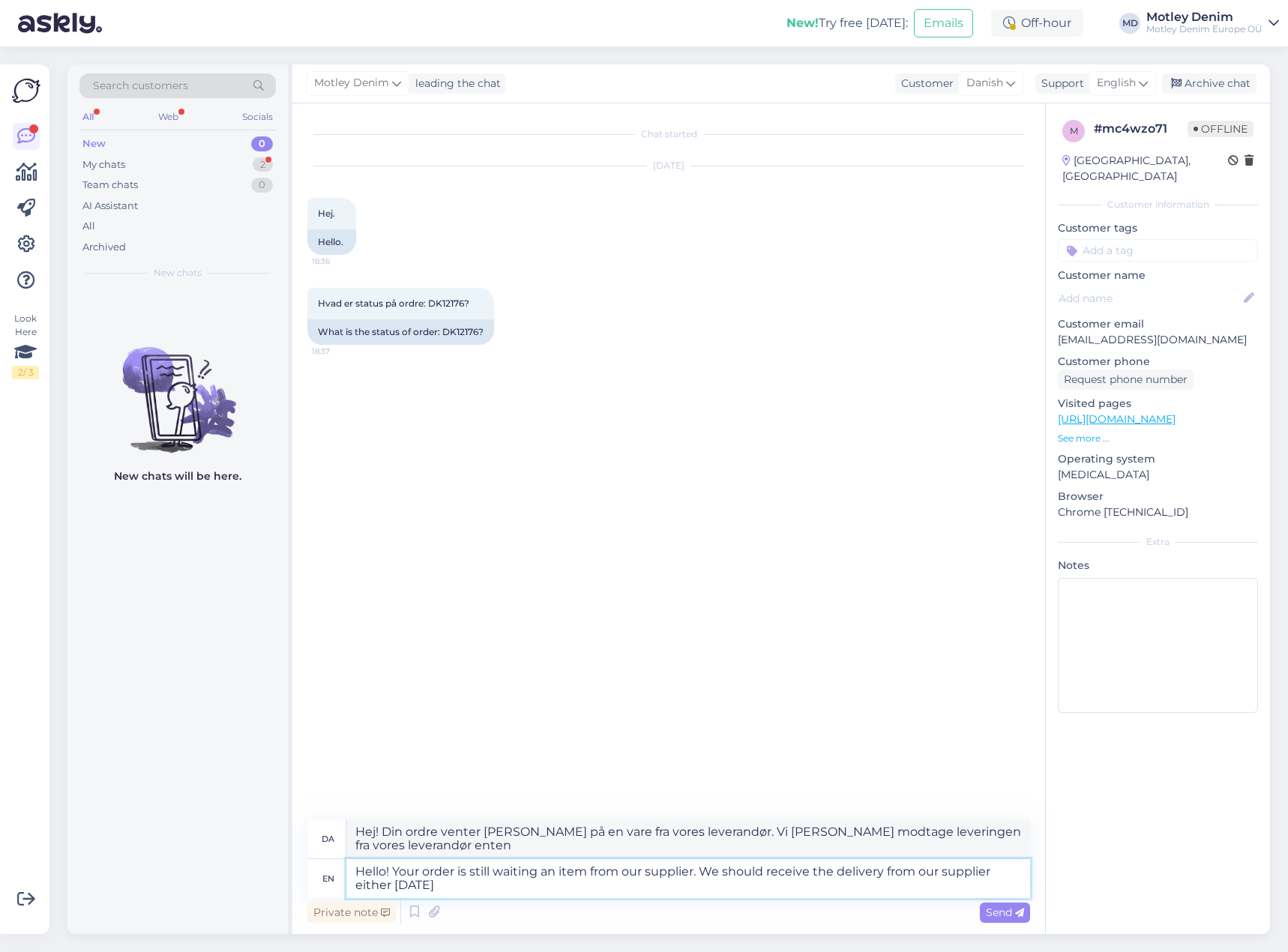
type textarea "Hello! Your order is still waiting an item from our supplier. We should receive…"
type textarea "Hej! Din ordre venter [PERSON_NAME] på en vare fra vores leverandør. Vi [PERSON…"
type textarea "Hello! Your order is still waiting an item from our supplier. We should receive…"
type textarea "Hej! Din ordre venter [PERSON_NAME] på en vare fra vores leverandør. Vi [PERSON…"
type textarea "Hello! Your order is still waiting an item from our supplier. We should receive…"
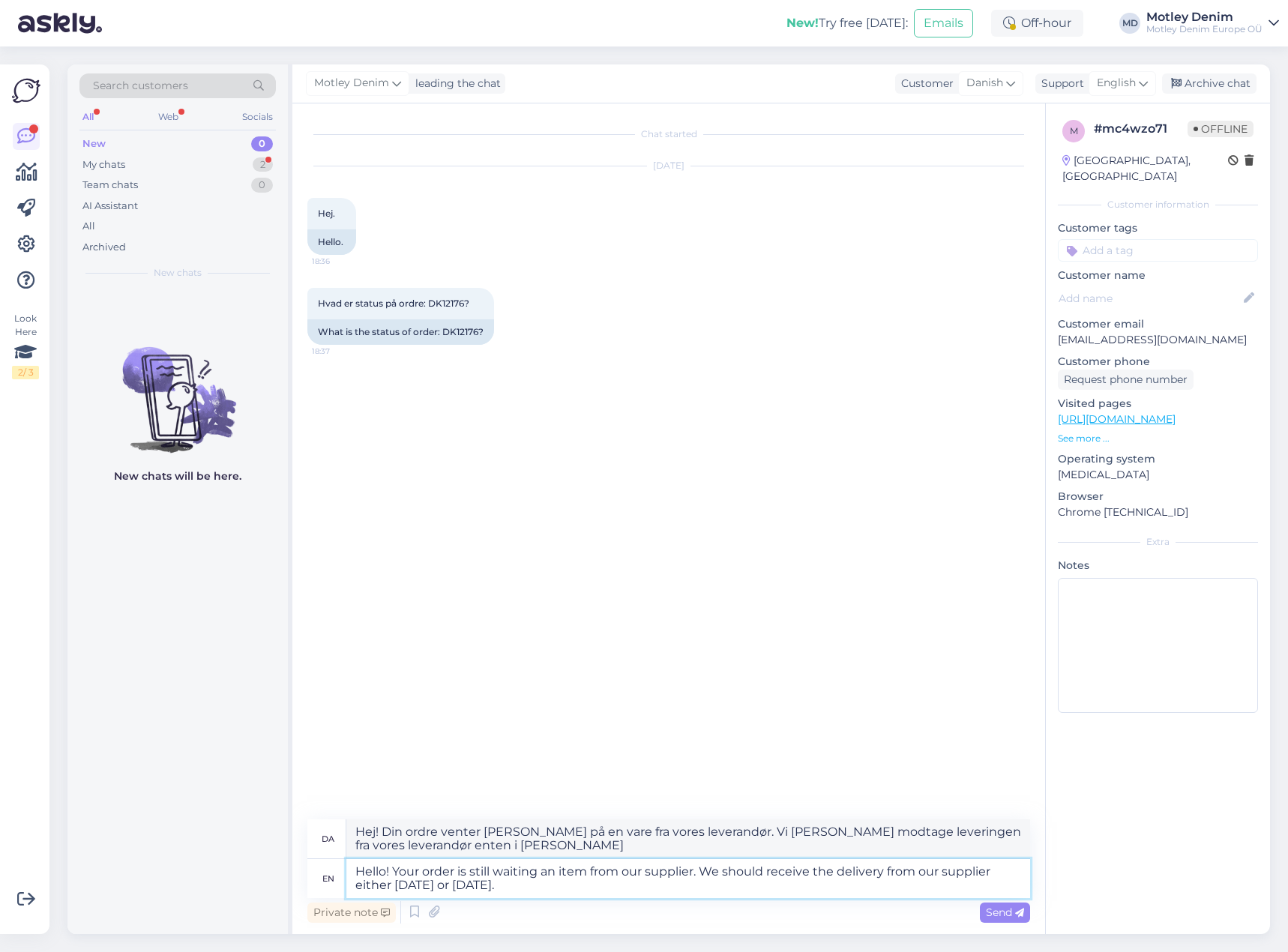
type textarea "Hej! Din ordre venter [PERSON_NAME] på en vare fra vores leverandør. Vi [PERSON…"
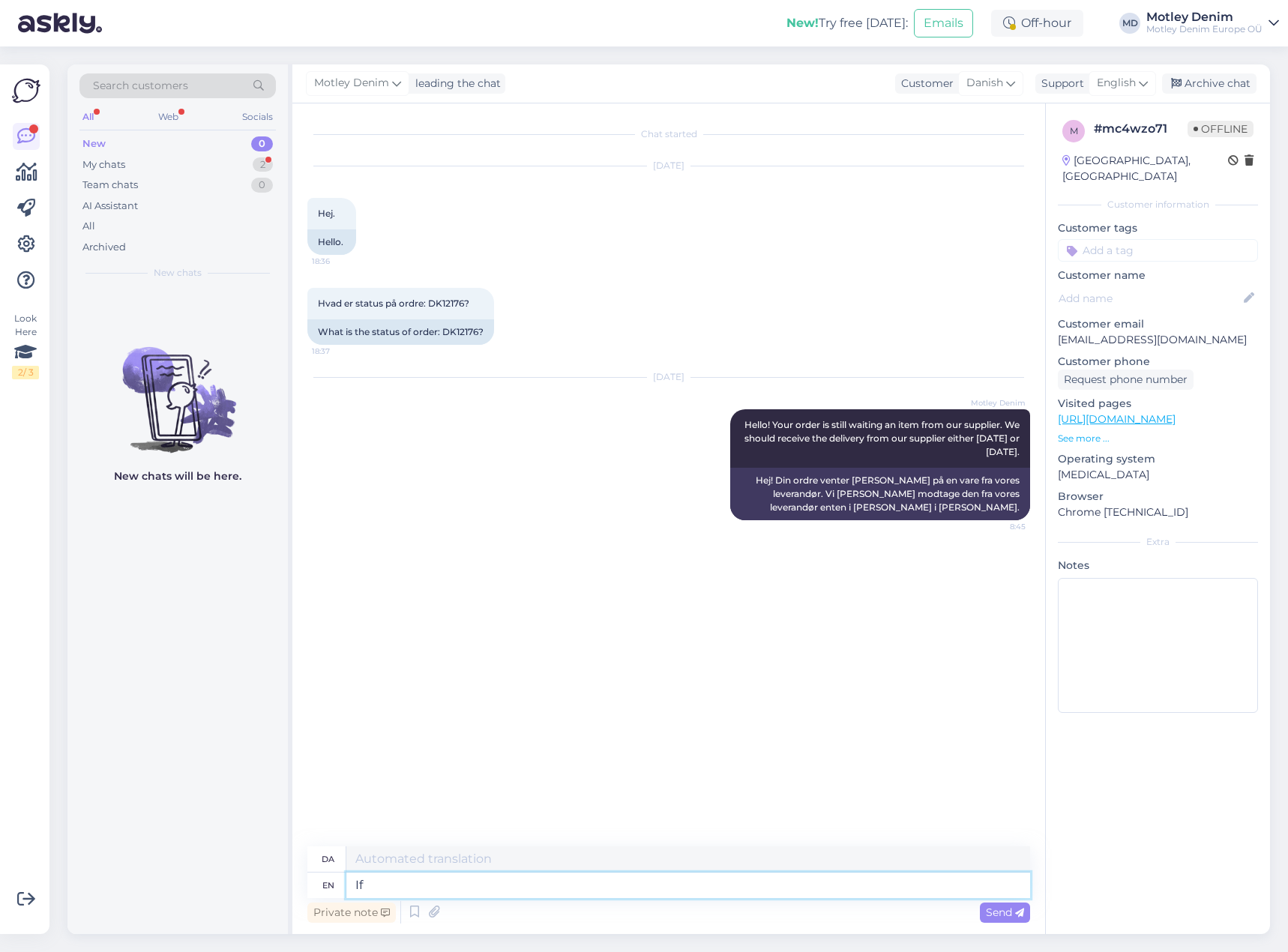
type textarea "If"
type textarea "Hvis"
type textarea "If we w"
type textarea "Hvis vi"
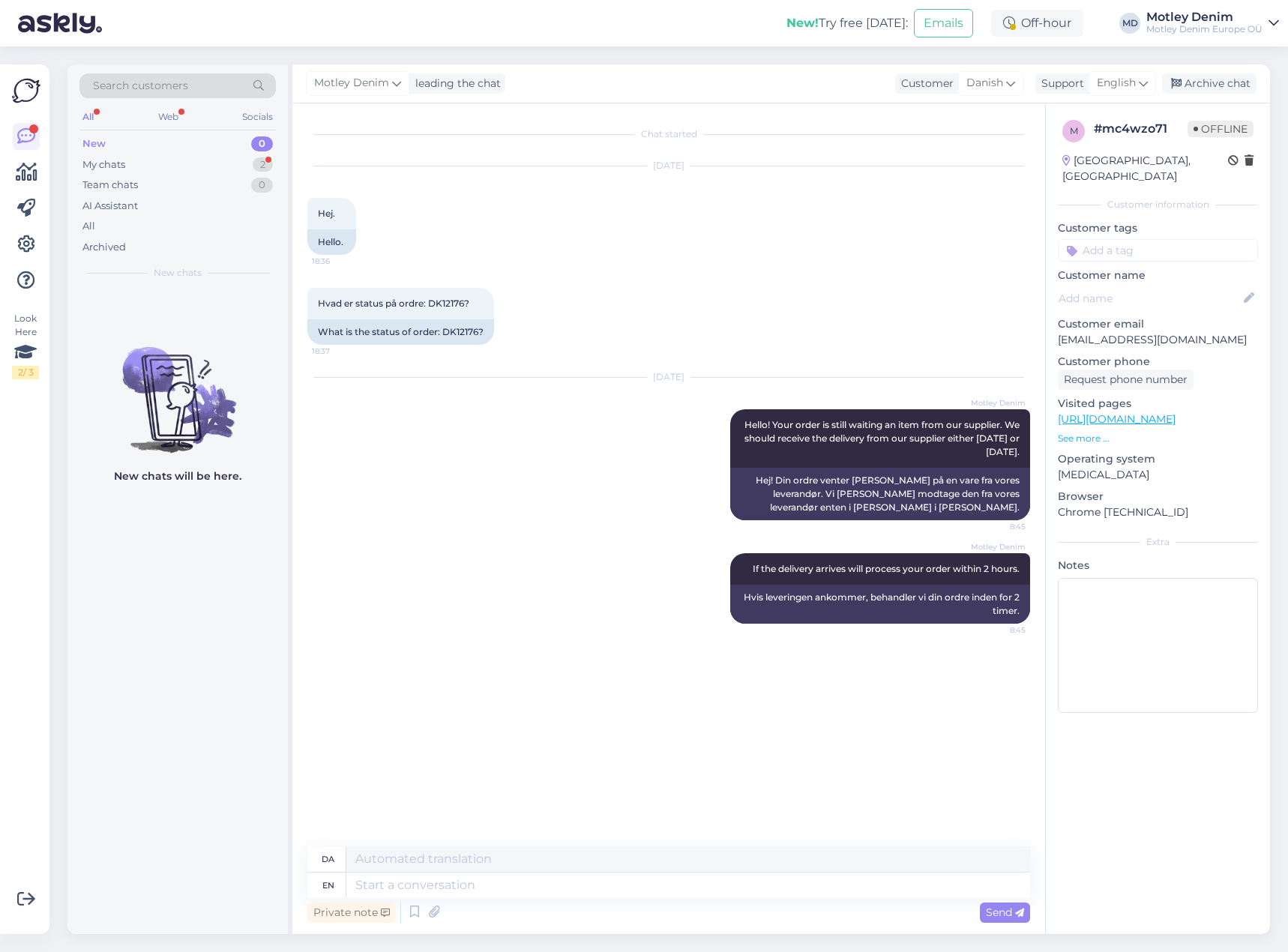
click at [1106, 239] on input at bounding box center [1157, 250] width 200 height 23
click at [1141, 282] on div "Waiting for NOS" at bounding box center [1158, 290] width 87 height 15
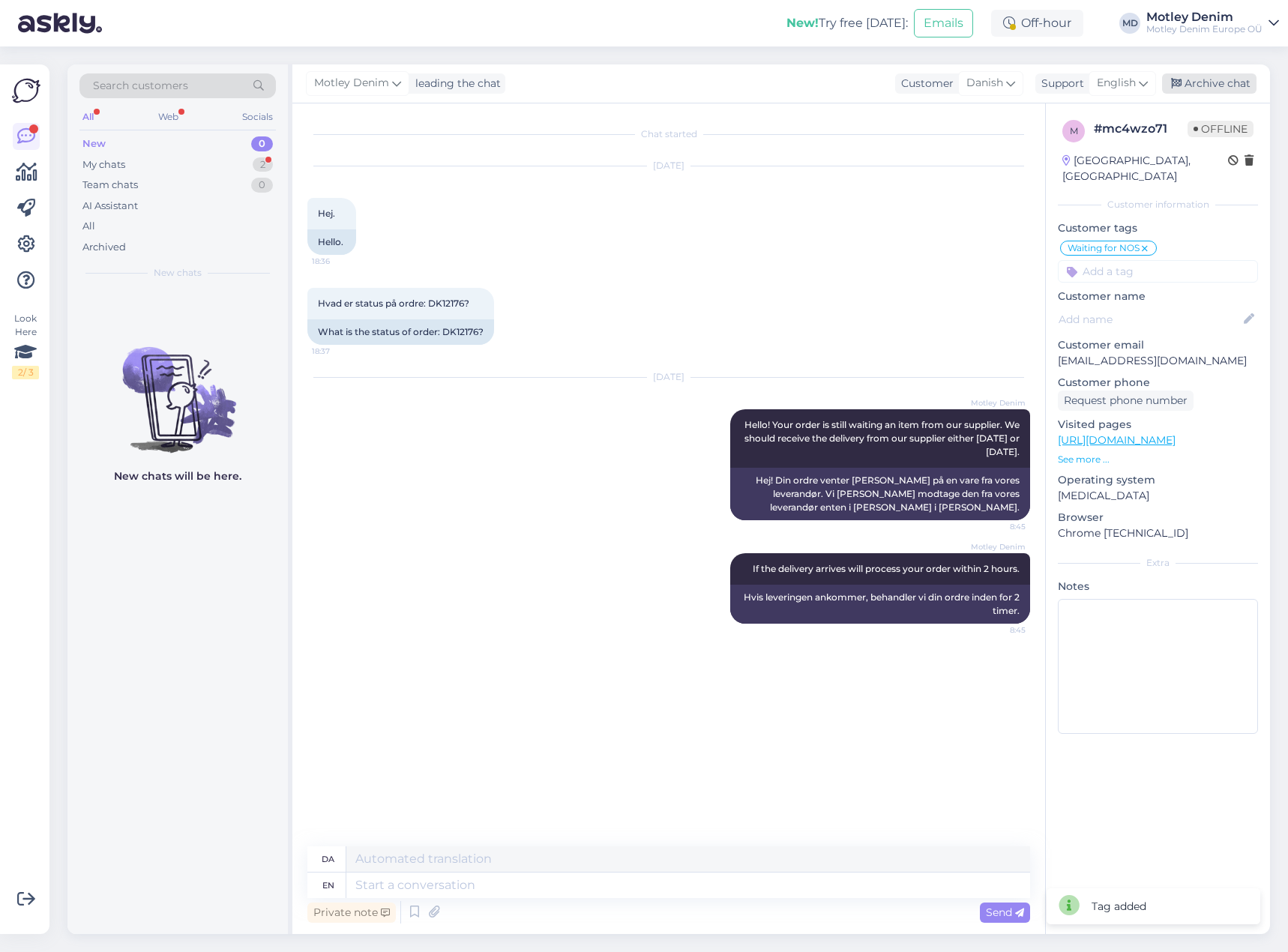
click at [1201, 81] on div "Archive chat" at bounding box center [1209, 84] width 95 height 20
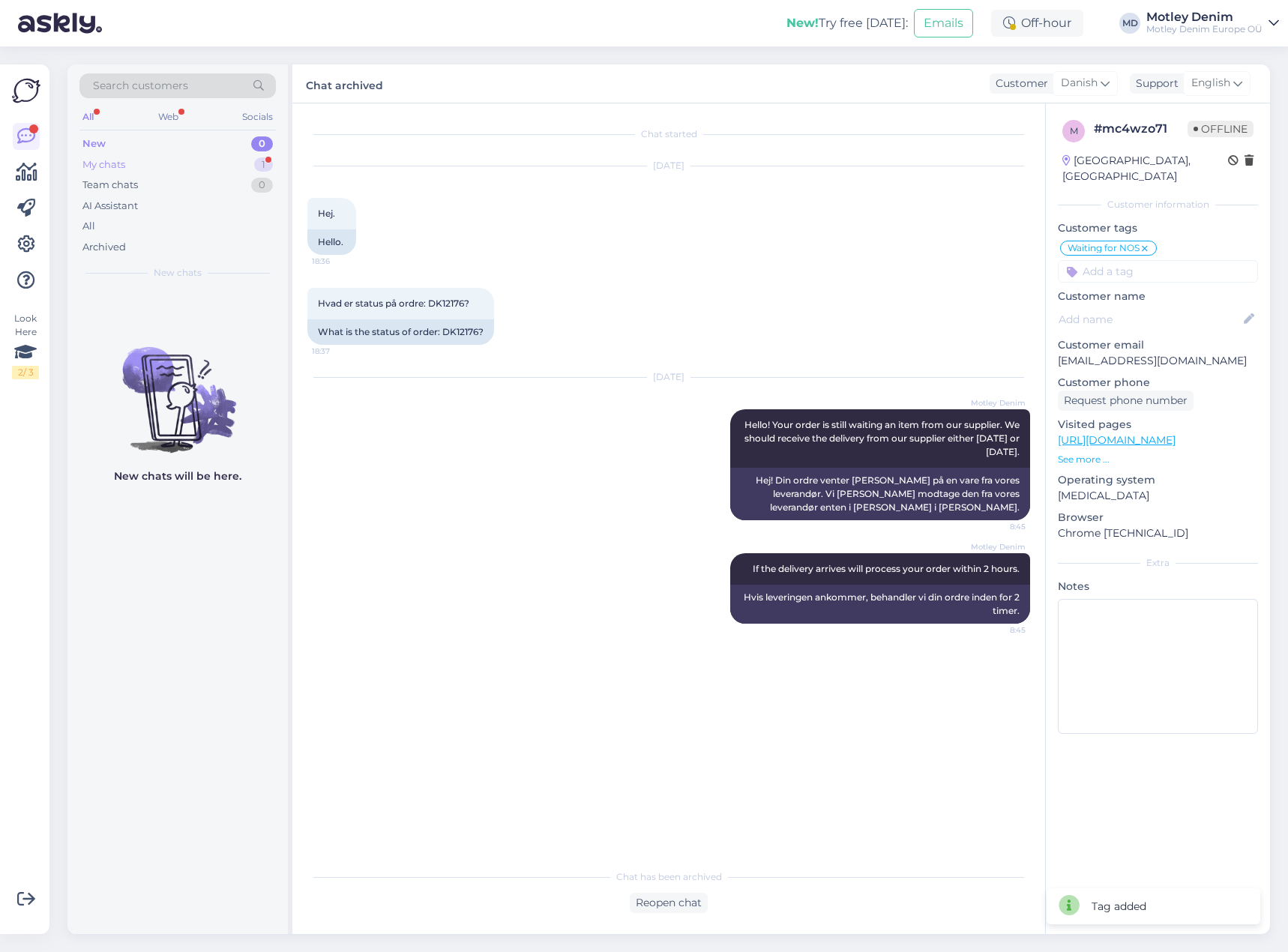
click at [236, 167] on div "My chats 1" at bounding box center [178, 164] width 196 height 21
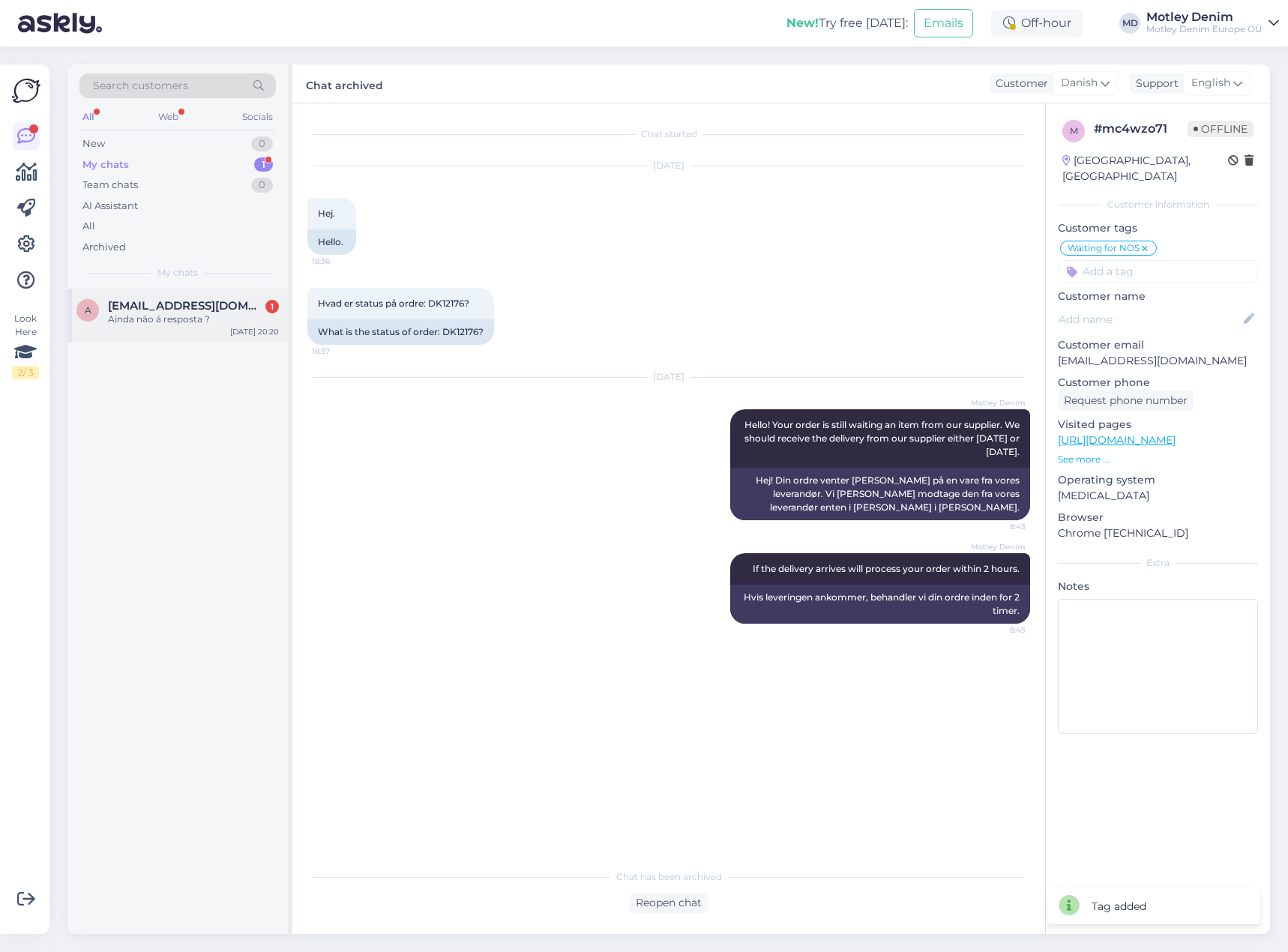
click at [213, 319] on div "Ainda não á resposta ?" at bounding box center [194, 319] width 171 height 13
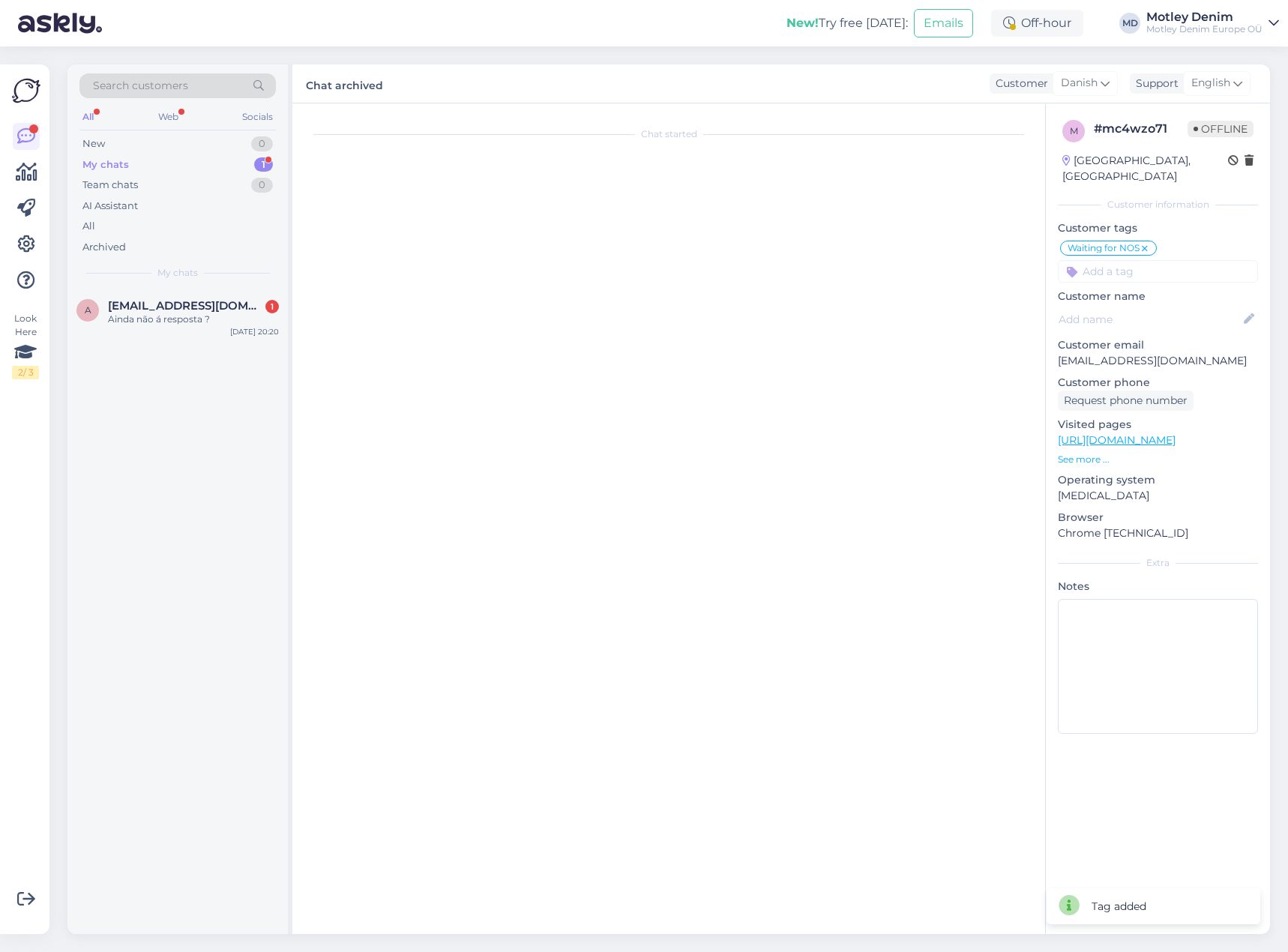
scroll to position [882, 0]
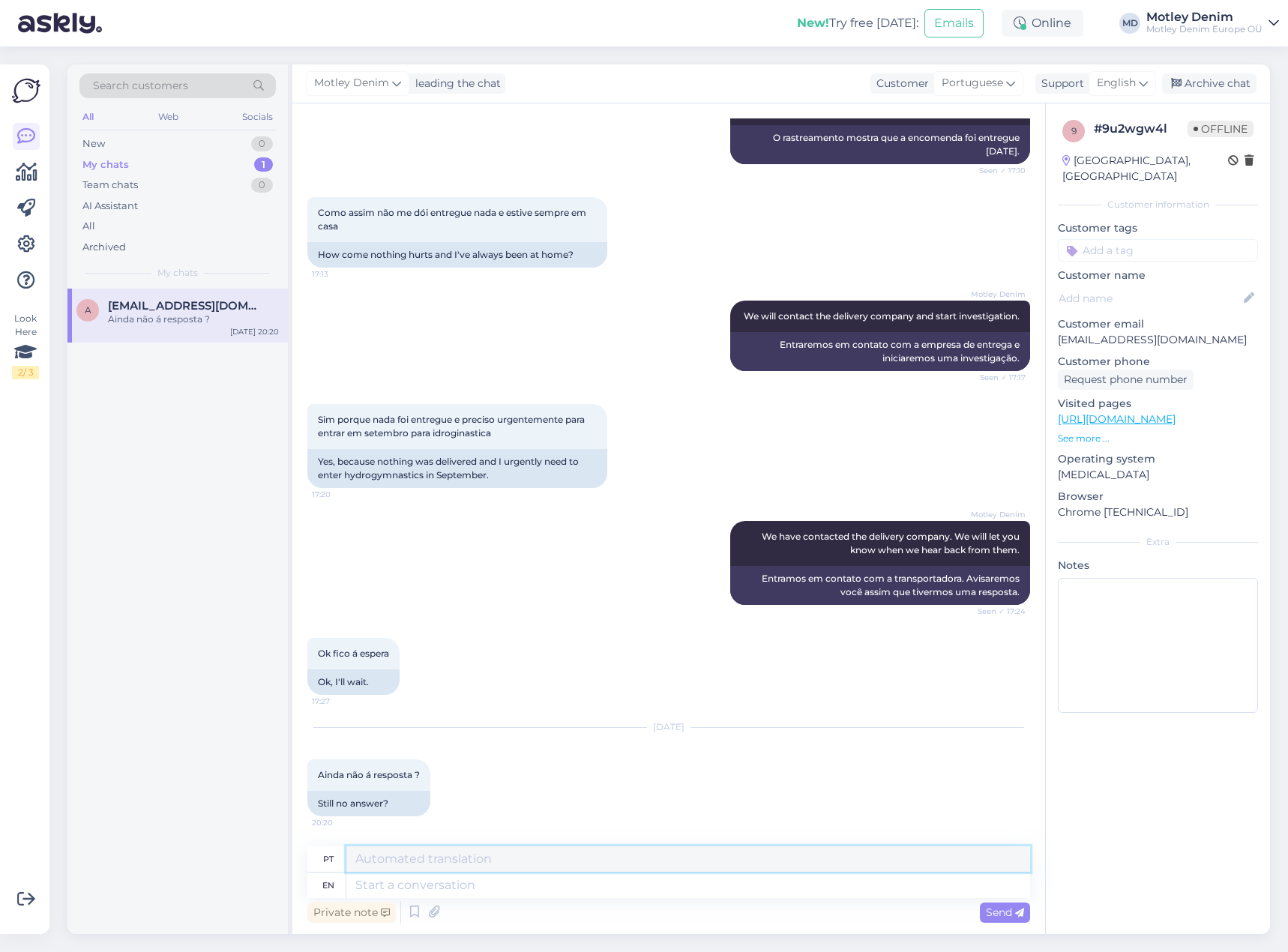
click at [590, 870] on textarea at bounding box center [688, 859] width 684 height 25
click at [586, 892] on textarea at bounding box center [688, 885] width 684 height 25
click at [743, 880] on textarea "Unfortunately we still have not heard back from them." at bounding box center [688, 885] width 684 height 25
click at [747, 897] on textarea "Unfortunately we still have not heard back from them." at bounding box center [688, 885] width 684 height 25
click at [997, 917] on span "Send" at bounding box center [1005, 913] width 39 height 13
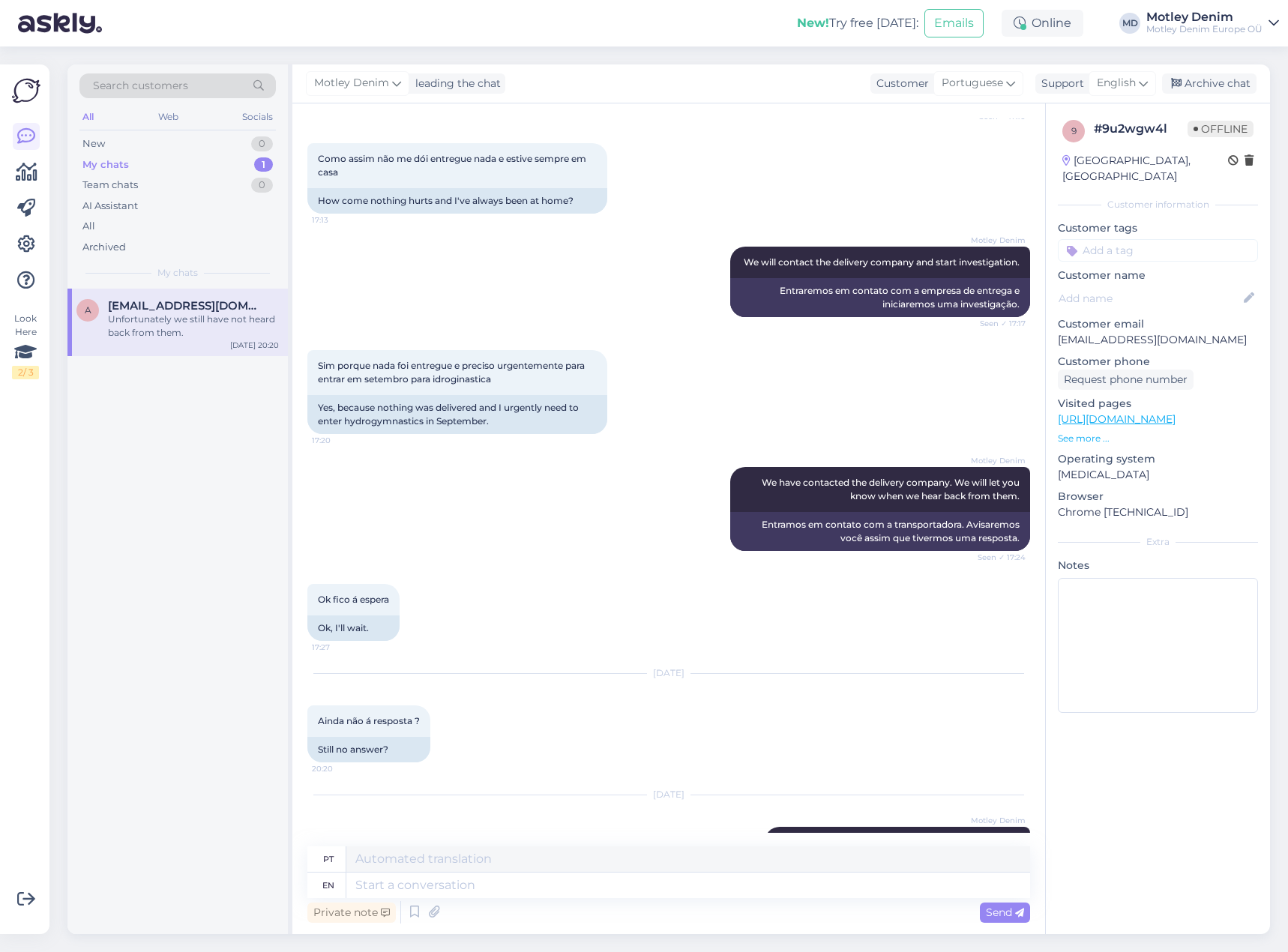
scroll to position [1004, 0]
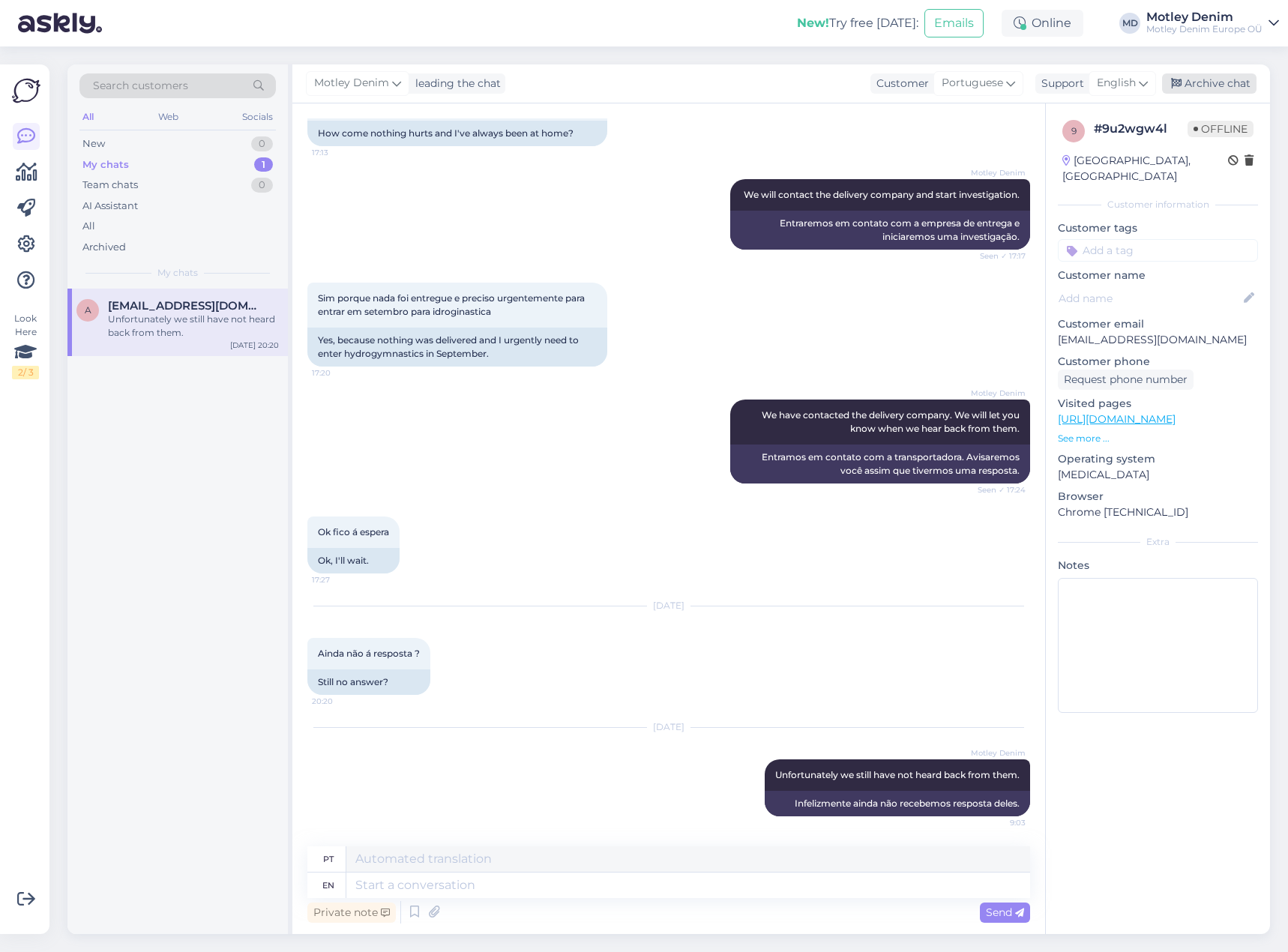
click at [1238, 80] on div "Archive chat" at bounding box center [1209, 84] width 95 height 20
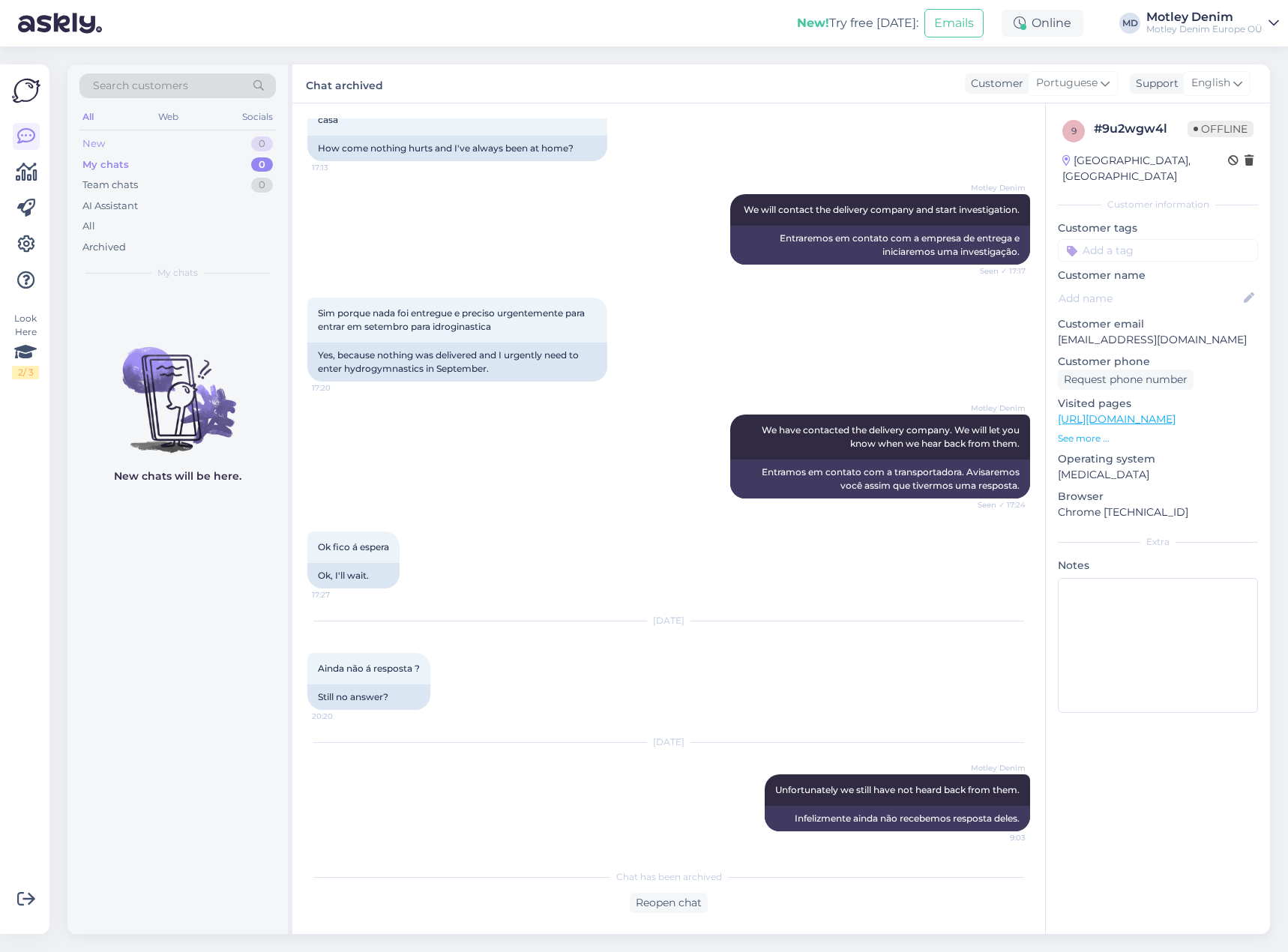
click at [209, 138] on div "New 0" at bounding box center [178, 143] width 196 height 21
